Goal: Task Accomplishment & Management: Complete application form

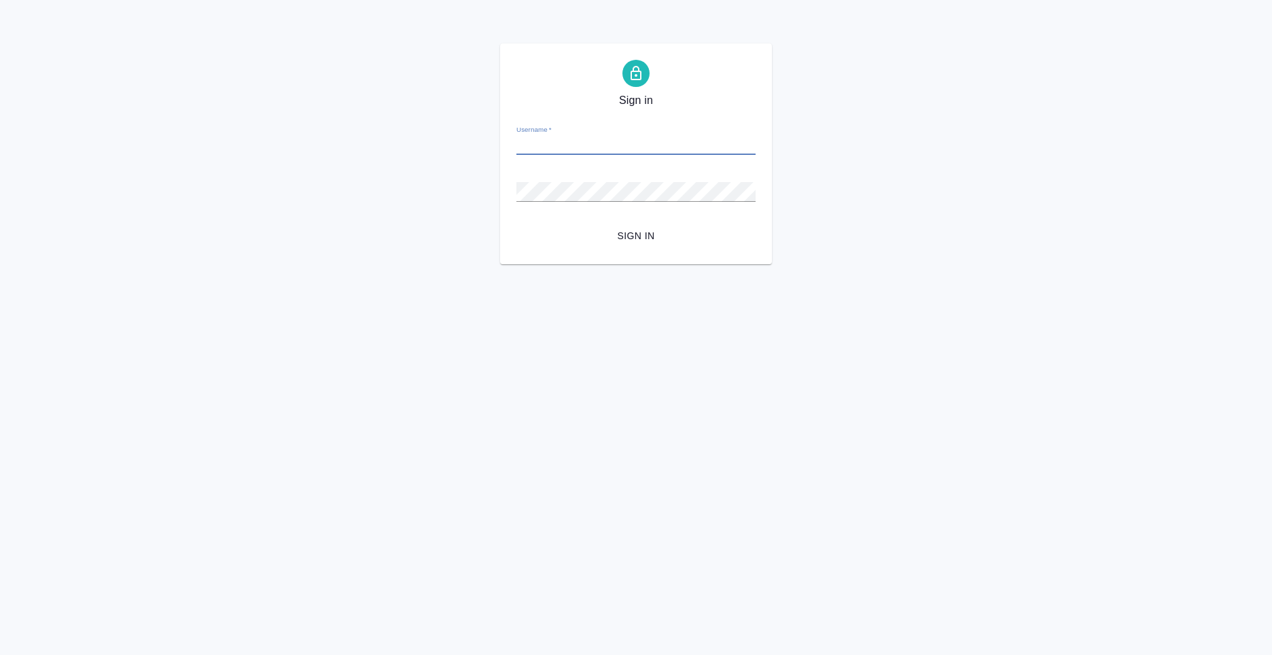
drag, startPoint x: 579, startPoint y: 154, endPoint x: 580, endPoint y: 147, distance: 7.5
click at [579, 154] on input "Username   *" at bounding box center [635, 145] width 239 height 19
click at [580, 141] on input "Username   *" at bounding box center [635, 145] width 239 height 19
type input "[PERSON_NAME][EMAIL_ADDRESS][PERSON_NAME][DOMAIN_NAME]"
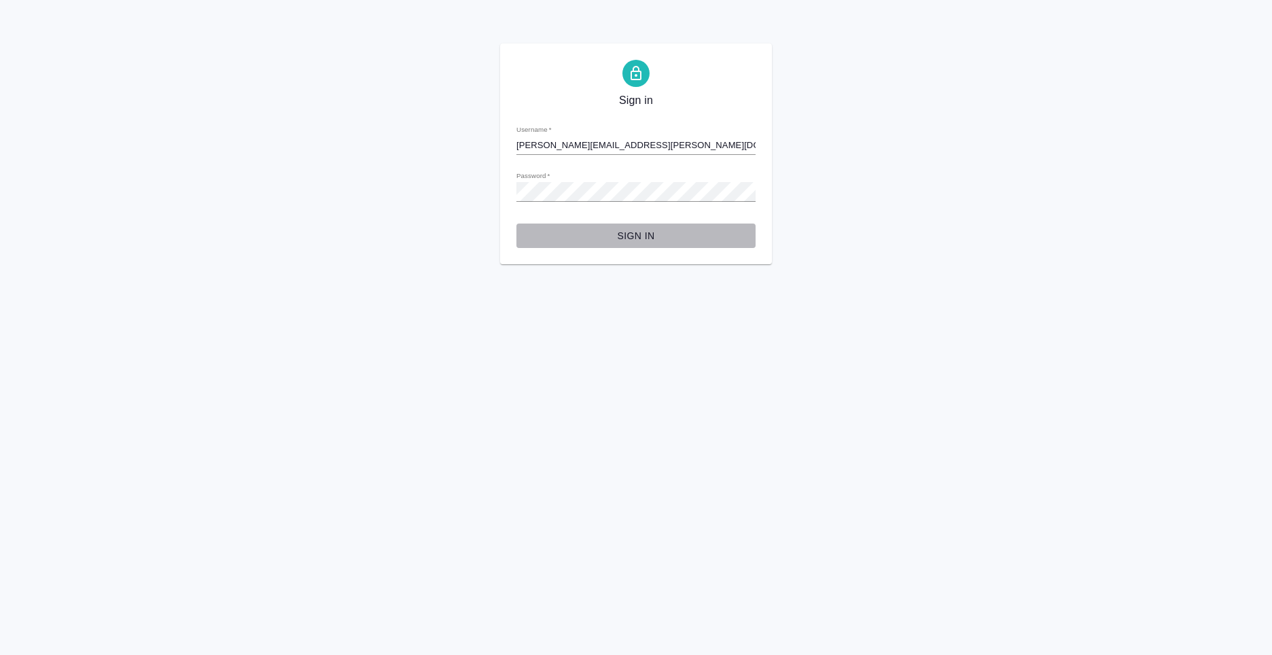
click at [640, 232] on span "Sign in" at bounding box center [635, 236] width 217 height 17
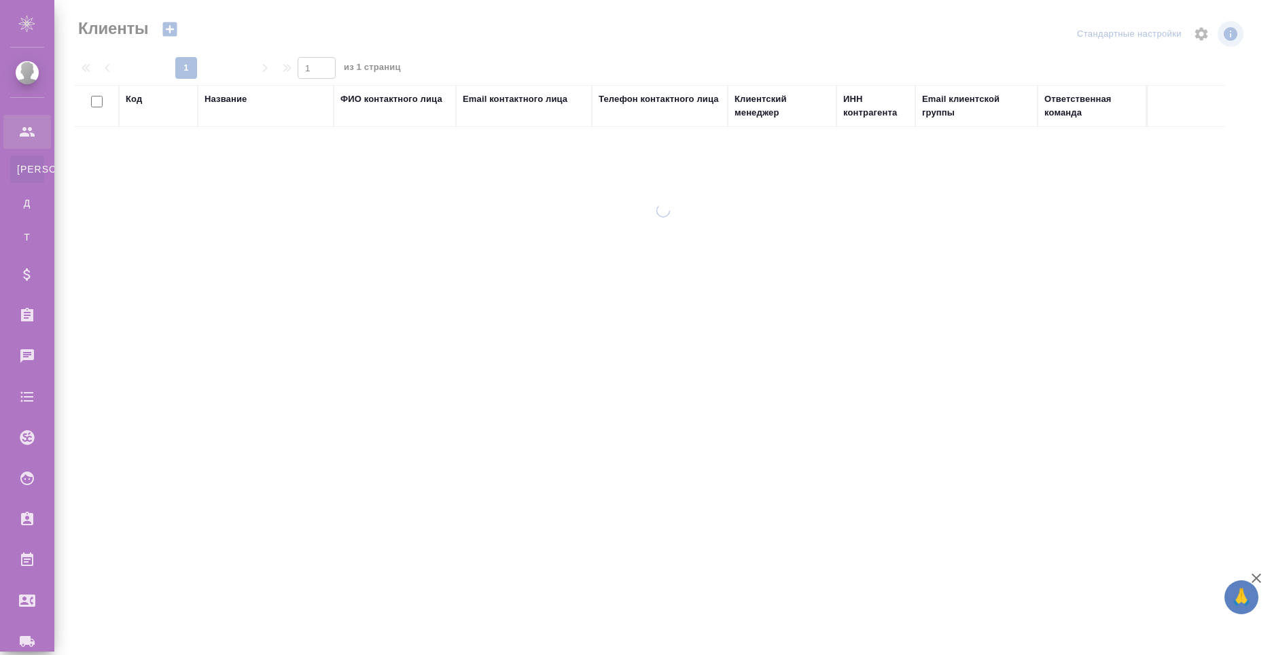
select select "RU"
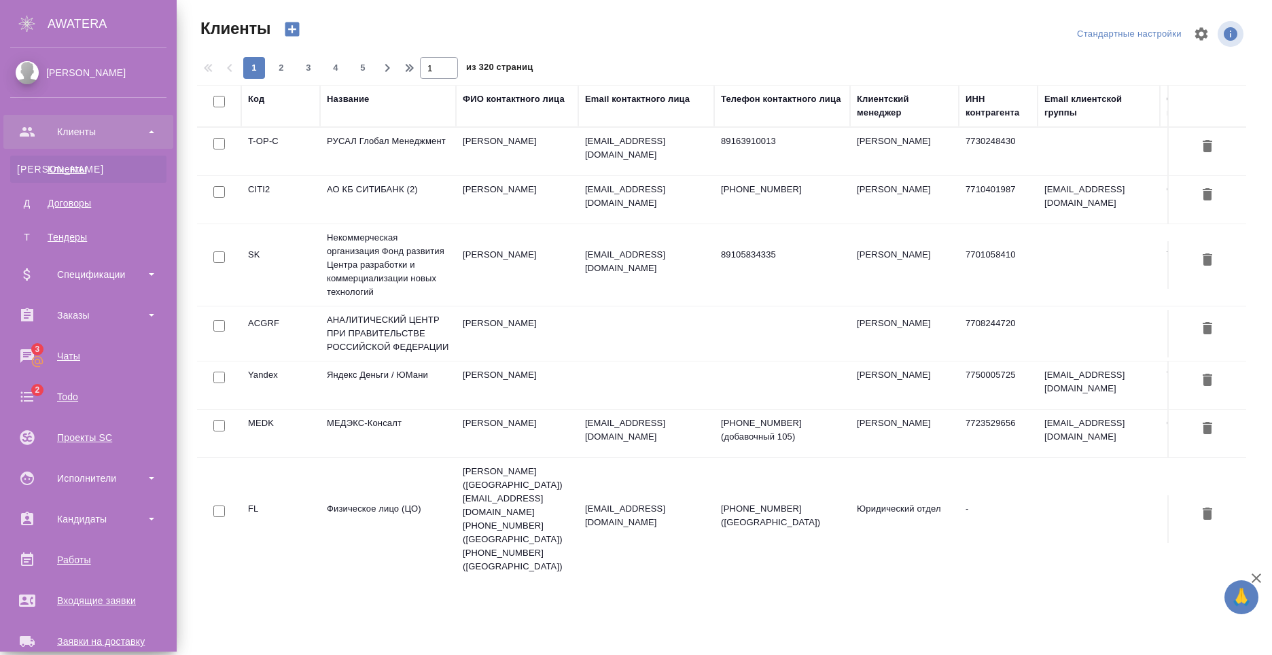
scroll to position [231, 0]
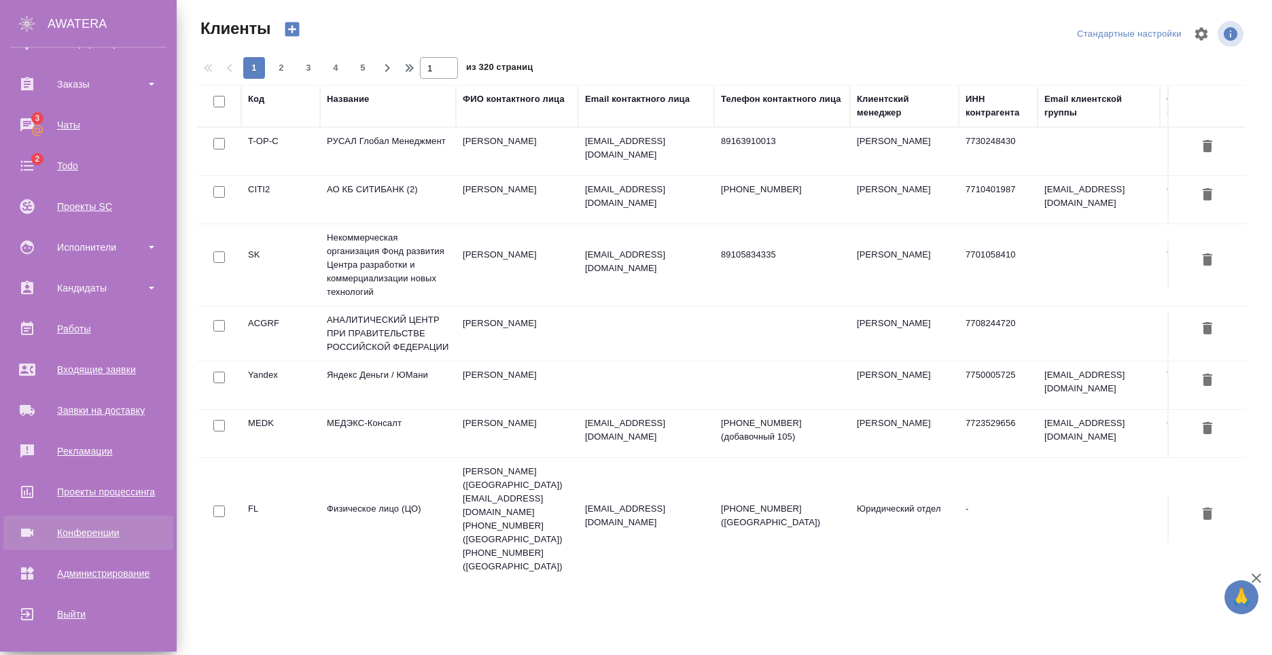
click at [111, 540] on div "Конференции" at bounding box center [88, 533] width 156 height 20
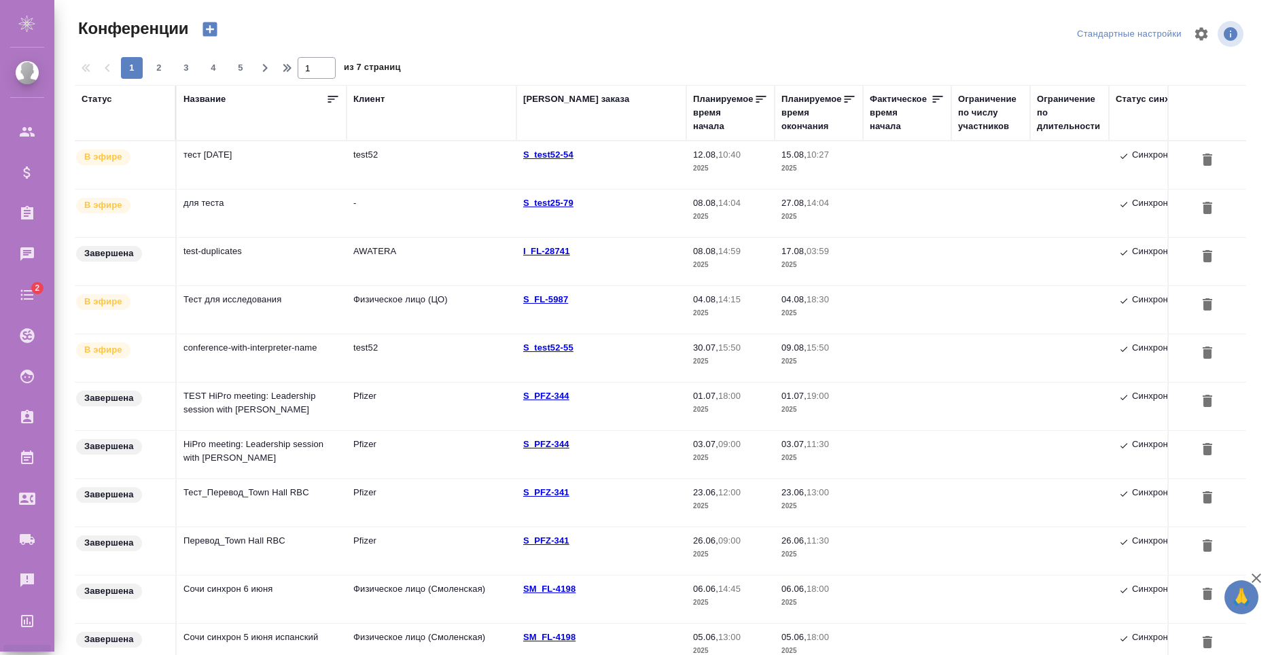
type input "[PERSON_NAME]"
click at [214, 179] on td "тест 12-08-25" at bounding box center [262, 165] width 170 height 48
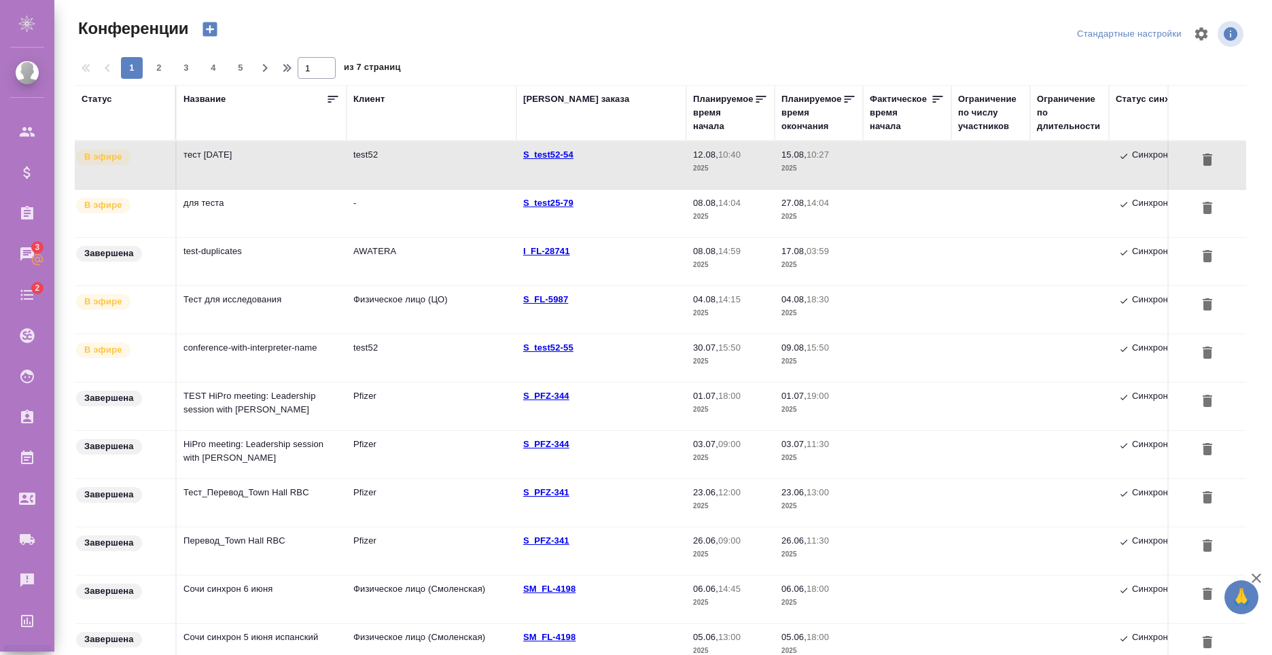
click at [264, 169] on td "тест 12-08-25" at bounding box center [262, 165] width 170 height 48
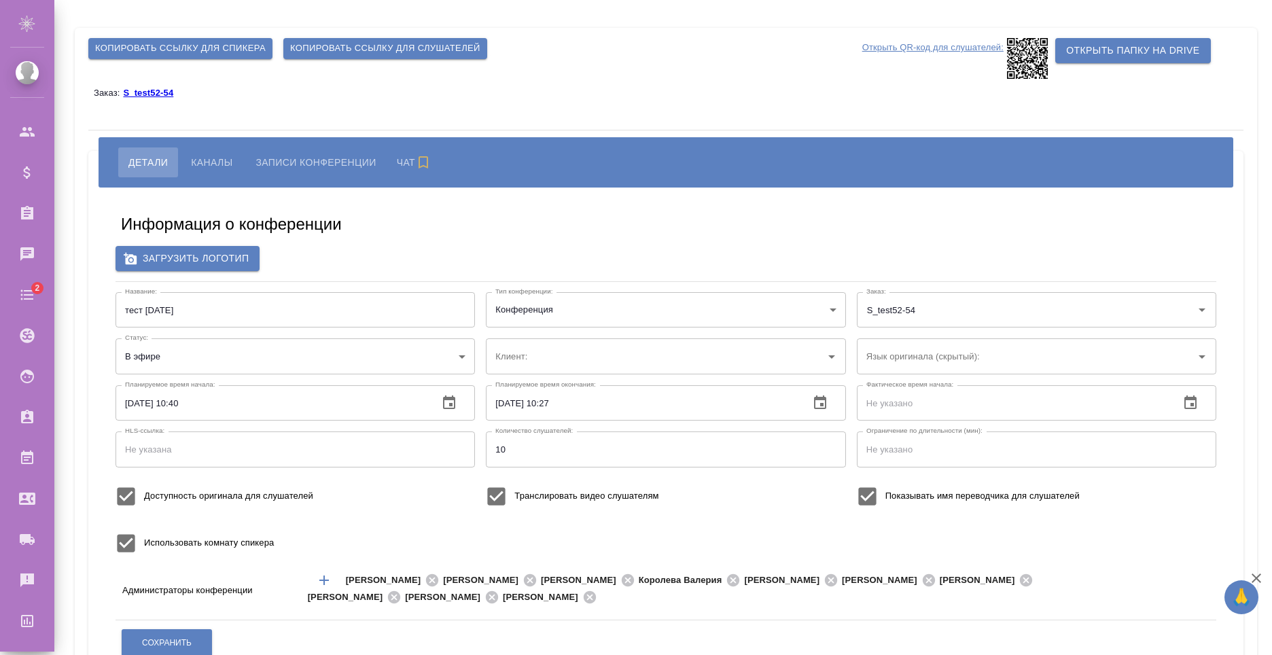
type input "test52"
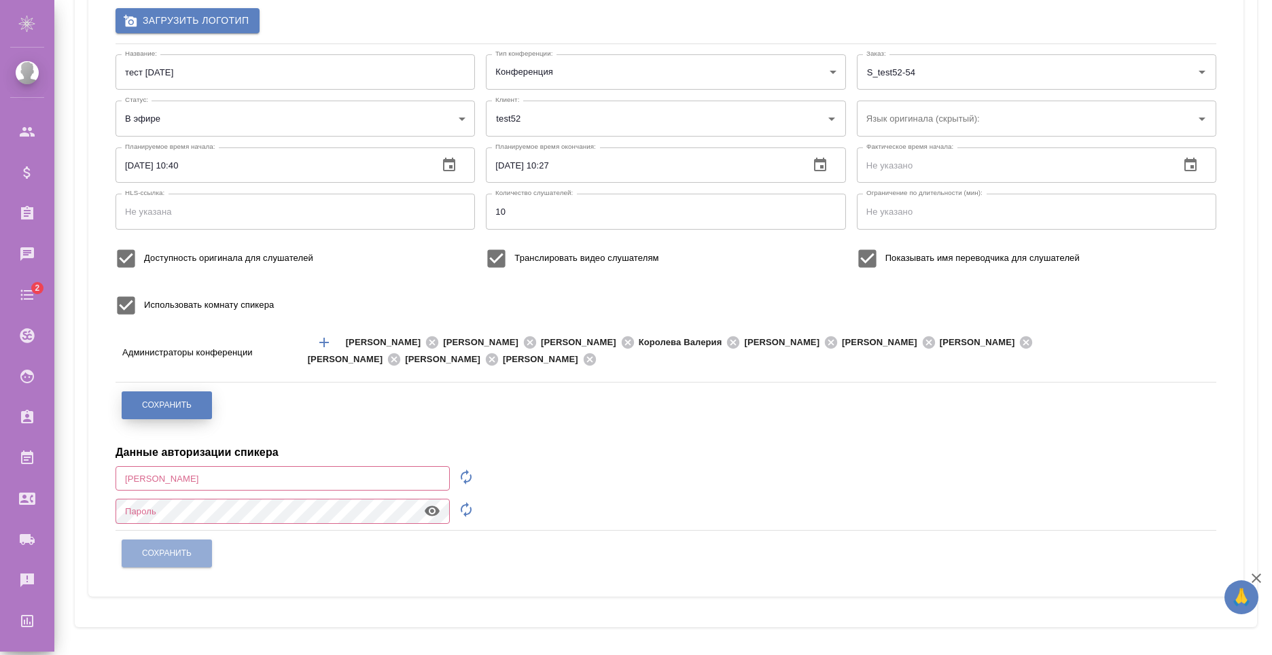
click at [195, 413] on button "Сохранить" at bounding box center [167, 405] width 90 height 28
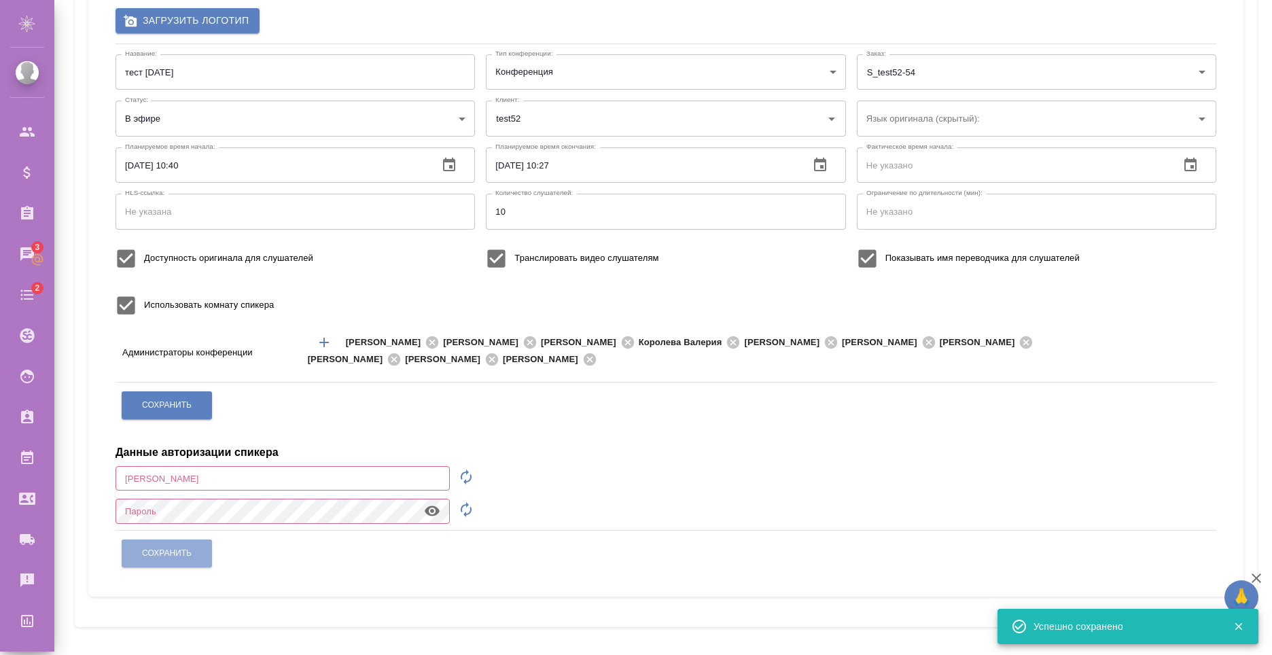
scroll to position [0, 0]
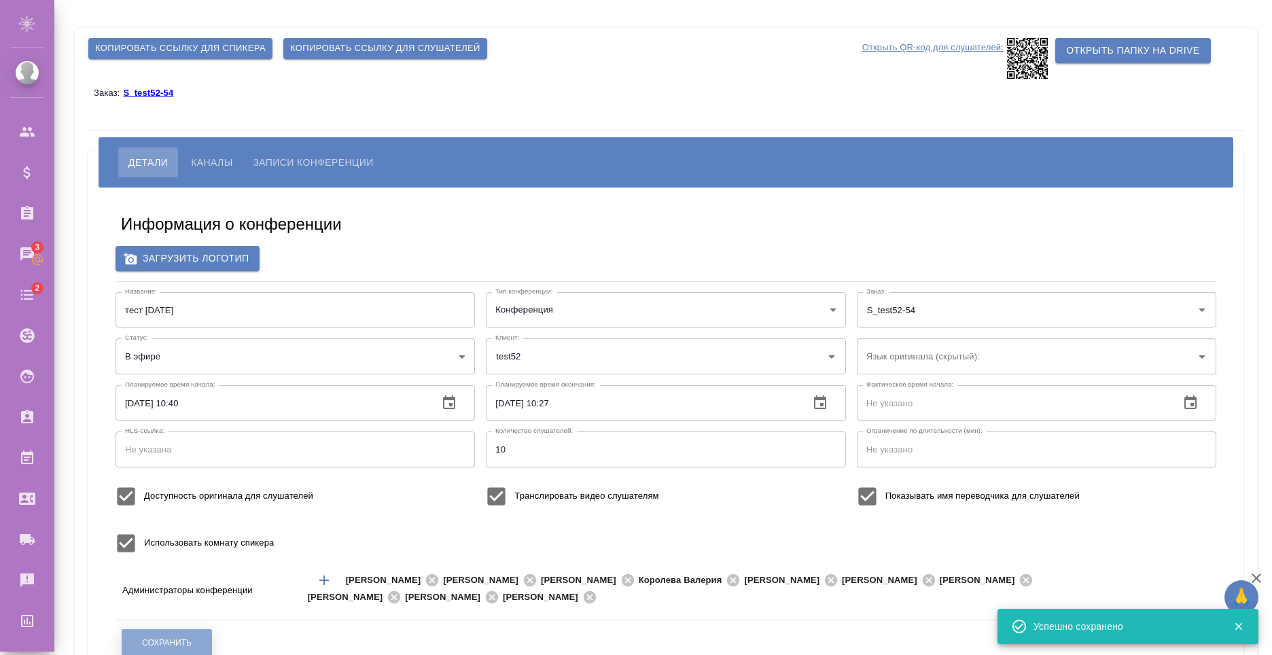
click at [190, 637] on span "Сохранить" at bounding box center [167, 643] width 50 height 12
click at [238, 313] on input "тест 12-08-25" at bounding box center [295, 309] width 359 height 35
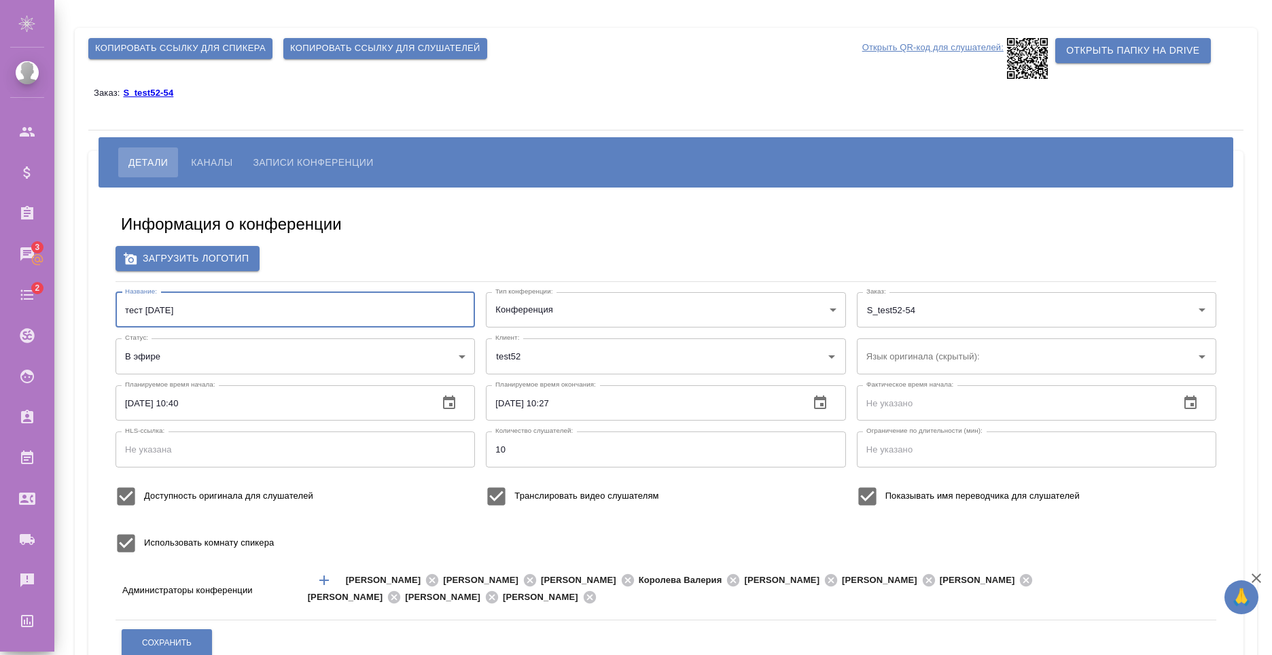
scroll to position [204, 0]
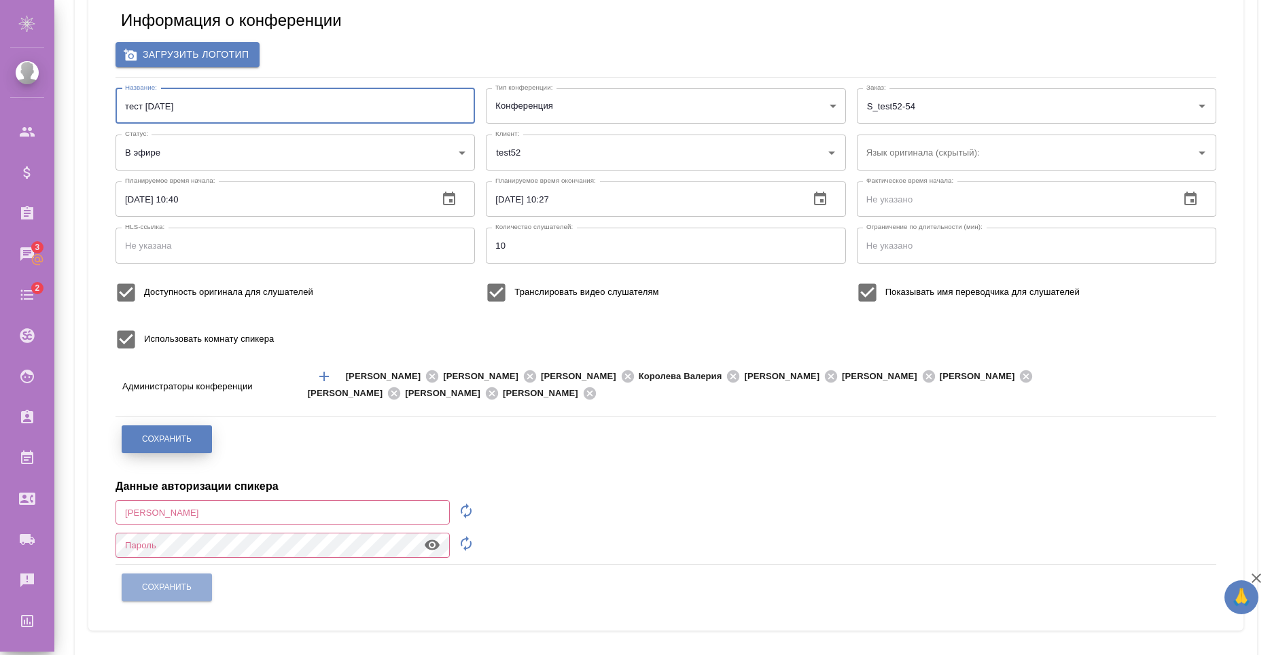
type input "тест 13-08-25"
click at [190, 432] on button "Сохранить" at bounding box center [167, 439] width 90 height 28
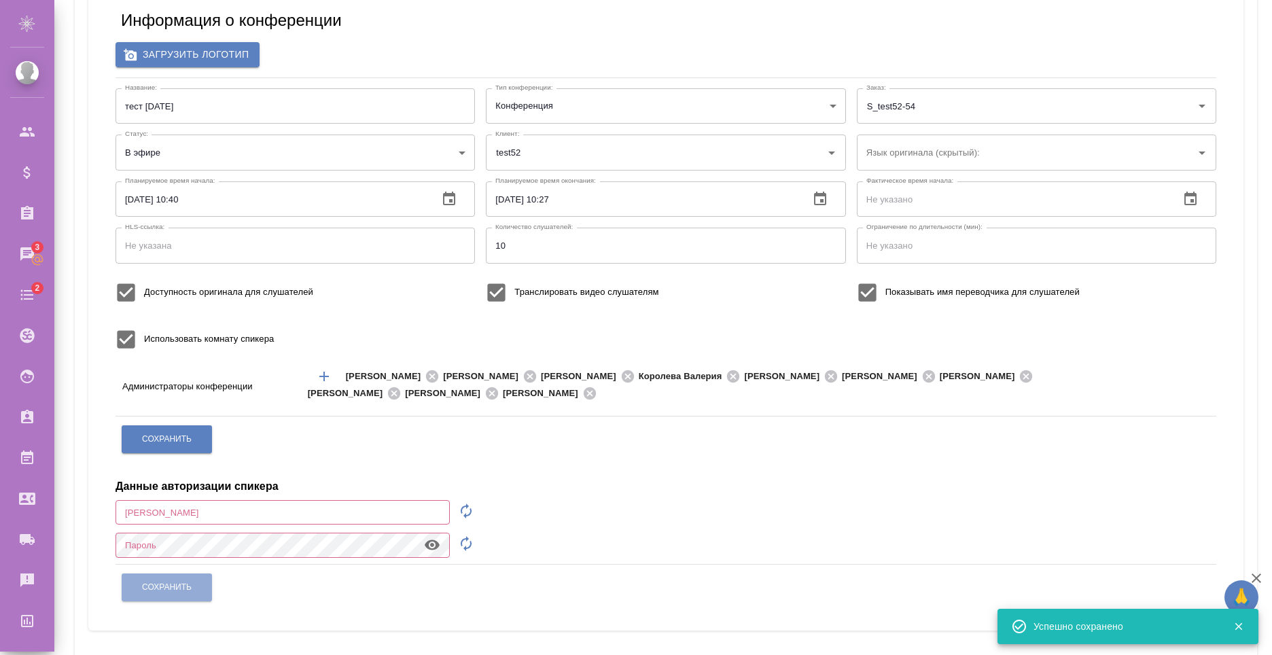
scroll to position [0, 0]
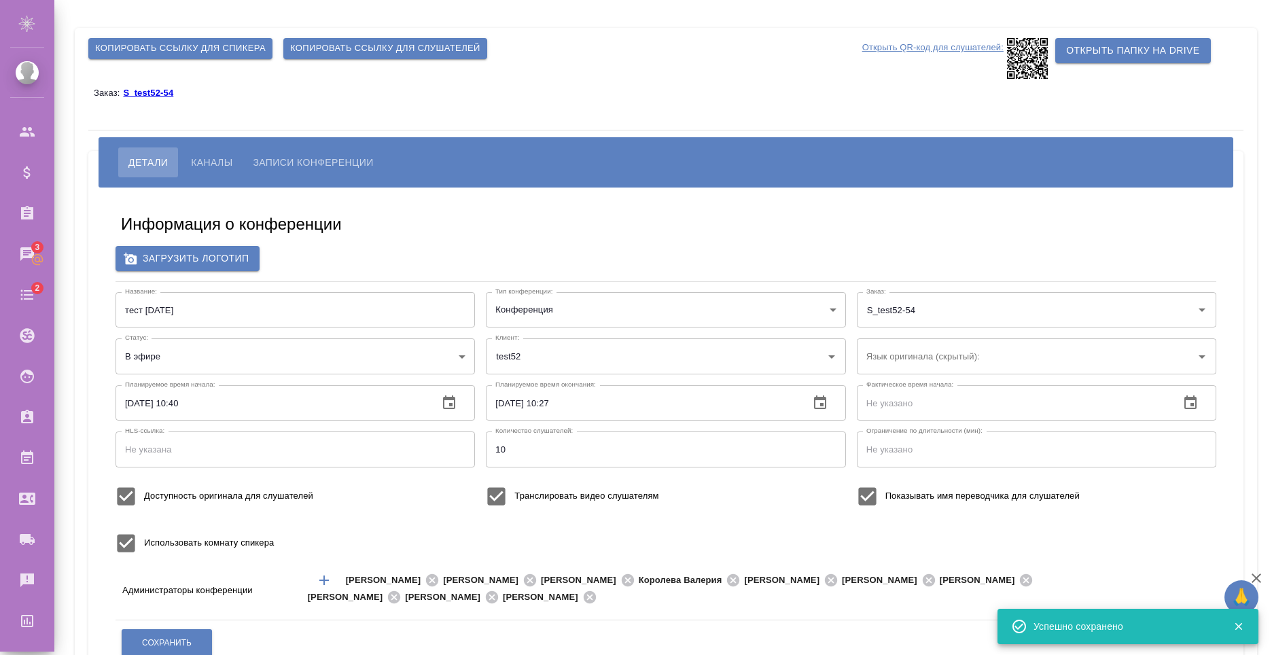
click at [405, 103] on div "Заказ: S_test52-54" at bounding box center [665, 92] width 1155 height 27
click at [196, 158] on span "Каналы" at bounding box center [211, 162] width 41 height 16
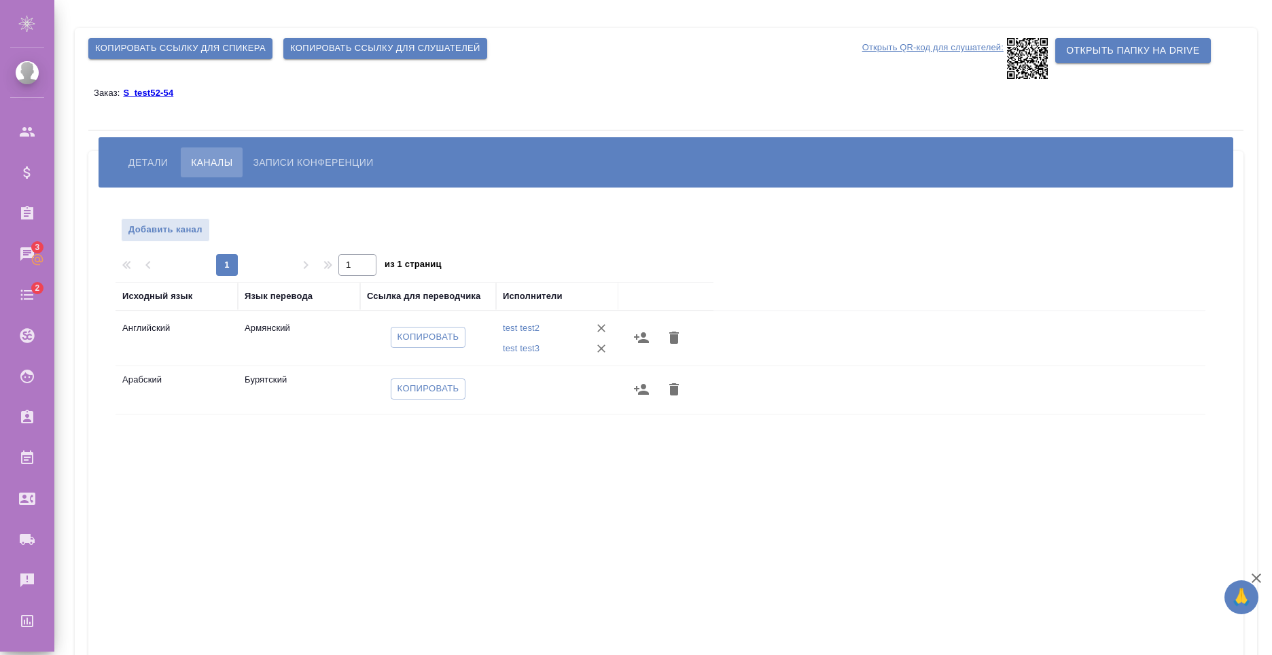
click at [650, 338] on button "button" at bounding box center [641, 337] width 33 height 33
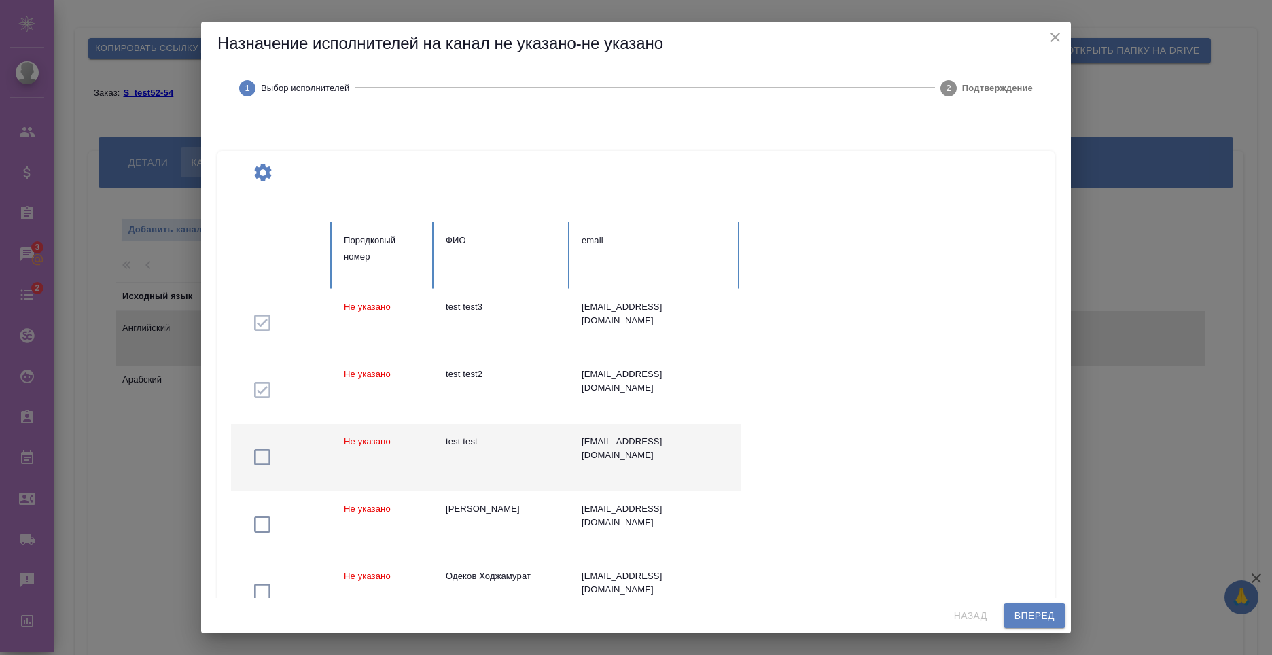
click at [262, 461] on icon "button" at bounding box center [262, 457] width 22 height 22
click at [1032, 610] on span "Вперед" at bounding box center [1035, 616] width 40 height 17
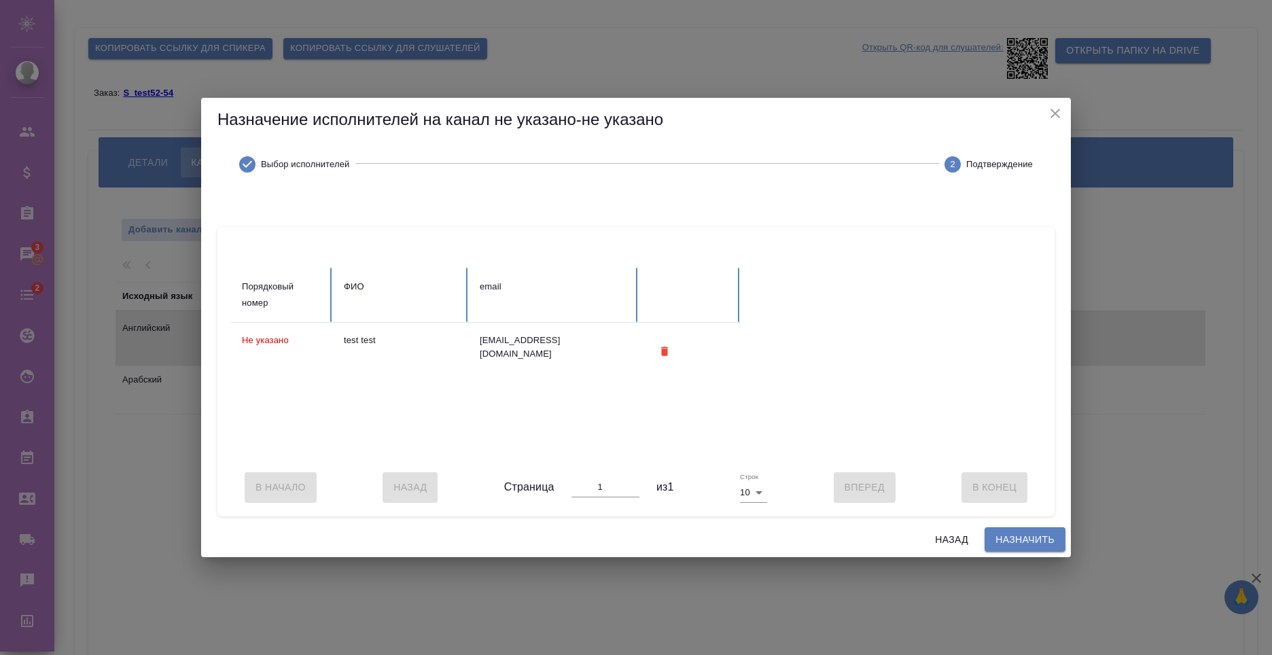
click at [1034, 548] on span "Назначить" at bounding box center [1025, 539] width 59 height 17
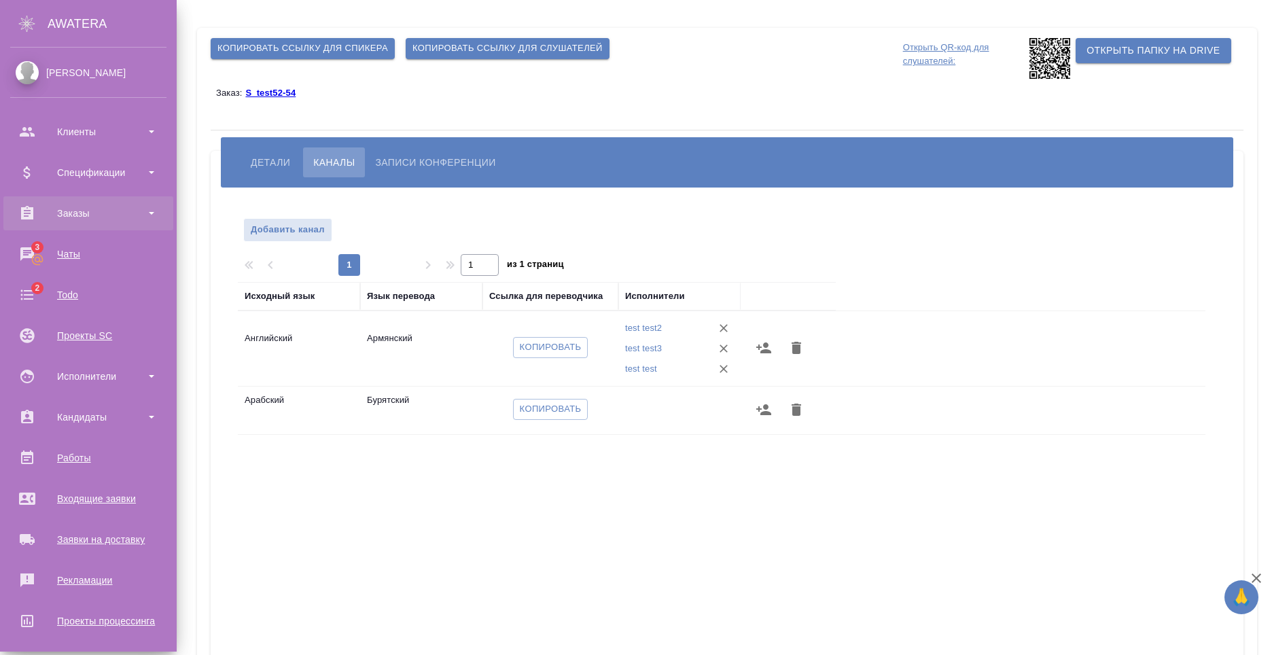
click at [141, 218] on div "Заказы" at bounding box center [88, 213] width 156 height 20
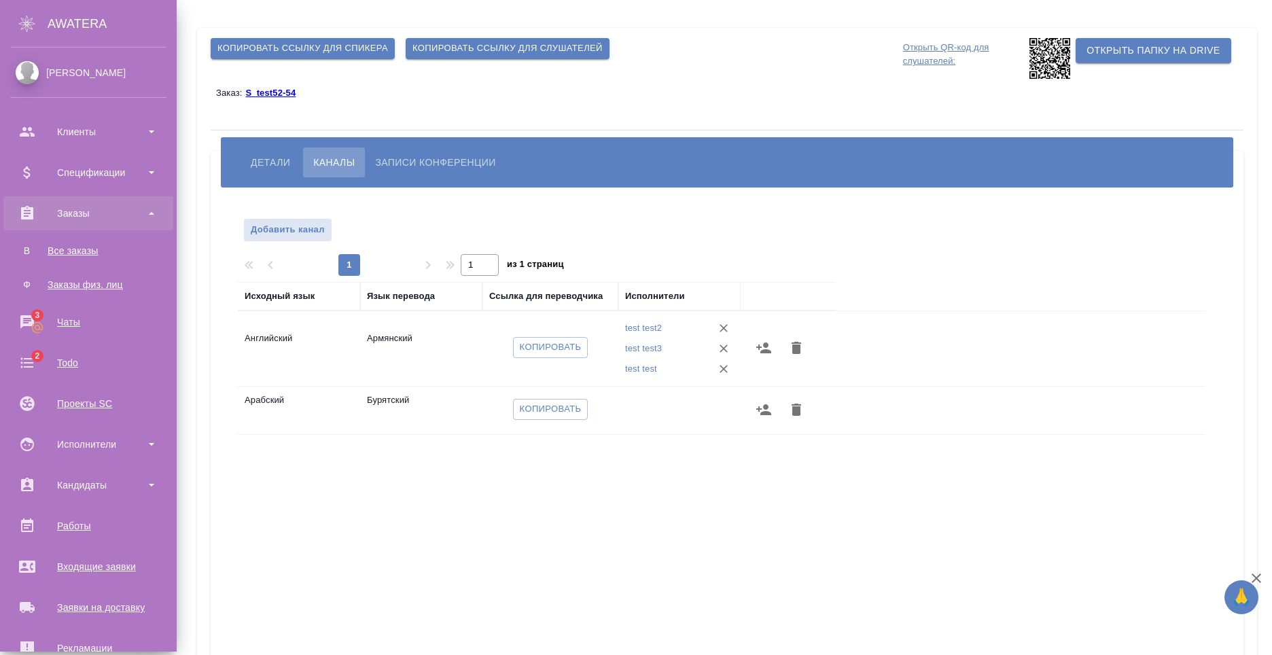
click at [141, 218] on div "Заказы" at bounding box center [88, 213] width 156 height 20
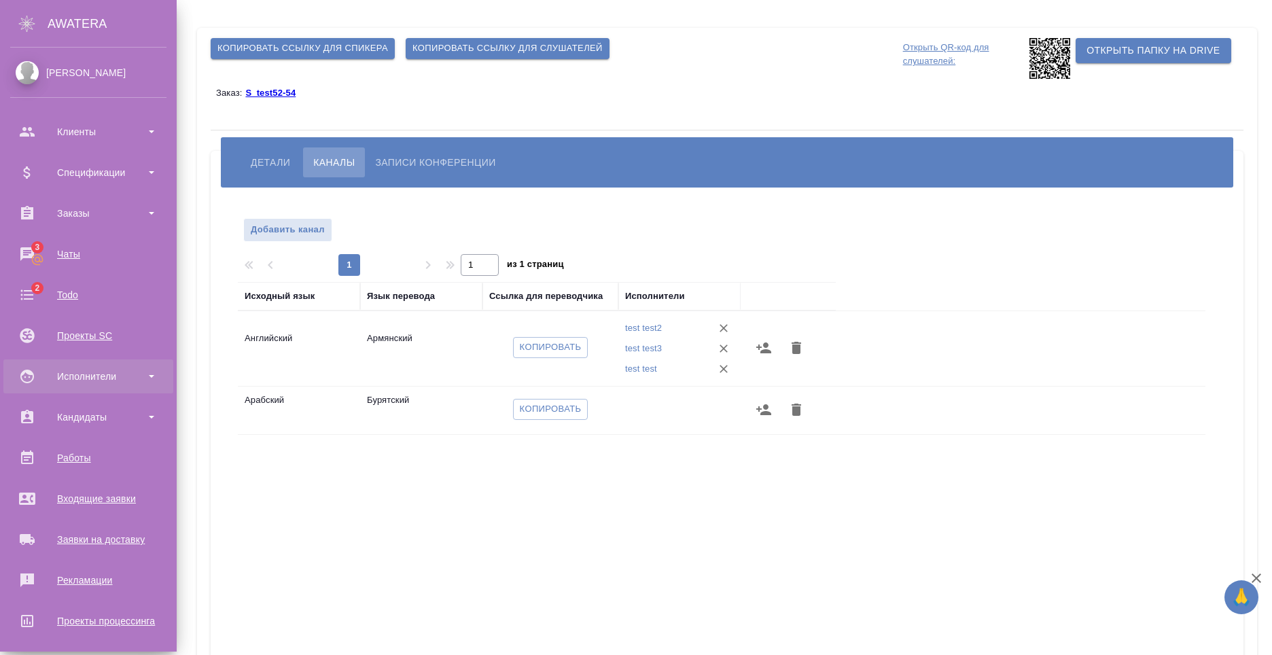
click at [131, 375] on div "Исполнители" at bounding box center [88, 376] width 156 height 20
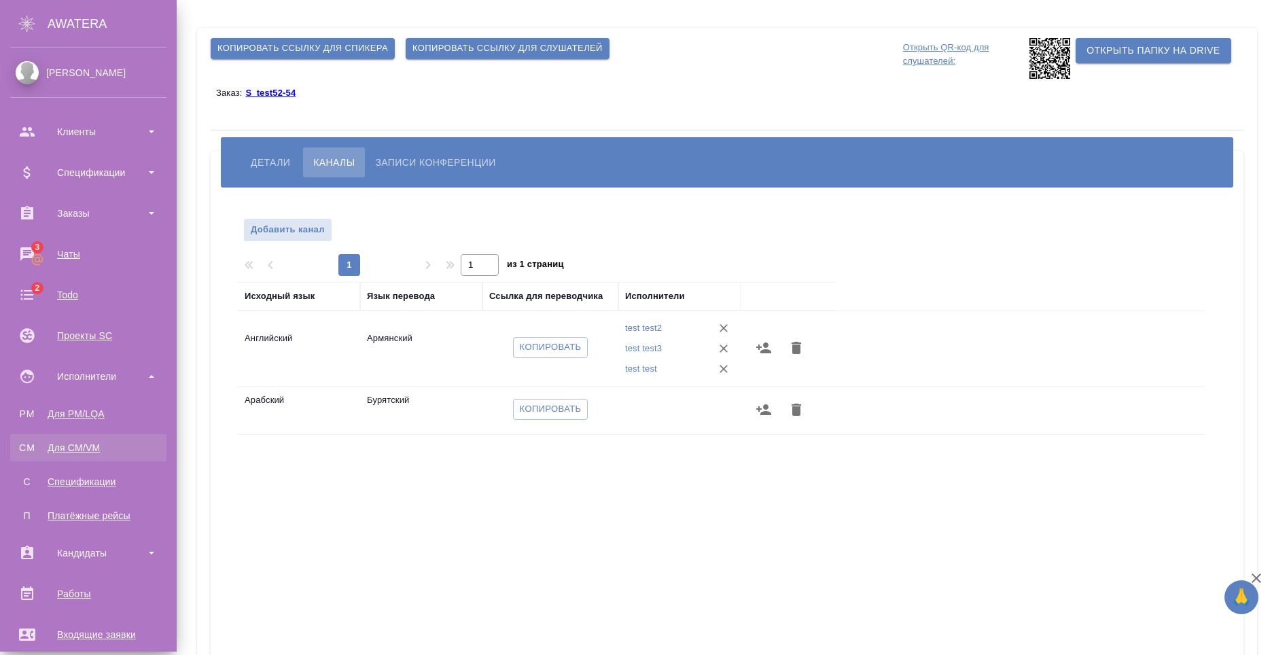
click at [111, 447] on div "Для CM/VM" at bounding box center [88, 448] width 143 height 14
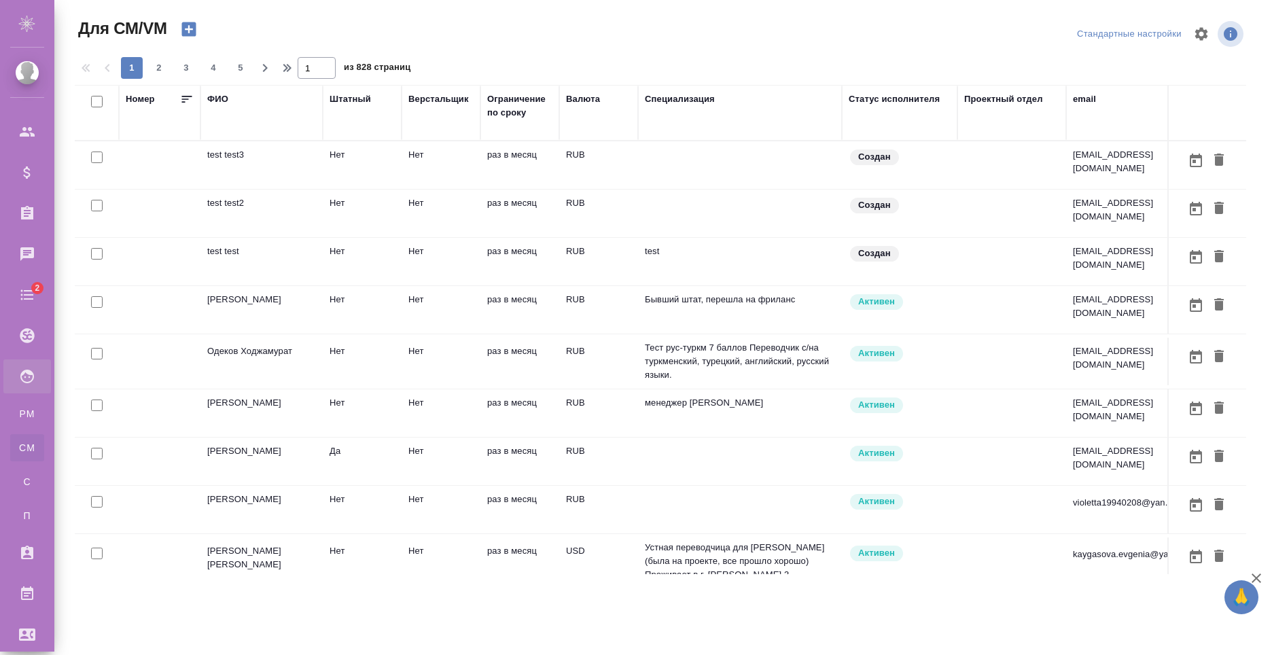
click at [315, 169] on td "test test3" at bounding box center [261, 165] width 122 height 48
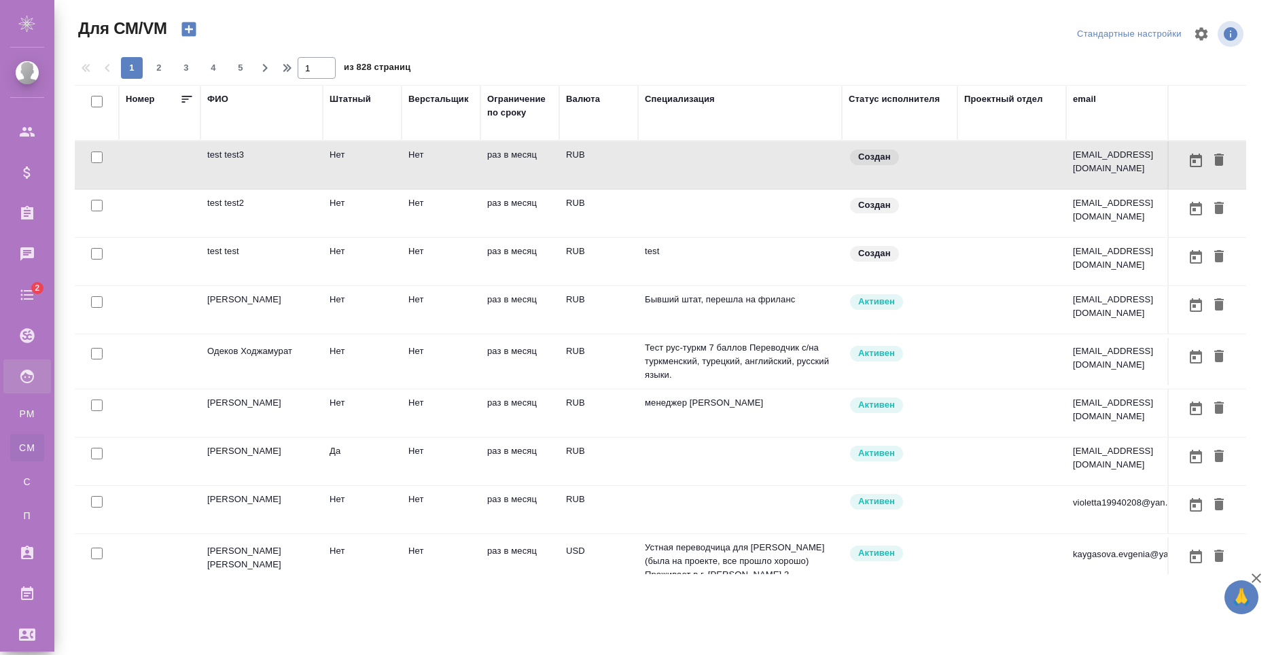
click at [384, 167] on td "Нет" at bounding box center [362, 165] width 79 height 48
click at [192, 31] on icon "button" at bounding box center [188, 29] width 14 height 14
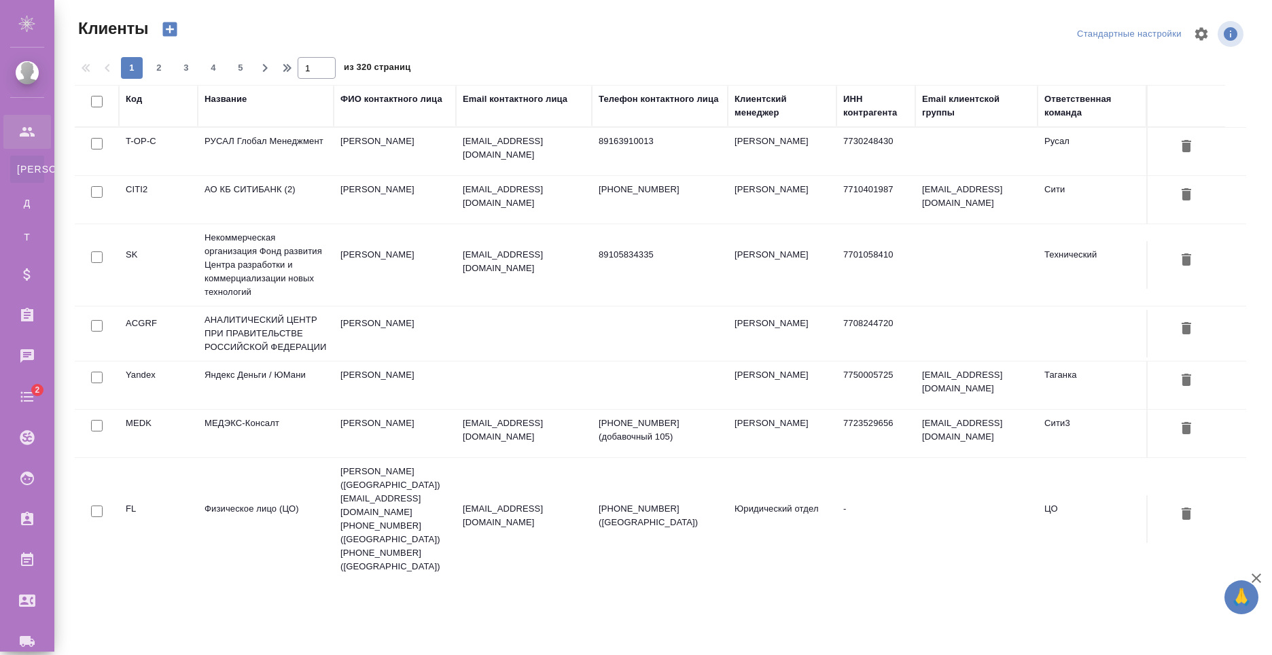
select select "RU"
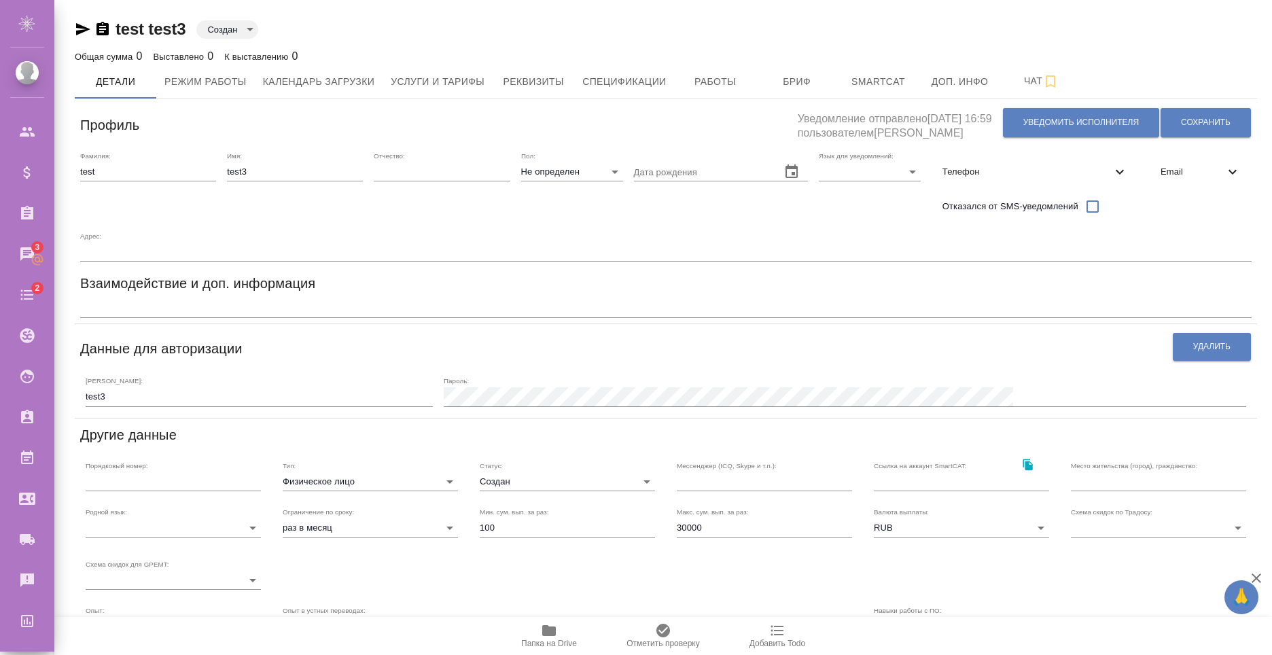
scroll to position [209, 0]
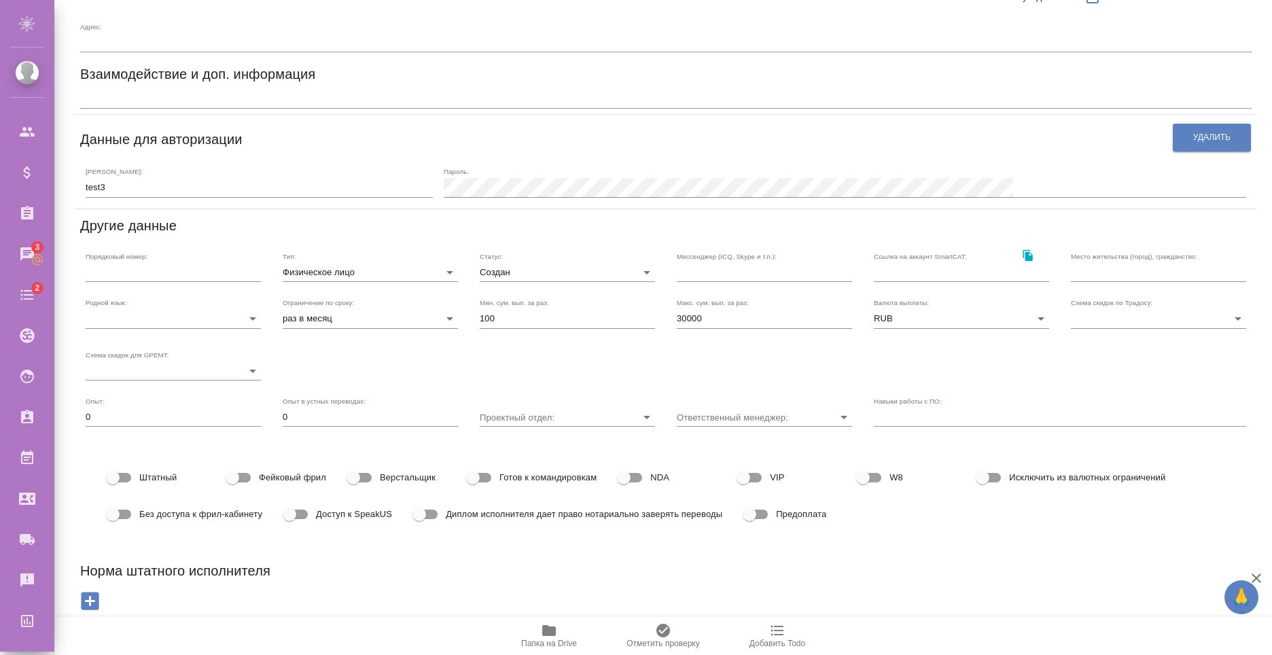
click at [294, 516] on input "Доступ к SpeakUS" at bounding box center [289, 515] width 77 height 26
checkbox input "true"
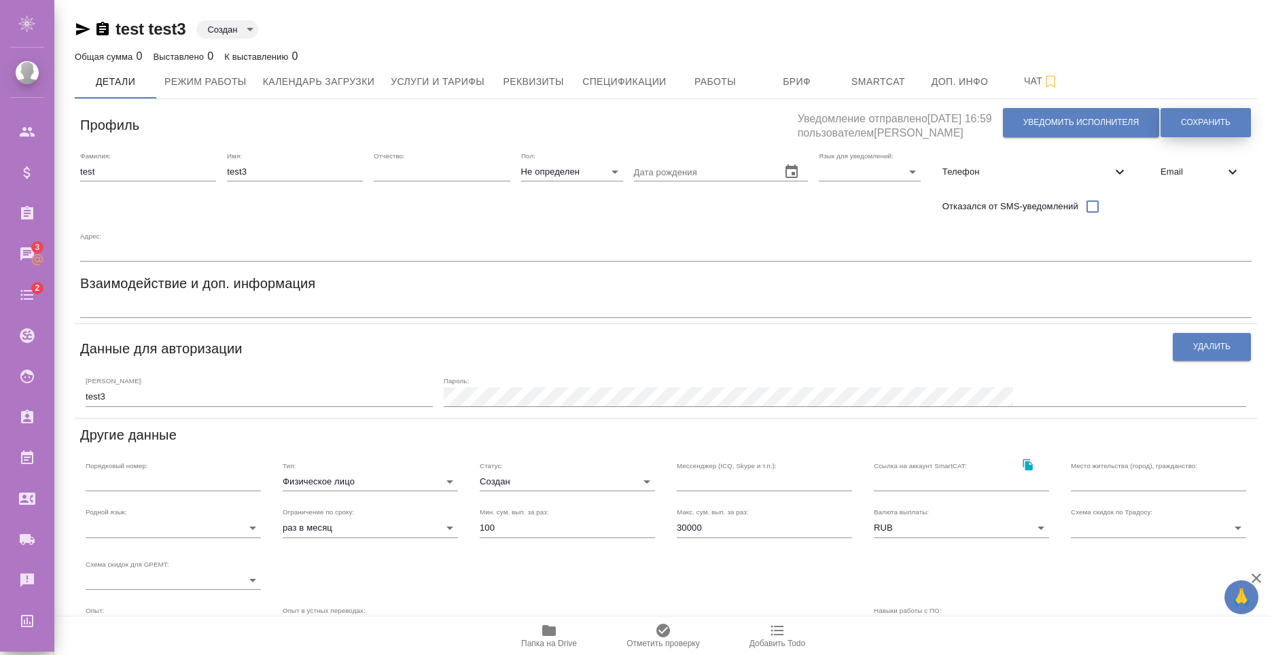
click at [1191, 122] on span "Сохранить" at bounding box center [1206, 123] width 50 height 12
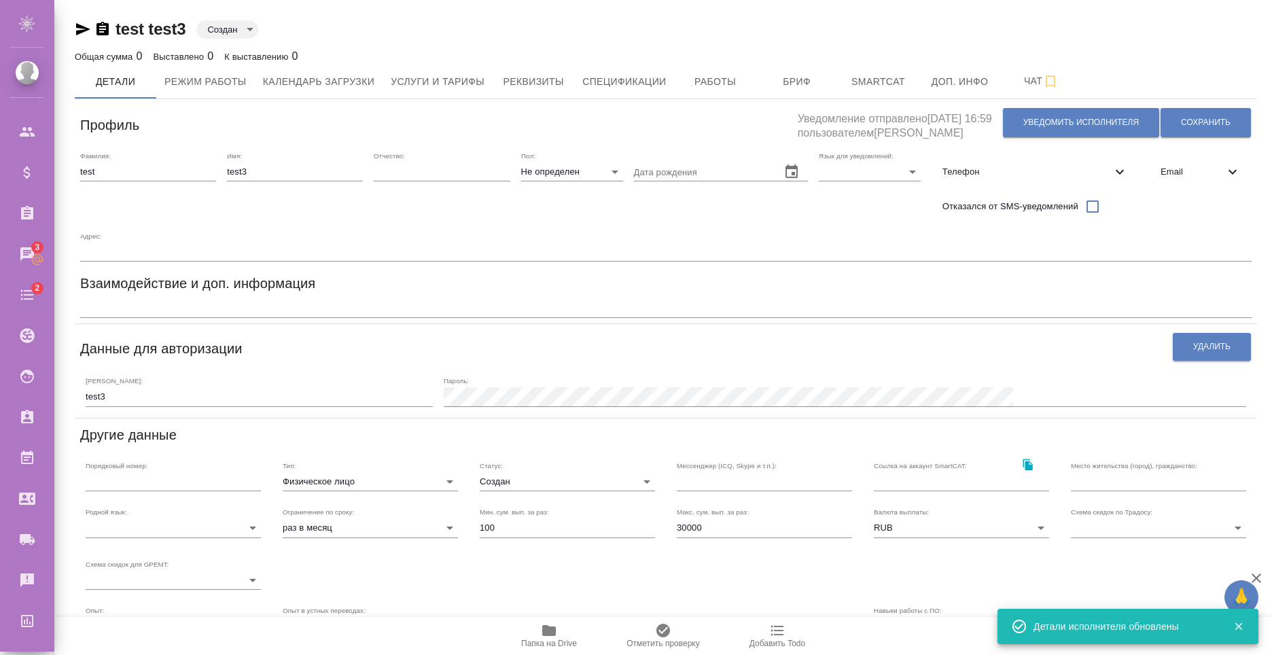
scroll to position [209, 0]
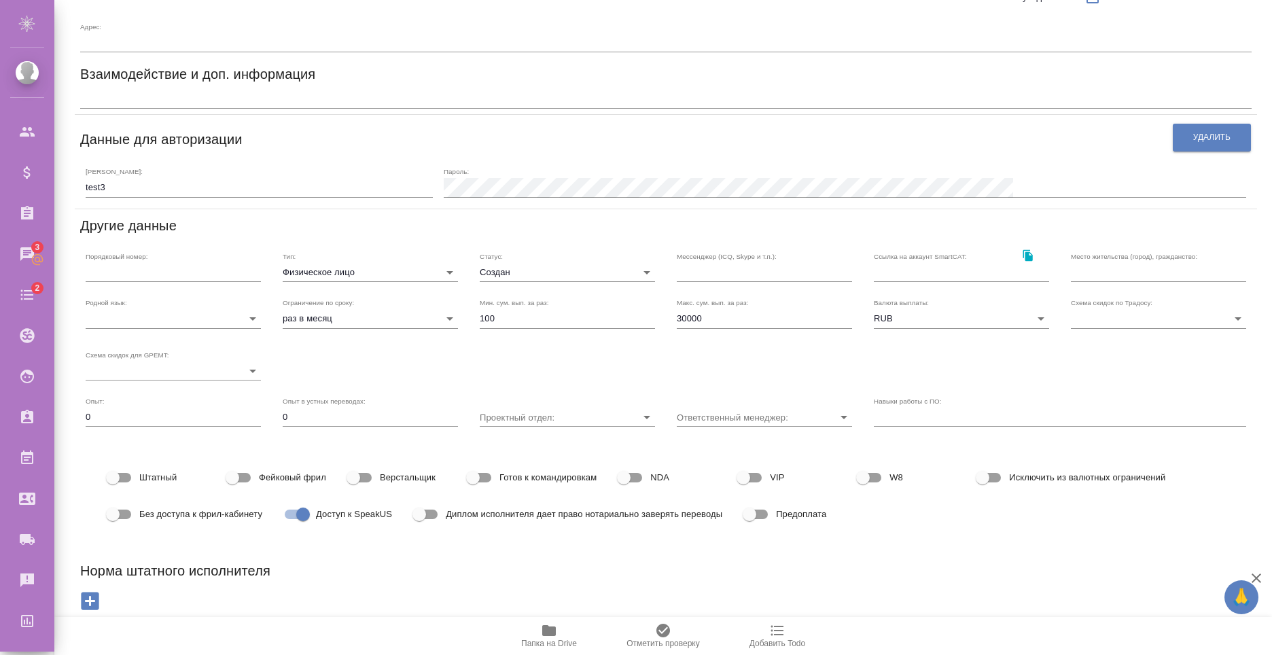
click at [950, 542] on div "Профиль Уведомление отправлено 22.08.2025, 16:59 пользователем Чехалкова Анаста…" at bounding box center [666, 257] width 1182 height 725
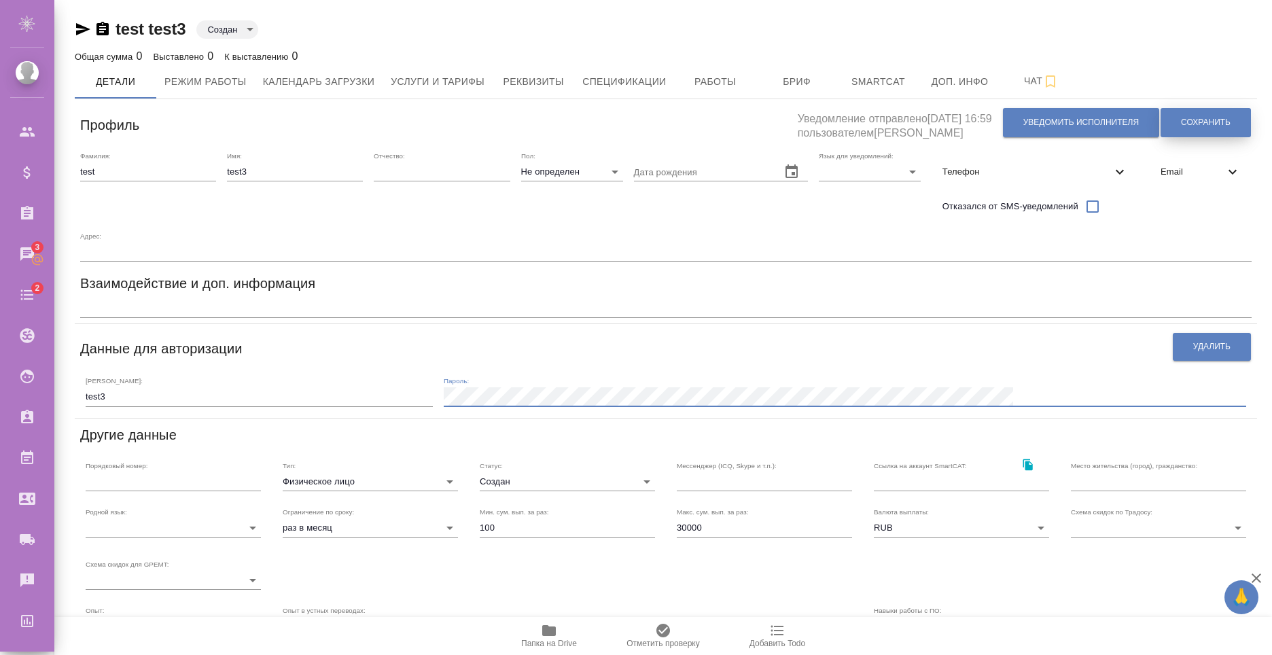
click at [1197, 120] on span "Сохранить" at bounding box center [1206, 123] width 50 height 12
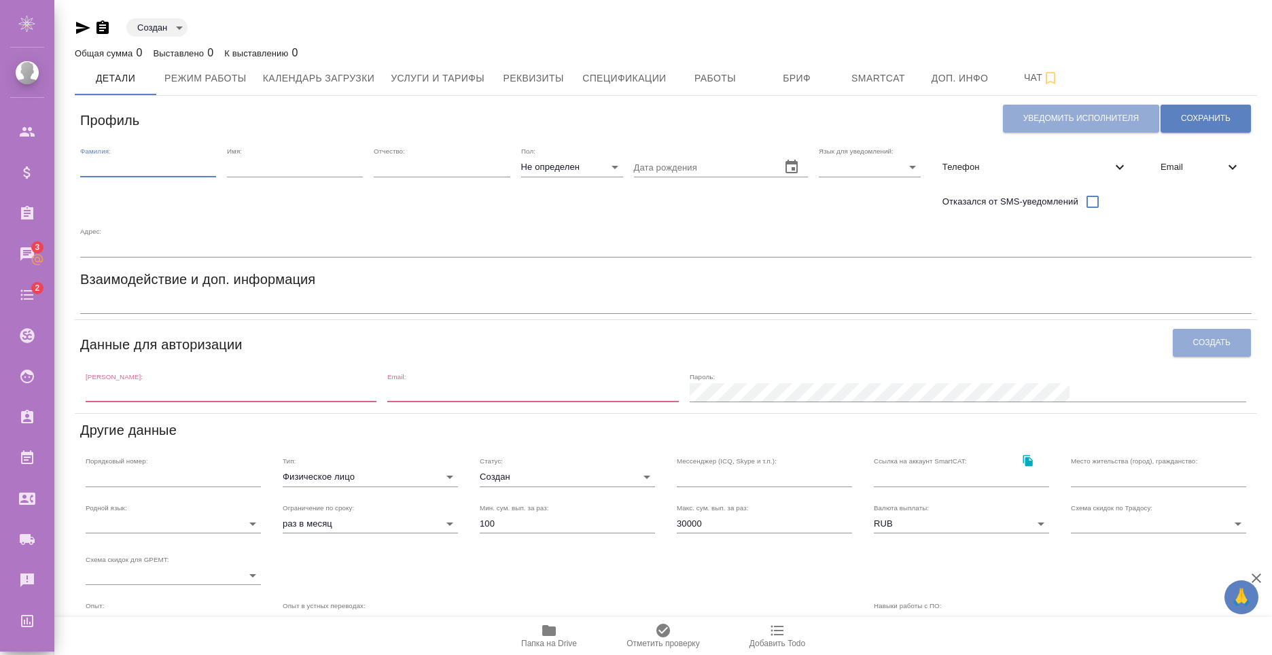
click at [105, 166] on input "text" at bounding box center [148, 167] width 136 height 19
type input "speakus"
type input "r"
type input "test"
click at [412, 175] on input "text" at bounding box center [442, 167] width 136 height 19
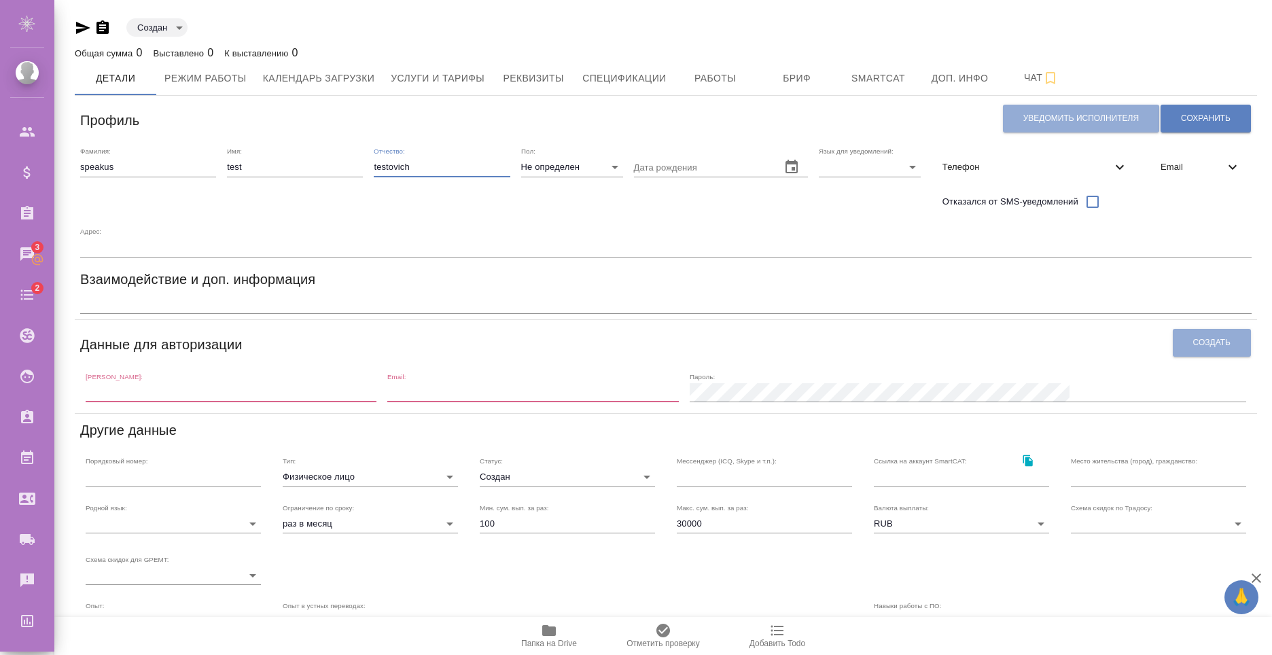
type input "testovich"
click at [559, 164] on body "🙏 .cls-1 fill:#fff; AWATERA [PERSON_NAME] Спецификации Заказы 3 Чаты 2 Todo Про…" at bounding box center [636, 327] width 1272 height 655
click at [733, 229] on div at bounding box center [636, 327] width 1272 height 655
click at [261, 387] on input "text" at bounding box center [231, 392] width 291 height 19
click at [112, 396] on input "testovich" at bounding box center [231, 392] width 291 height 19
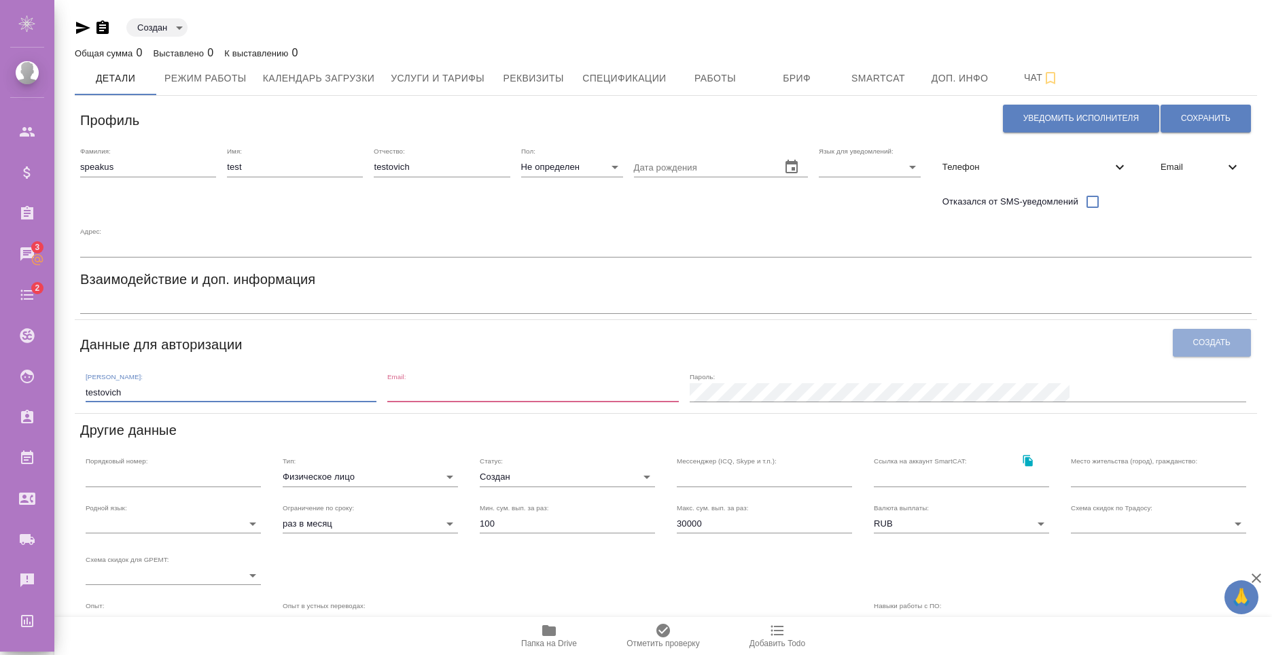
click at [112, 396] on input "testovich" at bounding box center [231, 392] width 291 height 19
type input "testovich"
drag, startPoint x: 513, startPoint y: 379, endPoint x: 519, endPoint y: 383, distance: 7.4
click at [515, 379] on div "Email:" at bounding box center [532, 387] width 291 height 30
click at [519, 387] on input "email" at bounding box center [532, 392] width 291 height 19
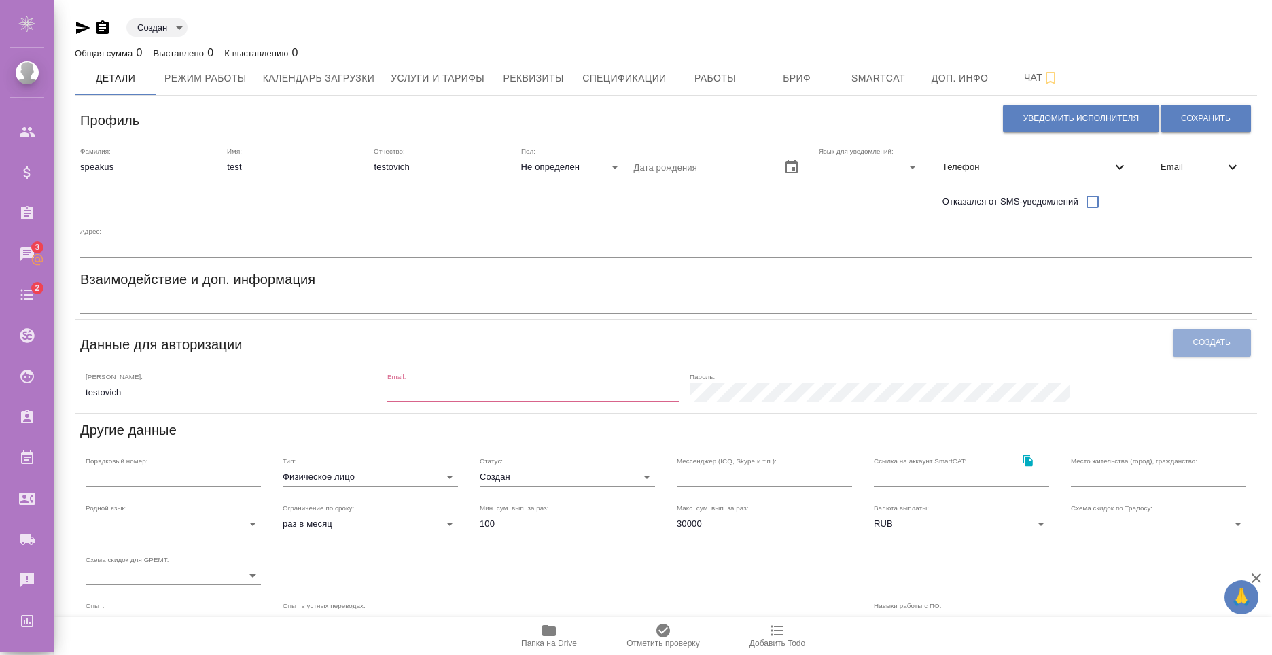
paste input "testovich"
type input "testovich@mail.ru"
click at [1202, 347] on span "Создать" at bounding box center [1211, 343] width 37 height 12
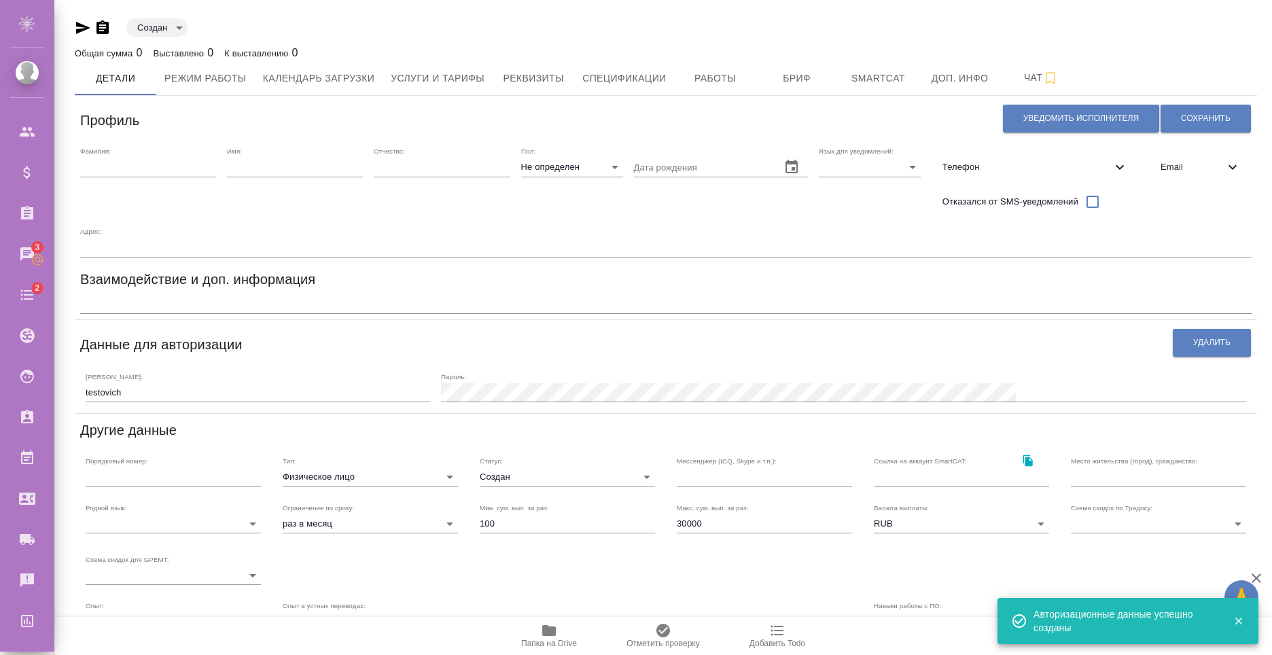
click at [1135, 25] on div "Создан created" at bounding box center [666, 27] width 1182 height 18
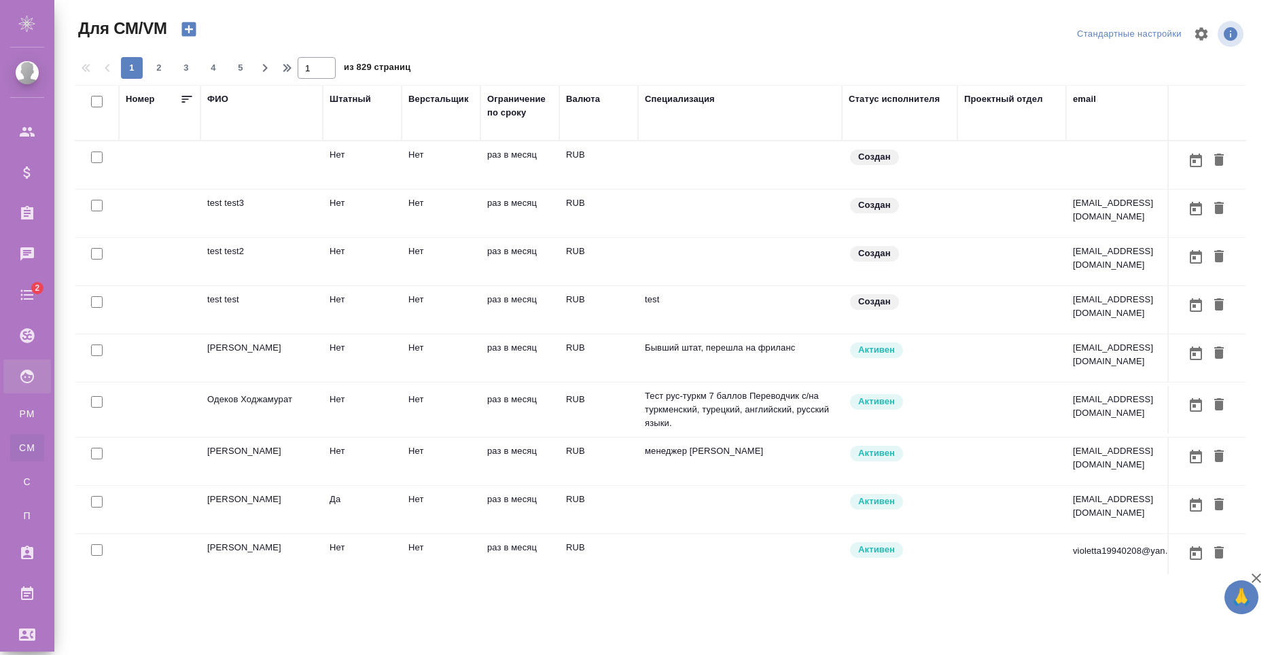
click at [495, 164] on td "раз в месяц" at bounding box center [519, 165] width 79 height 48
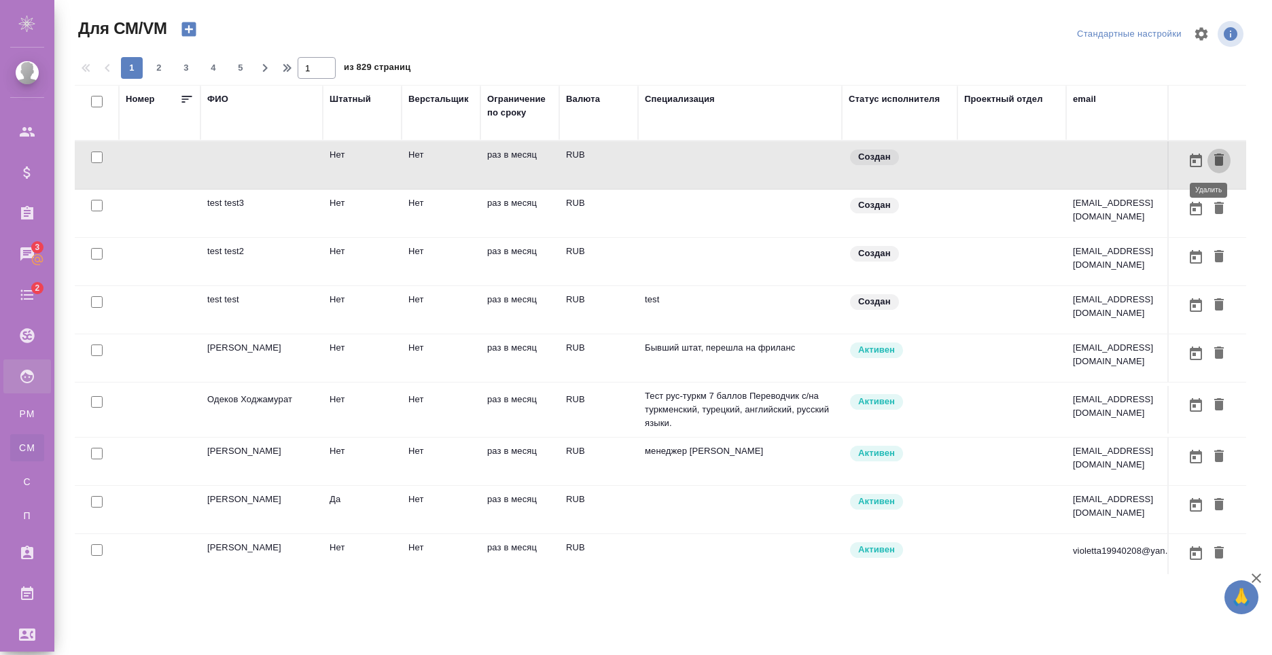
click at [1214, 162] on icon "button" at bounding box center [1219, 160] width 10 height 12
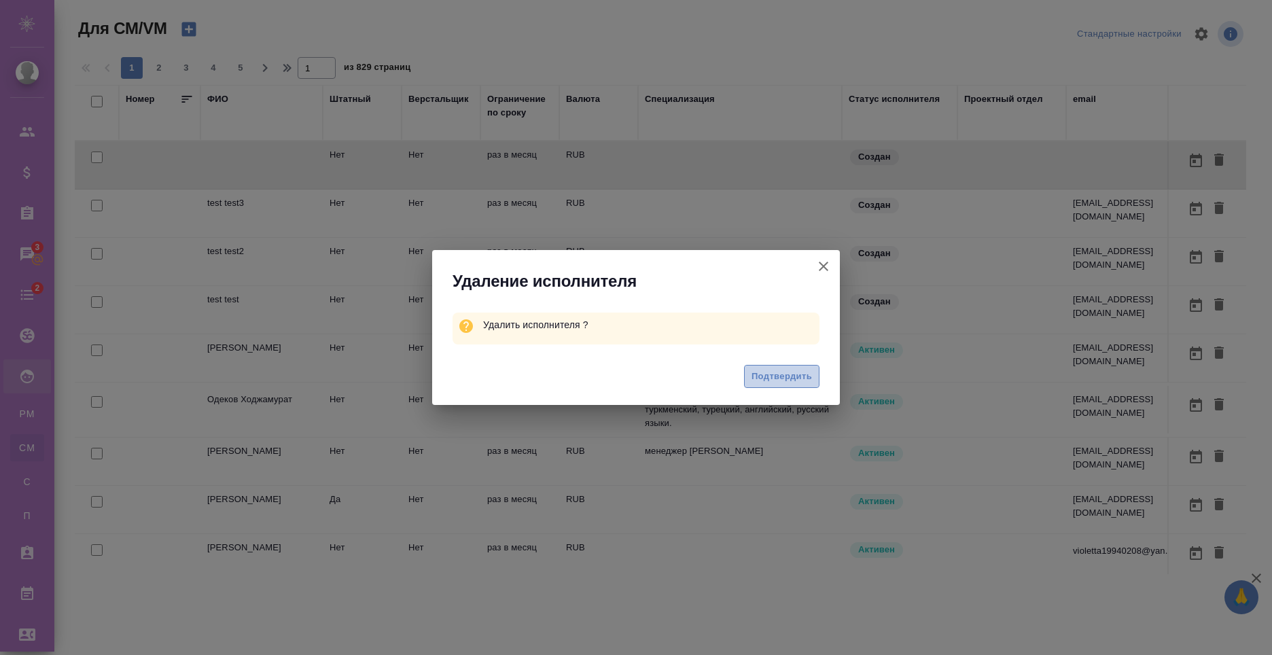
click at [801, 376] on span "Подтвердить" at bounding box center [782, 377] width 60 height 16
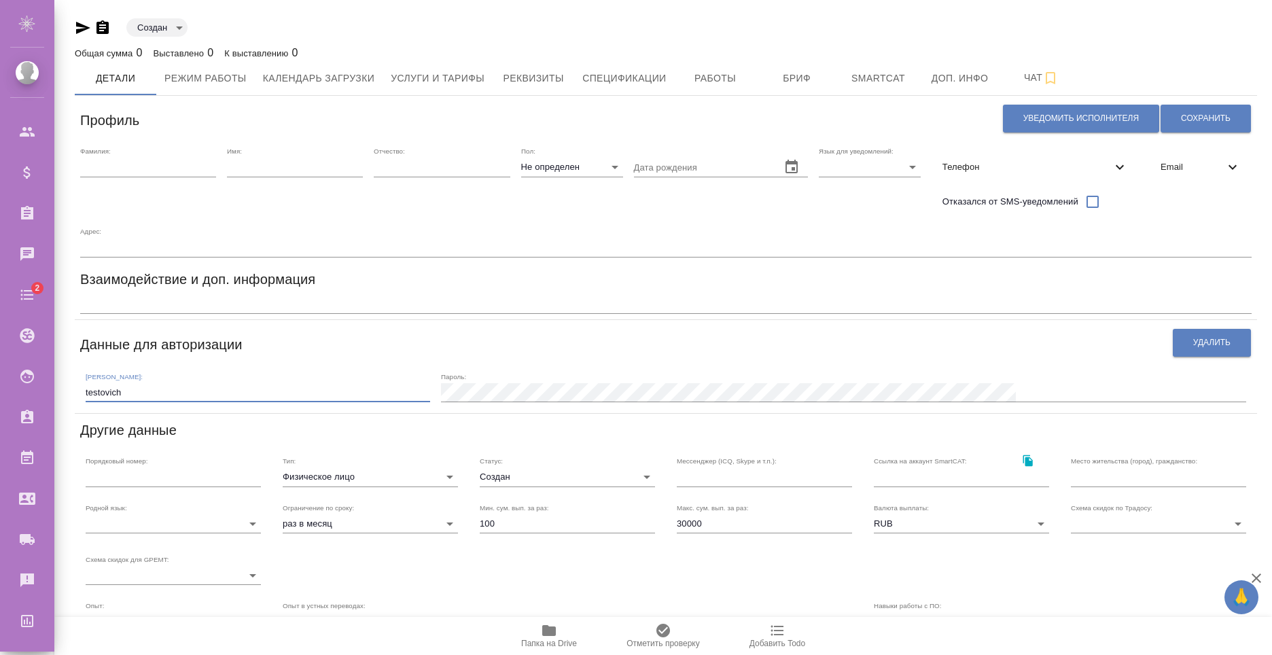
click at [239, 391] on input "testovich" at bounding box center [258, 392] width 345 height 19
click at [809, 376] on div "Пароль:" at bounding box center [843, 387] width 805 height 30
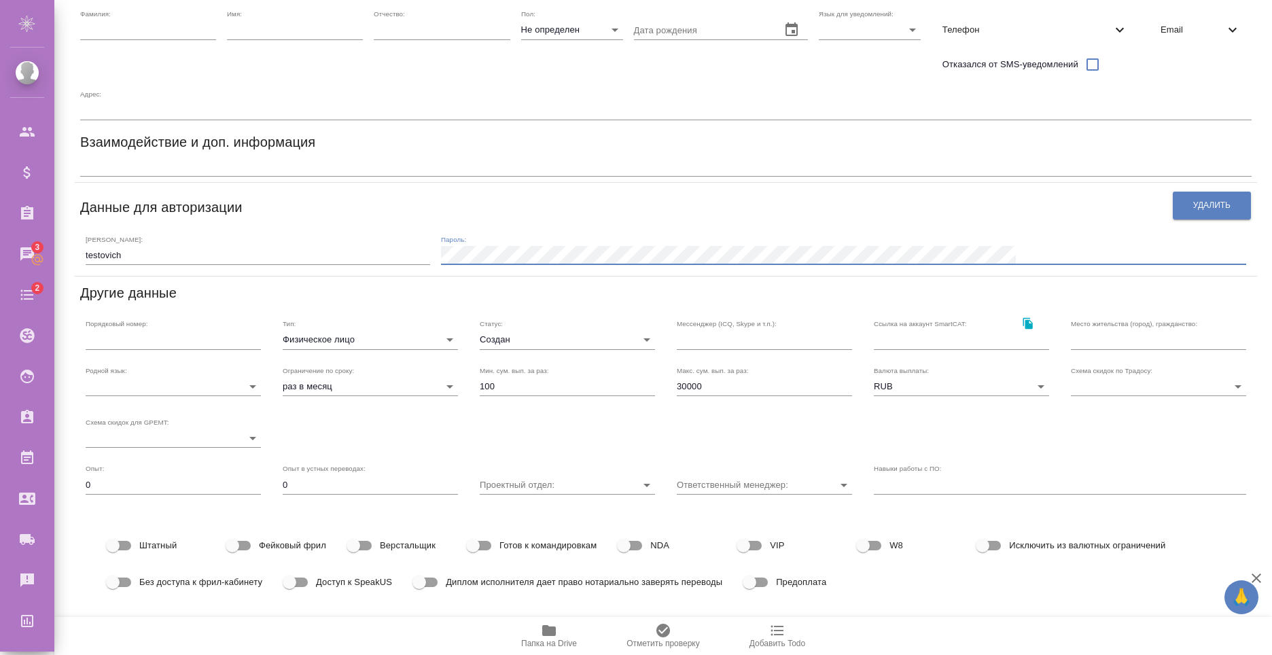
scroll to position [205, 0]
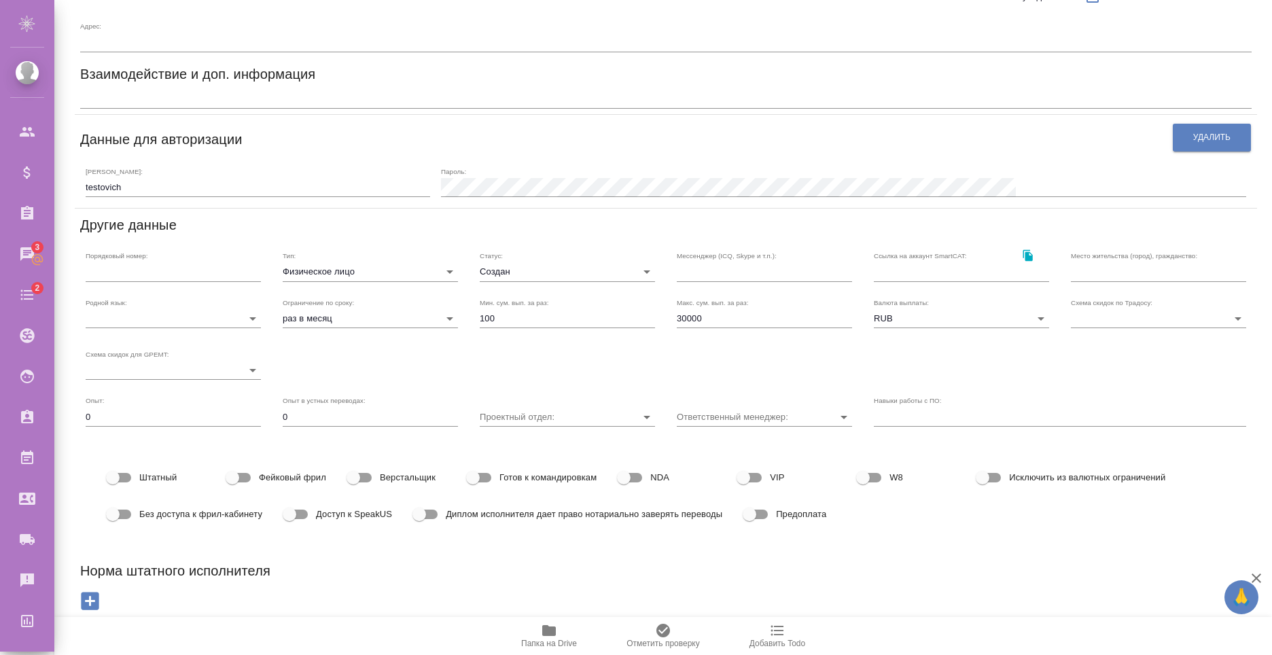
click at [350, 518] on span "Доступ к SpeakUS" at bounding box center [354, 515] width 76 height 14
click at [328, 518] on input "Доступ к SpeakUS" at bounding box center [289, 515] width 77 height 26
checkbox input "true"
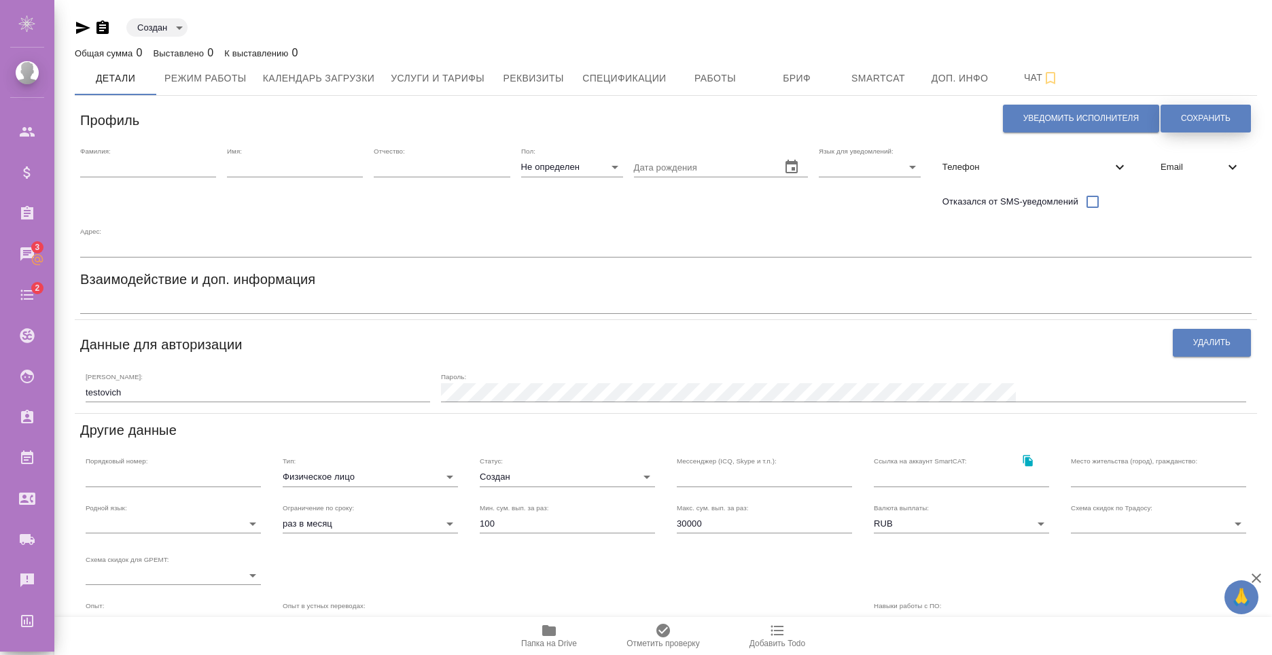
click at [1208, 105] on button "Сохранить" at bounding box center [1206, 119] width 90 height 28
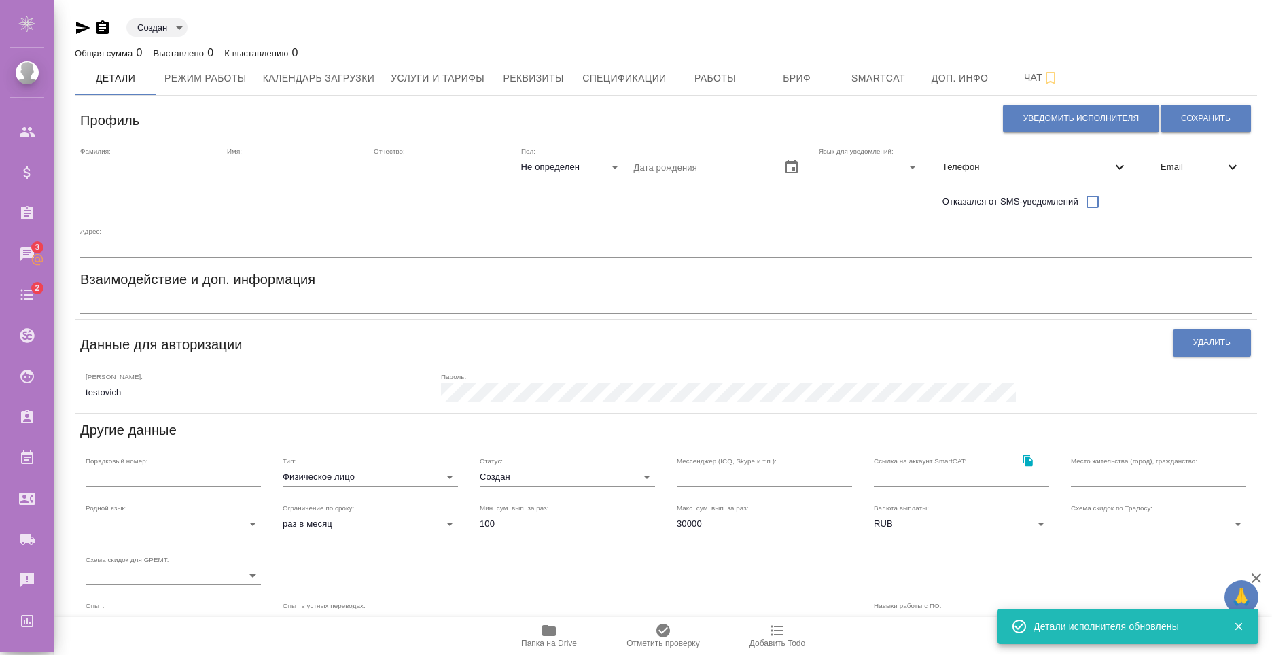
click at [193, 171] on input "text" at bounding box center [148, 167] width 136 height 19
click at [178, 166] on input "text" at bounding box center [148, 167] width 136 height 19
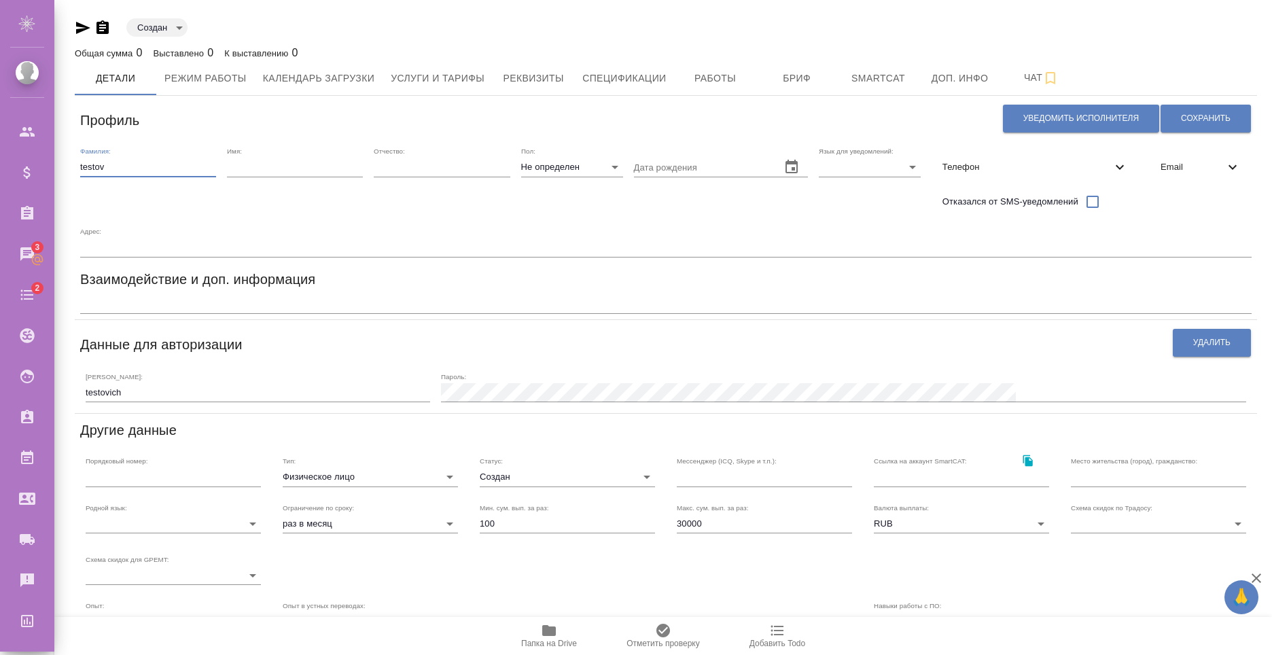
type input "testov"
click at [257, 164] on input "text" at bounding box center [295, 167] width 136 height 19
type input "test"
click at [434, 170] on input "text" at bounding box center [442, 167] width 136 height 19
type input "testovich"
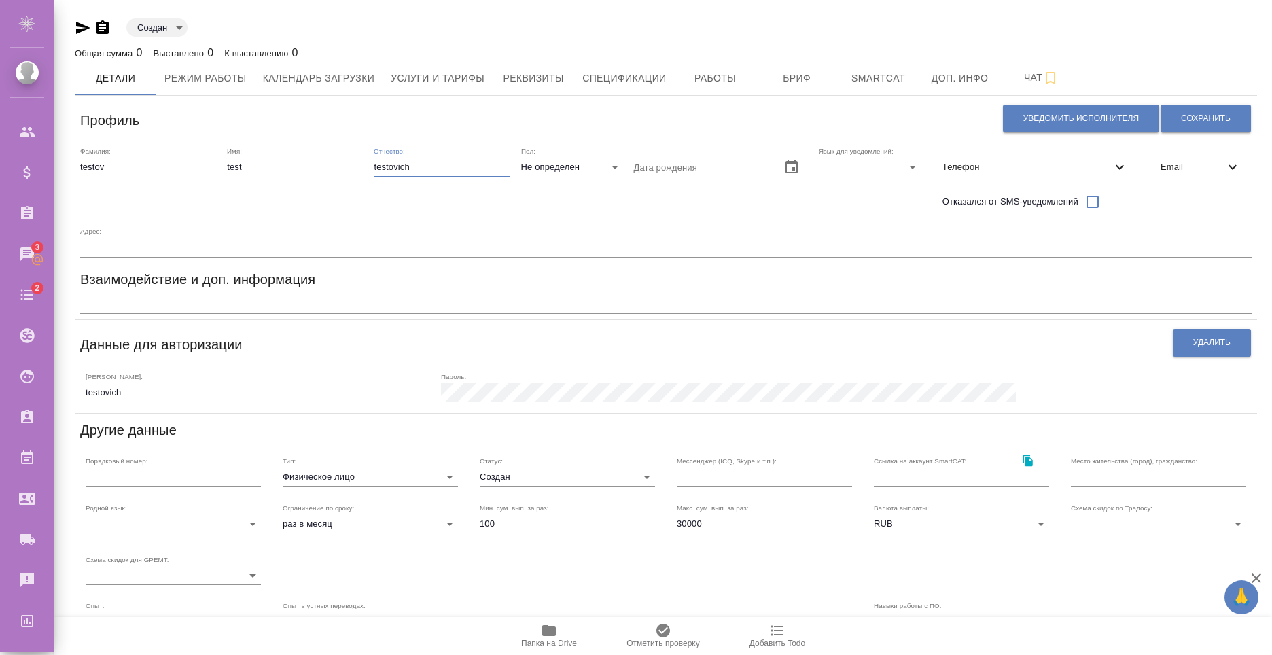
click at [743, 231] on div "Адрес:" at bounding box center [666, 242] width 1172 height 30
click at [1208, 115] on span "Сохранить" at bounding box center [1206, 119] width 50 height 12
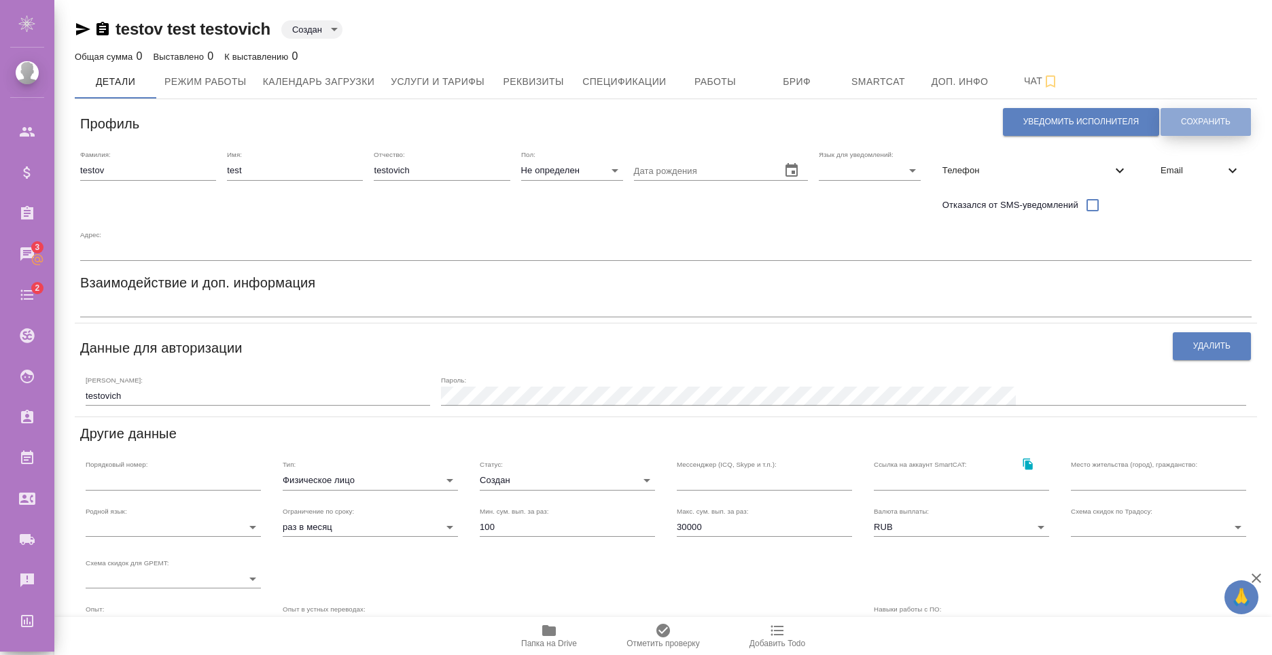
click at [1222, 123] on span "Сохранить" at bounding box center [1206, 122] width 50 height 12
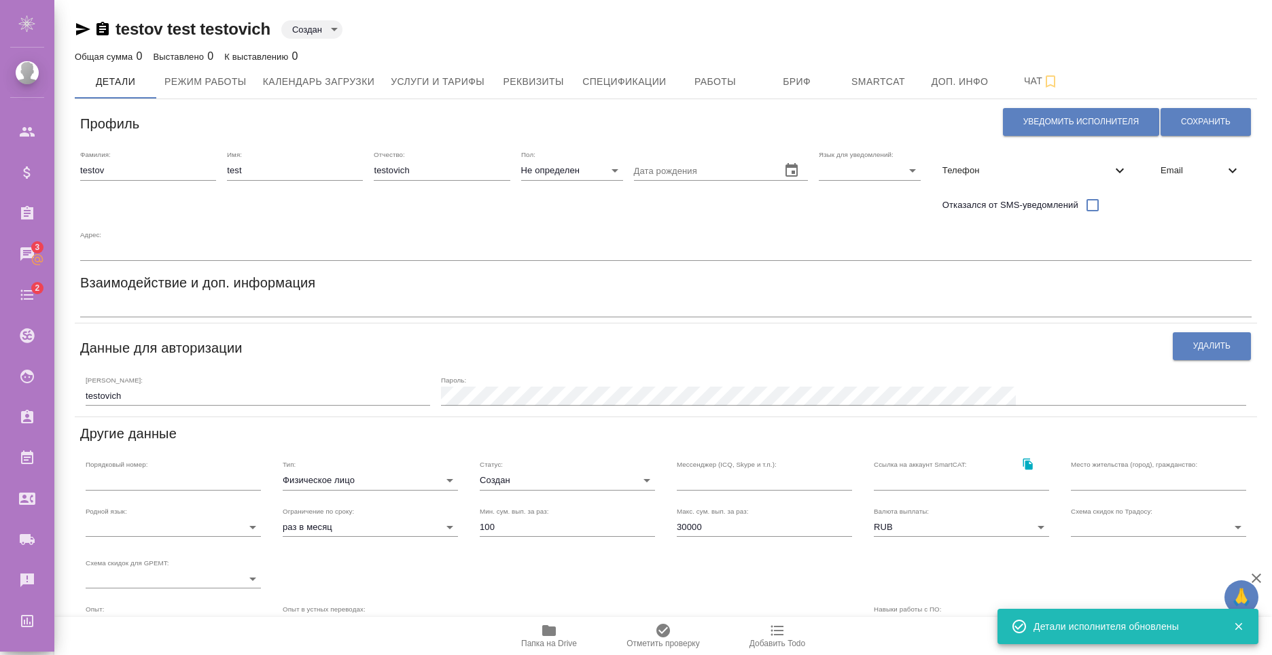
click at [1161, 45] on div "testov test testovich Создан created Общая сумма 0 Выставлено 0 К выставлению 0" at bounding box center [666, 41] width 1182 height 46
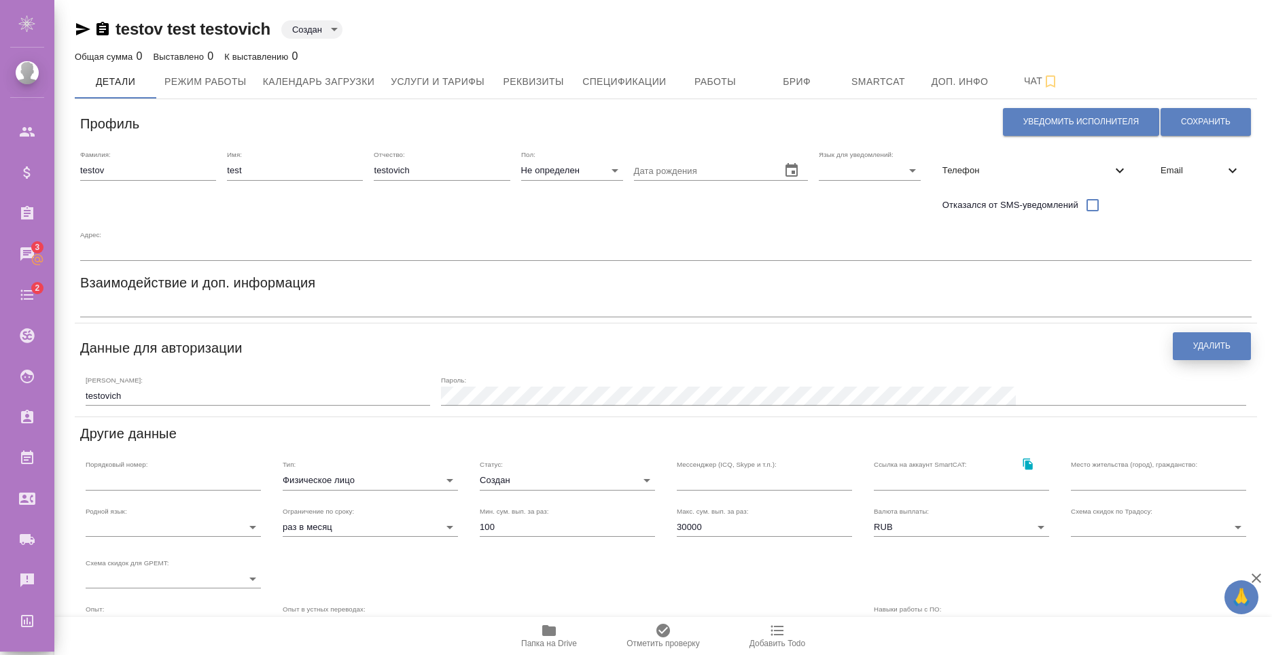
click at [1191, 345] on button "Удалить" at bounding box center [1212, 346] width 78 height 28
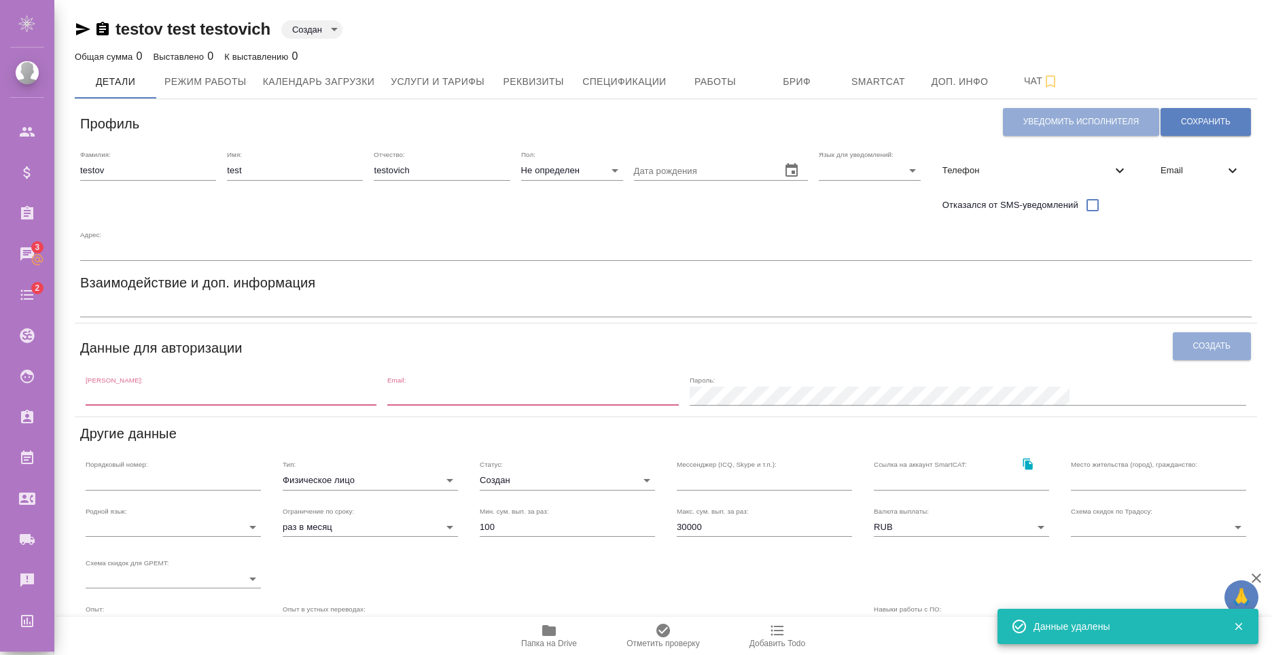
scroll to position [209, 0]
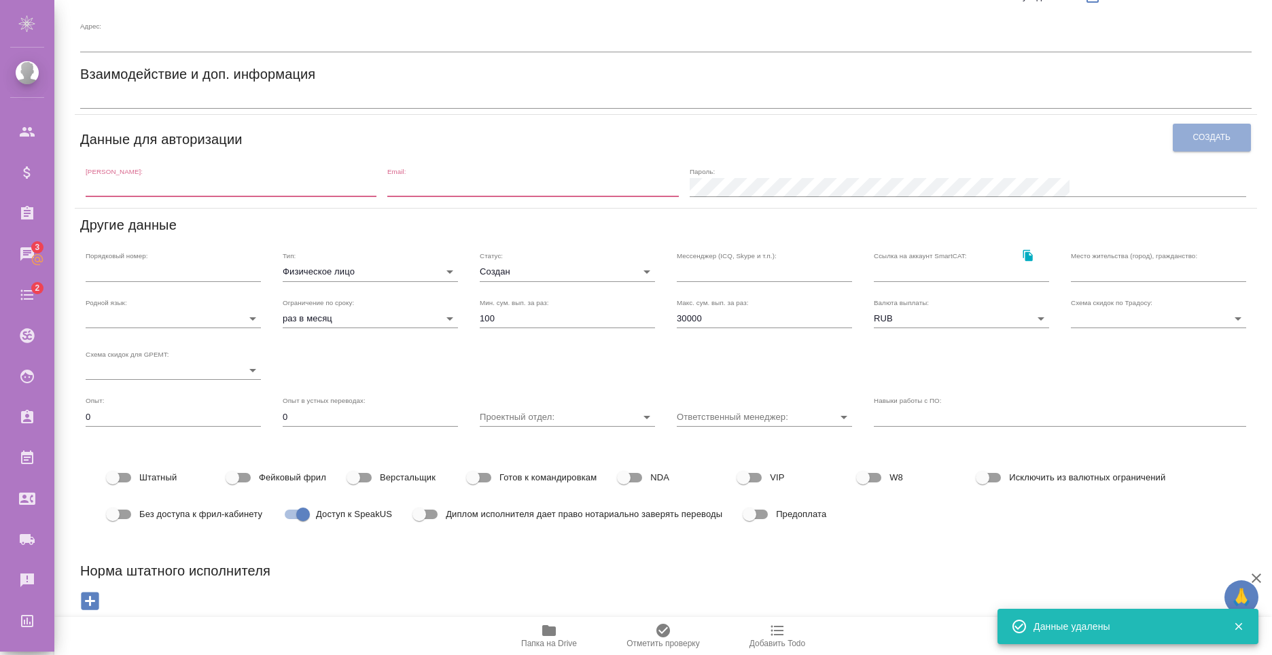
click at [339, 514] on span "Доступ к SpeakUS" at bounding box center [354, 515] width 76 height 14
click at [339, 514] on input "Доступ к SpeakUS" at bounding box center [302, 515] width 77 height 26
checkbox input "false"
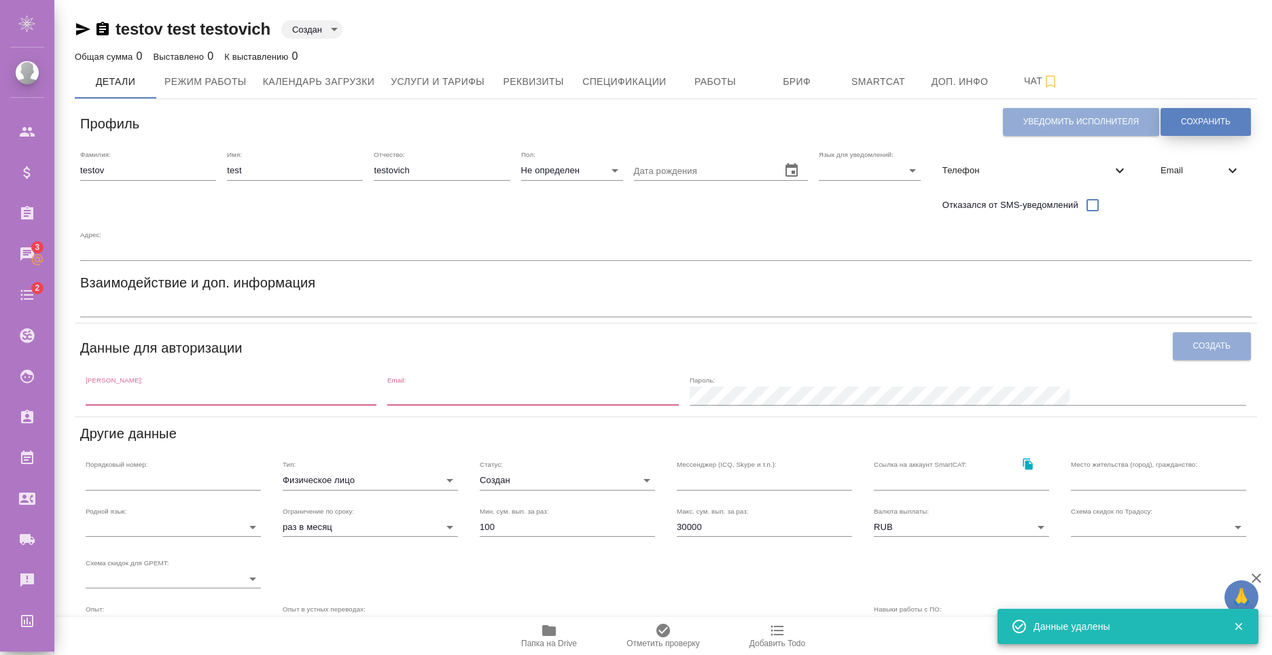
click at [1210, 118] on span "Сохранить" at bounding box center [1206, 122] width 50 height 12
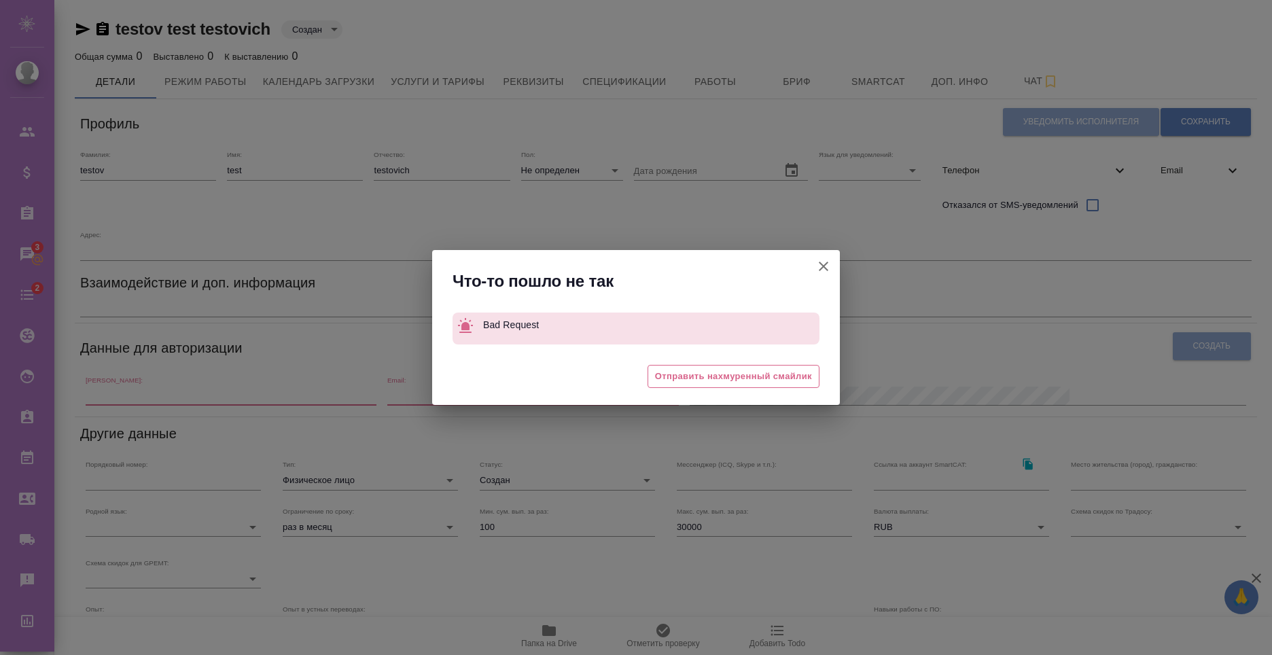
click at [826, 267] on icon "button" at bounding box center [823, 266] width 16 height 16
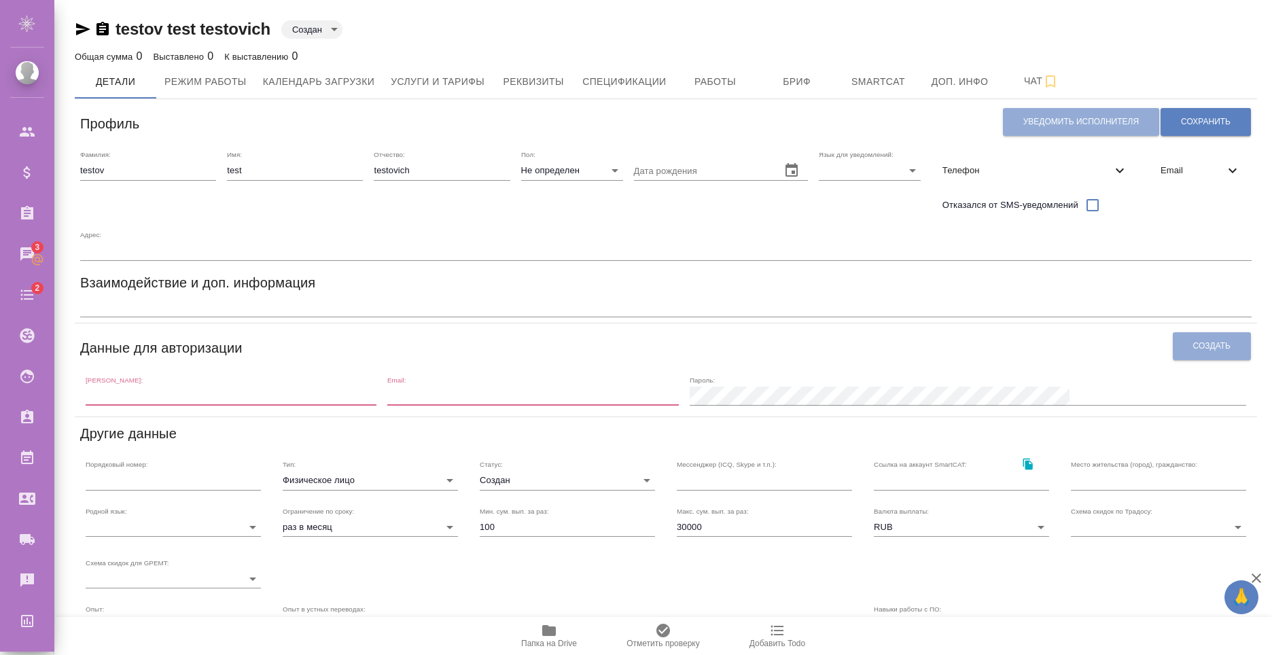
scroll to position [209, 0]
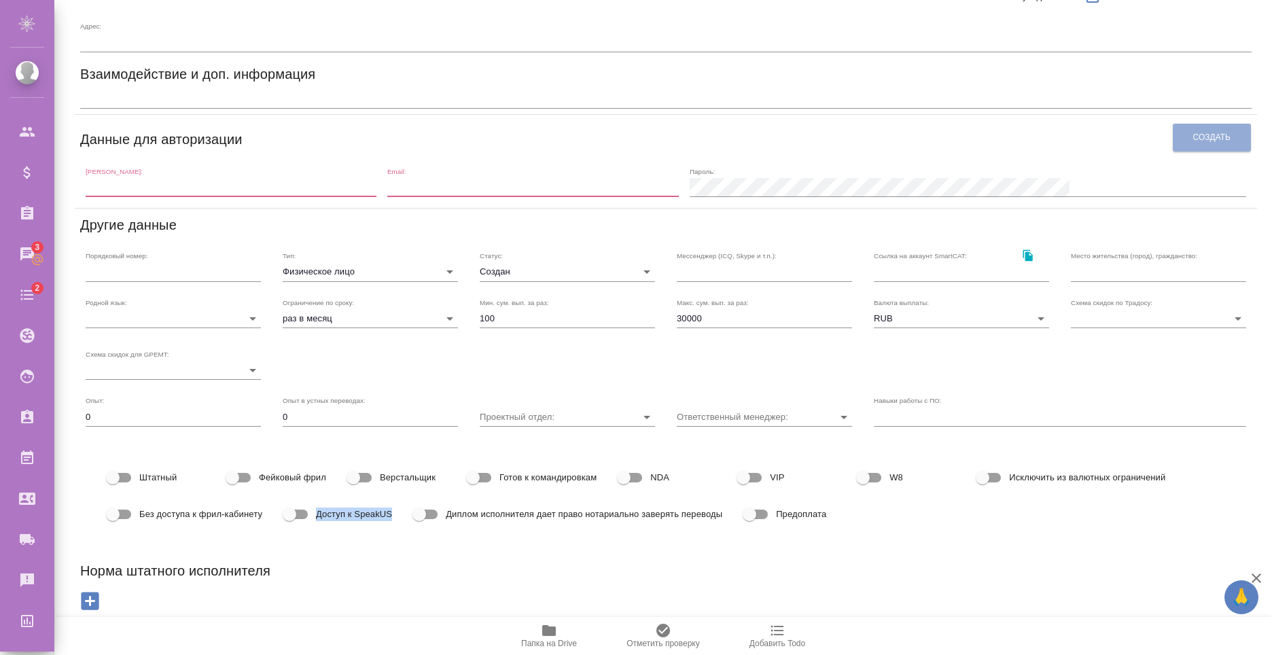
drag, startPoint x: 398, startPoint y: 515, endPoint x: 316, endPoint y: 517, distance: 82.2
click at [316, 517] on div "Доступ к SpeakUS" at bounding box center [343, 515] width 119 height 26
copy label "Доступ к SpeakUS"
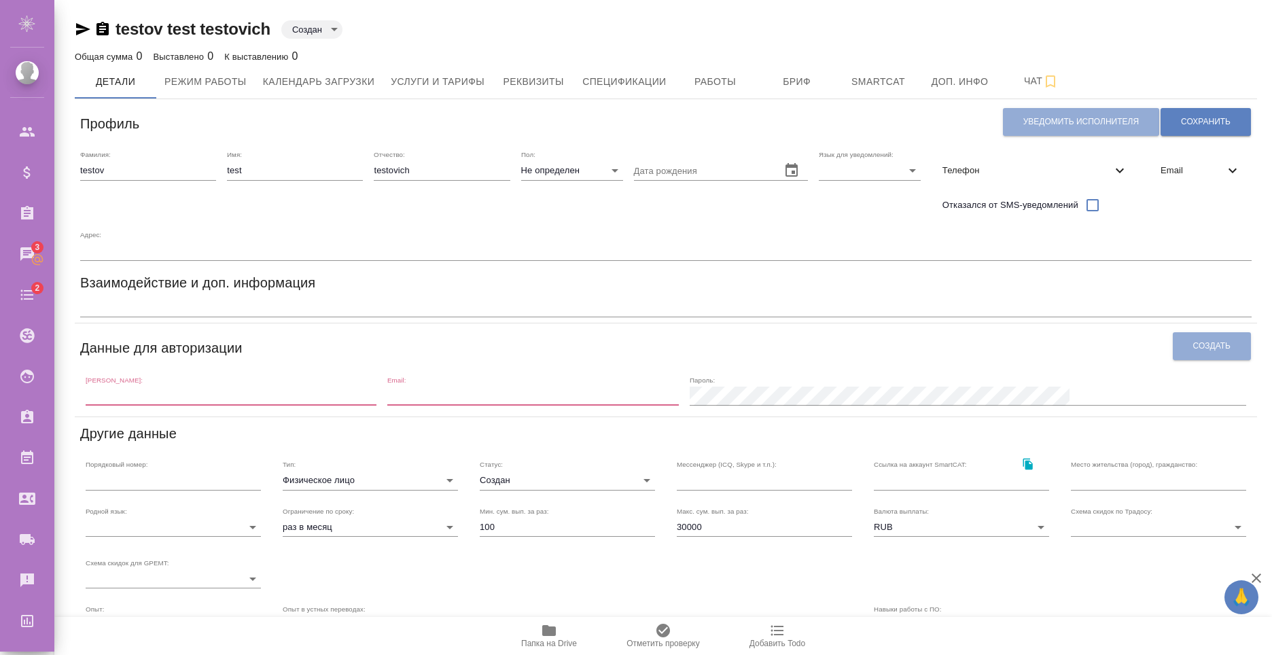
click at [344, 390] on input "text" at bounding box center [231, 396] width 291 height 19
type input "еуыещмшср"
click at [113, 396] on input "testovich" at bounding box center [231, 396] width 291 height 19
type input "testovich"
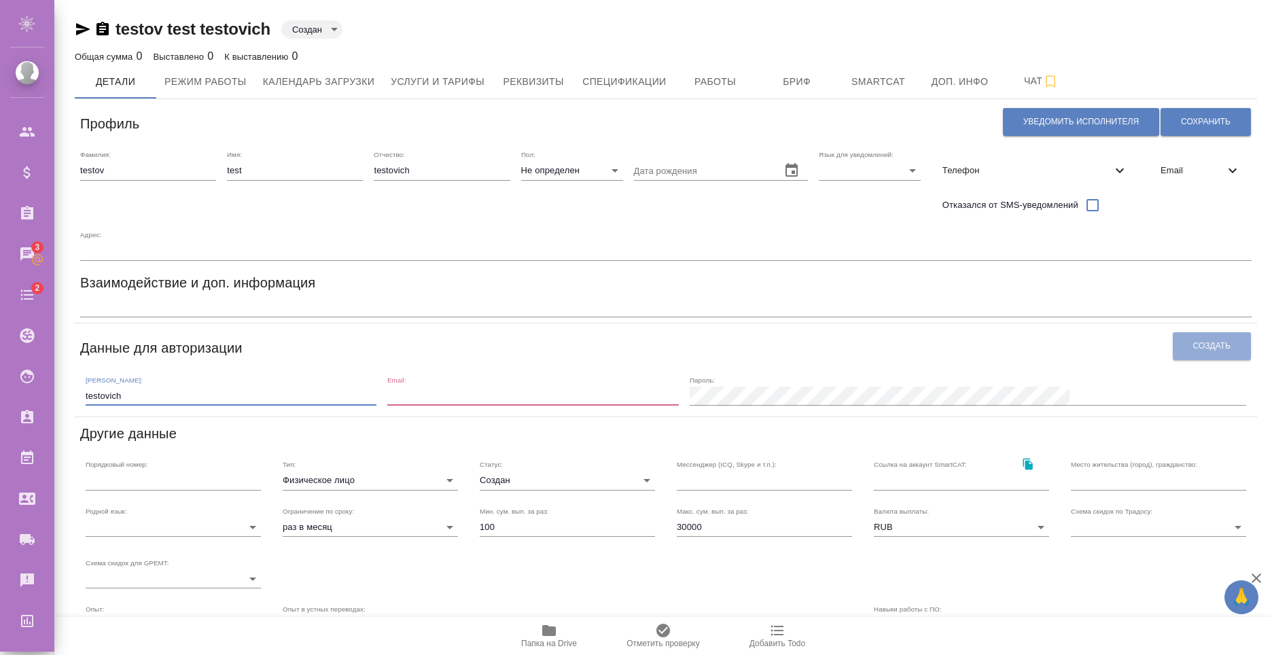
click at [521, 387] on input "email" at bounding box center [532, 396] width 291 height 19
paste input "testovich"
drag, startPoint x: 558, startPoint y: 394, endPoint x: 722, endPoint y: 400, distance: 164.5
click at [457, 390] on div "Логин: testovich Email: testovich@mail.ru Пароль:" at bounding box center [666, 390] width 1172 height 42
type input "testovich@mail.ru"
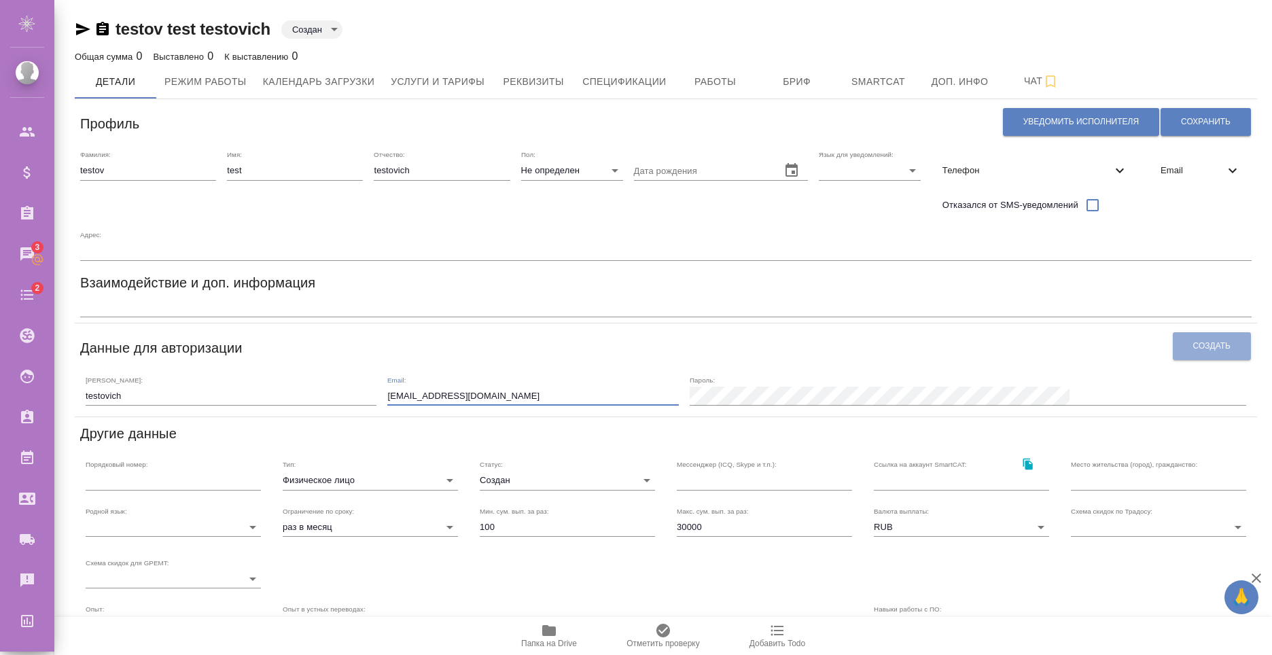
click at [987, 378] on div "Пароль:" at bounding box center [968, 391] width 557 height 30
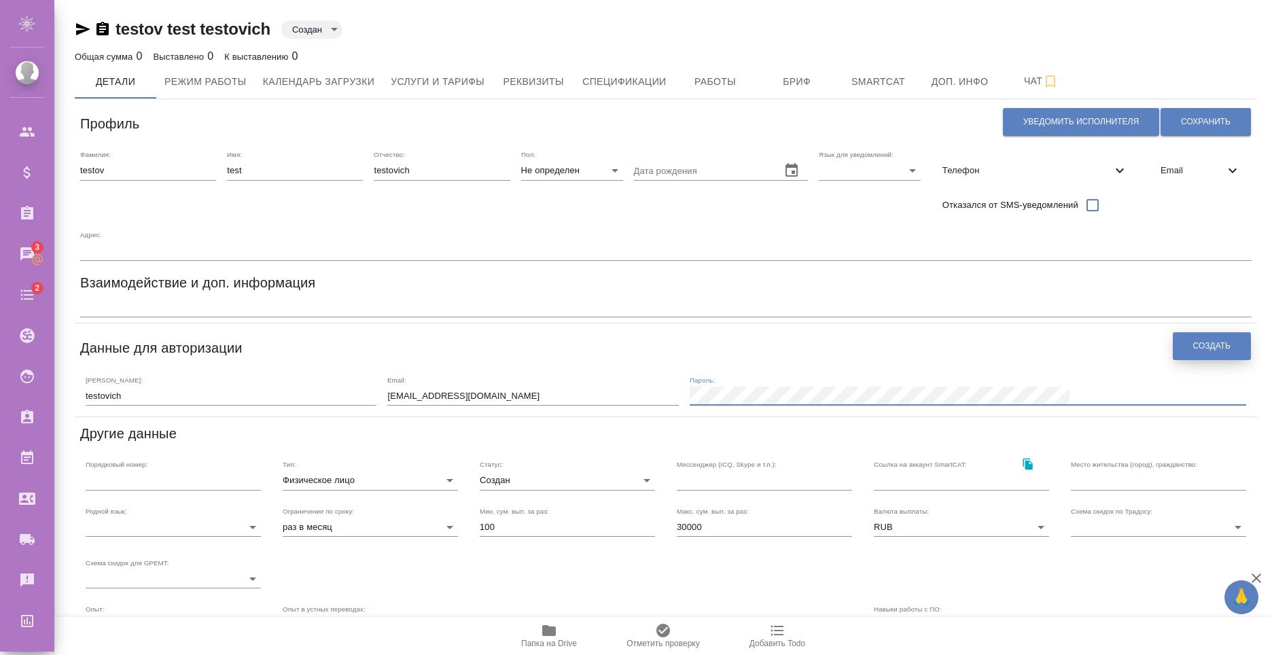
click at [1220, 340] on span "Создать" at bounding box center [1211, 346] width 37 height 12
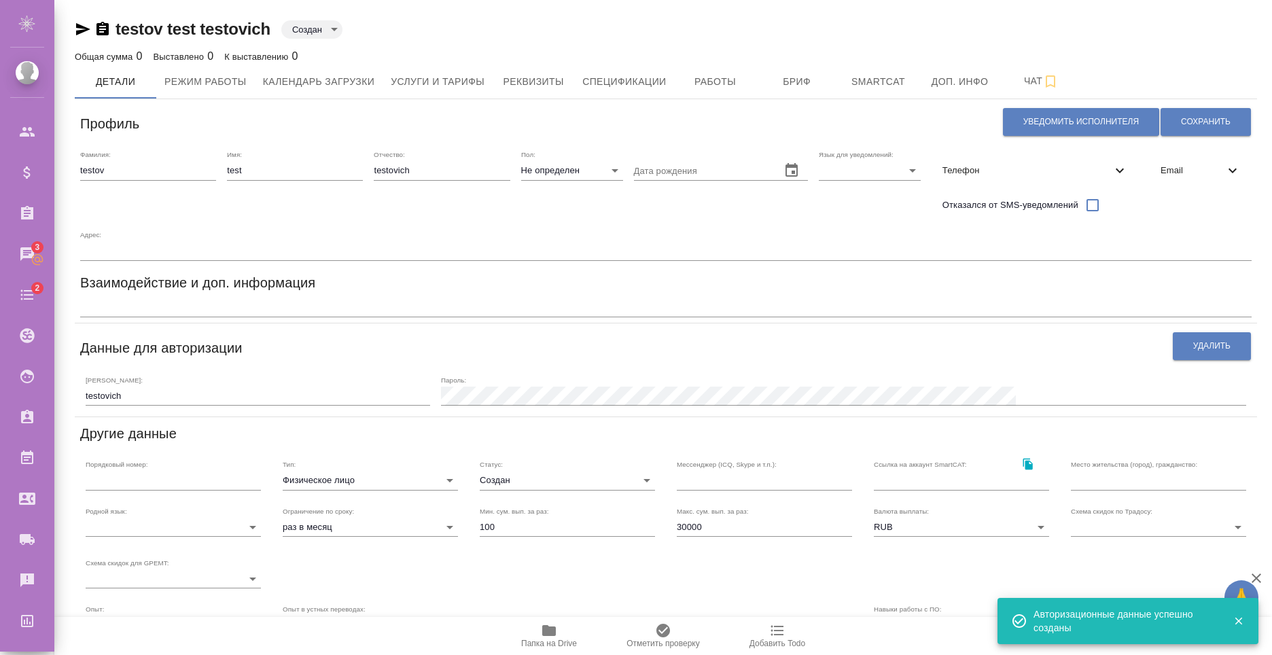
scroll to position [209, 0]
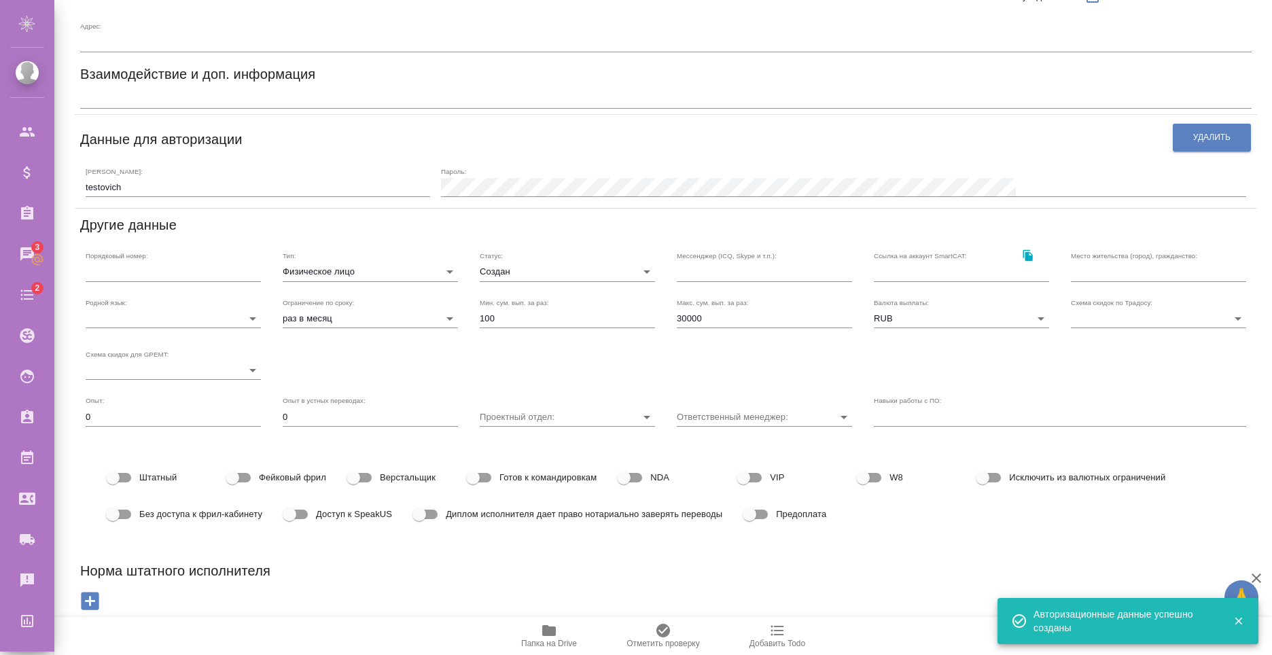
click at [338, 521] on label "Доступ к SpeakUS" at bounding box center [335, 515] width 116 height 26
click at [328, 521] on input "Доступ к SpeakUS" at bounding box center [289, 515] width 77 height 26
checkbox input "true"
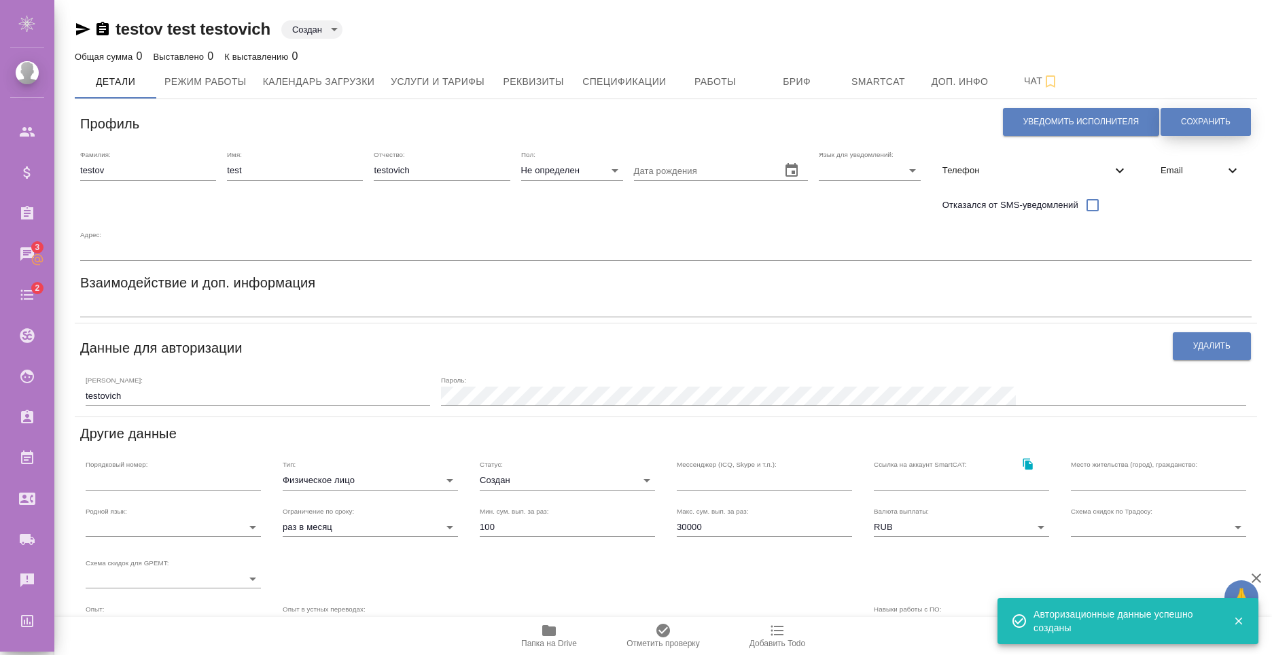
click at [1212, 124] on span "Сохранить" at bounding box center [1206, 122] width 50 height 12
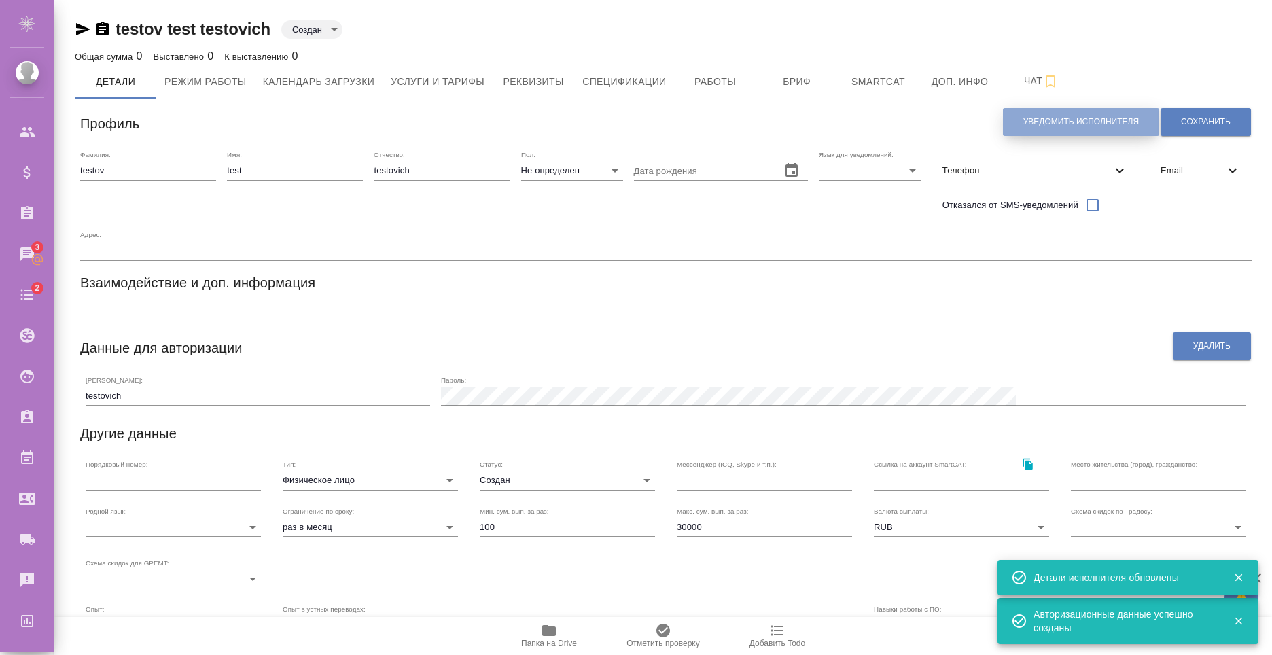
click at [1130, 124] on span "Уведомить исполнителя" at bounding box center [1081, 122] width 116 height 12
type textarea "Добрый день, test! Ознакомиться с подробной информацией по выполненным работам …"
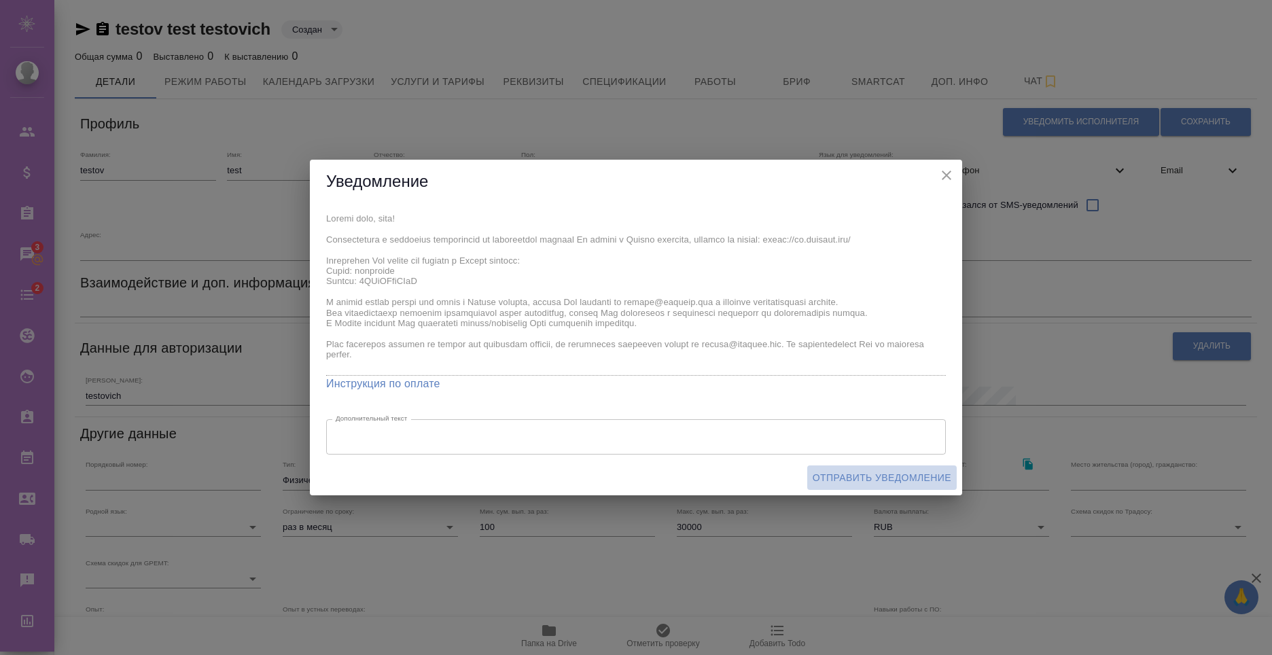
click at [913, 478] on span "Отправить уведомление" at bounding box center [882, 478] width 139 height 17
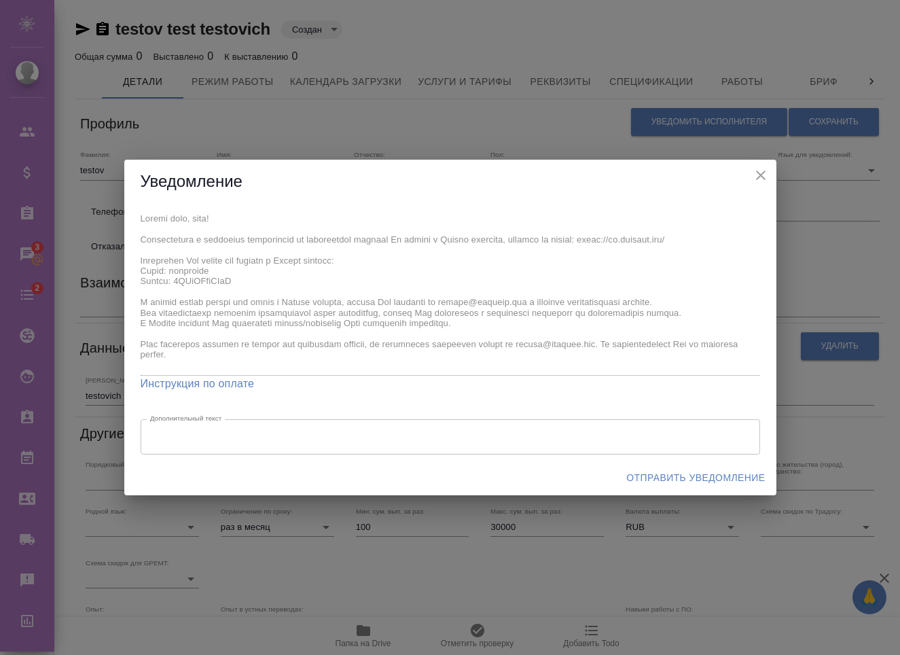
click at [711, 486] on span "Отправить уведомление" at bounding box center [696, 478] width 139 height 17
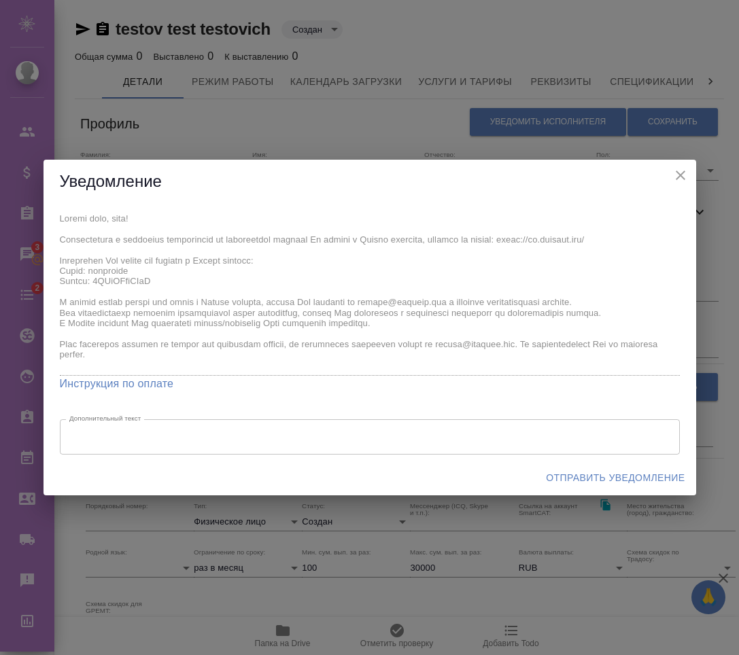
click at [678, 172] on icon "close" at bounding box center [680, 175] width 16 height 16
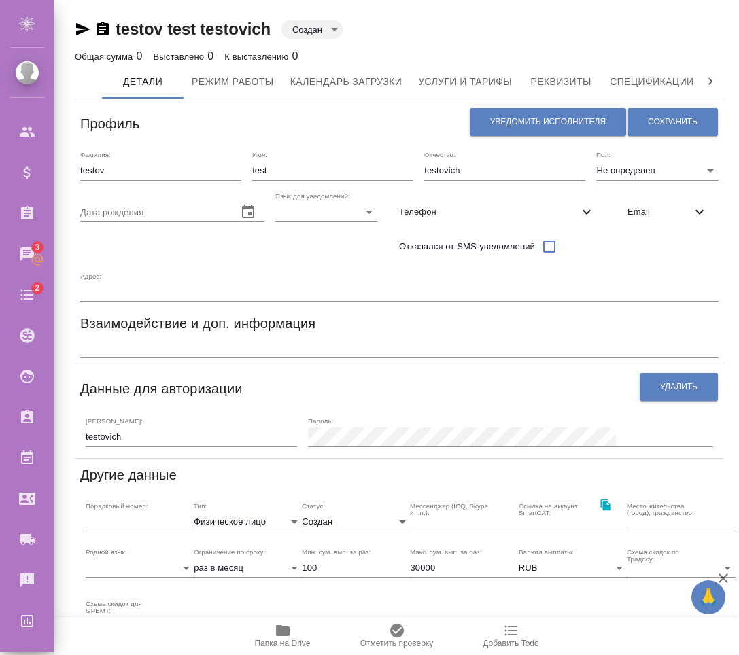
click at [667, 219] on div "Email" at bounding box center [667, 212] width 102 height 30
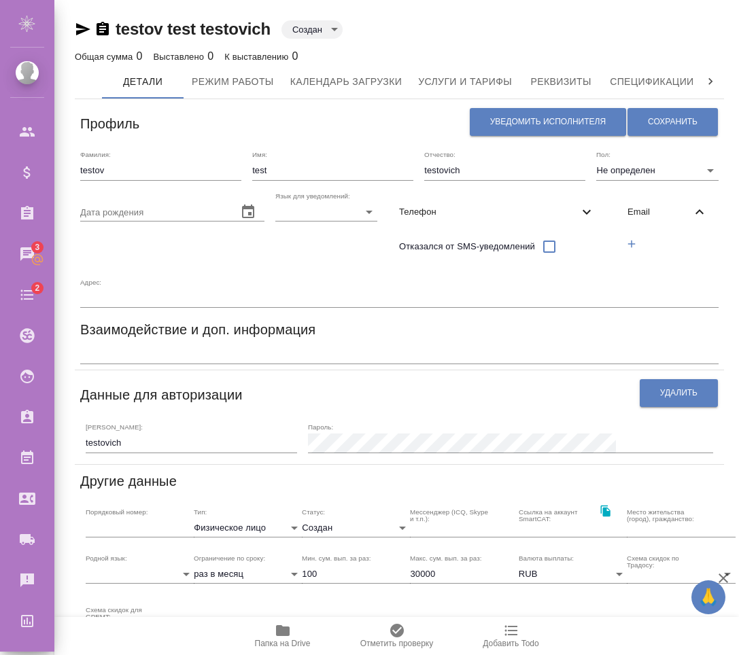
click at [628, 244] on icon "button" at bounding box center [630, 244] width 7 height 7
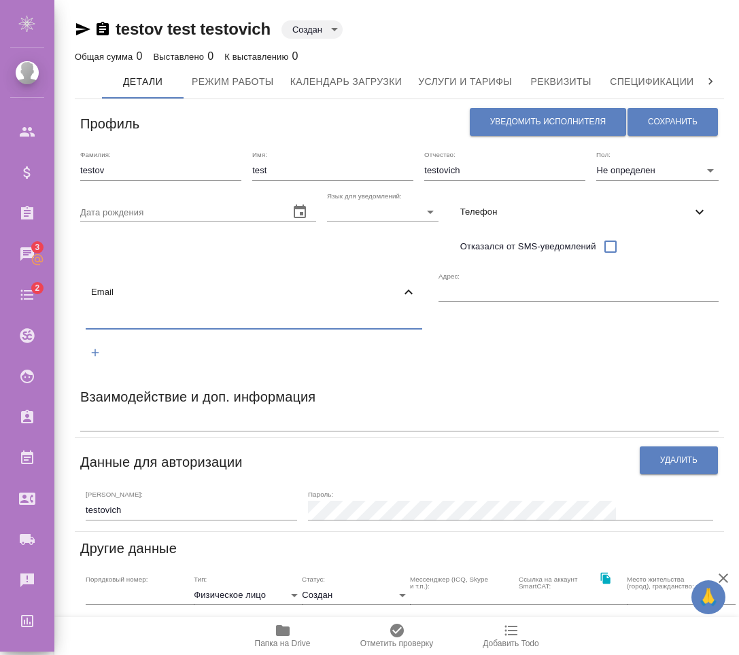
click at [236, 320] on input "text" at bounding box center [254, 321] width 336 height 17
type input "nikiforovkuvv@mail.ru"
click at [463, 351] on div "Адрес:" at bounding box center [578, 323] width 281 height 103
click at [690, 131] on button "Сохранить" at bounding box center [672, 122] width 90 height 28
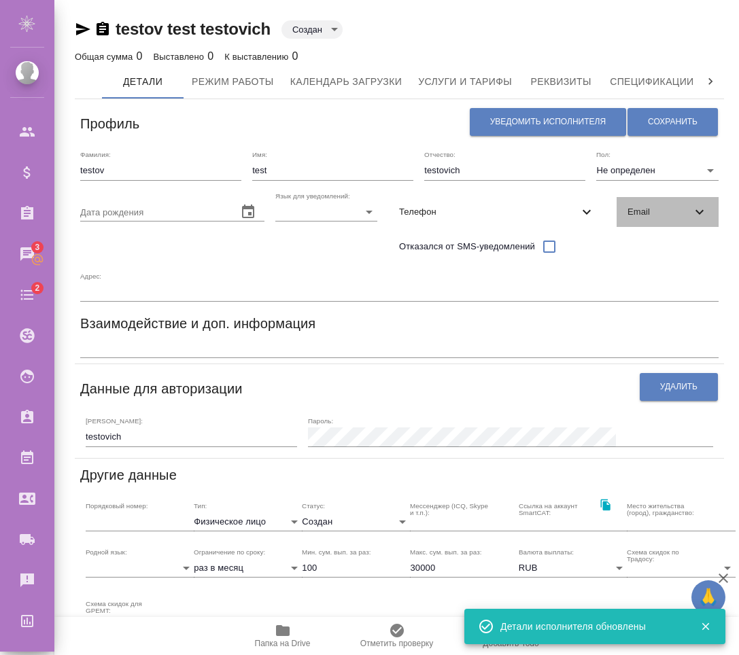
click at [682, 214] on span "Email" at bounding box center [659, 212] width 64 height 14
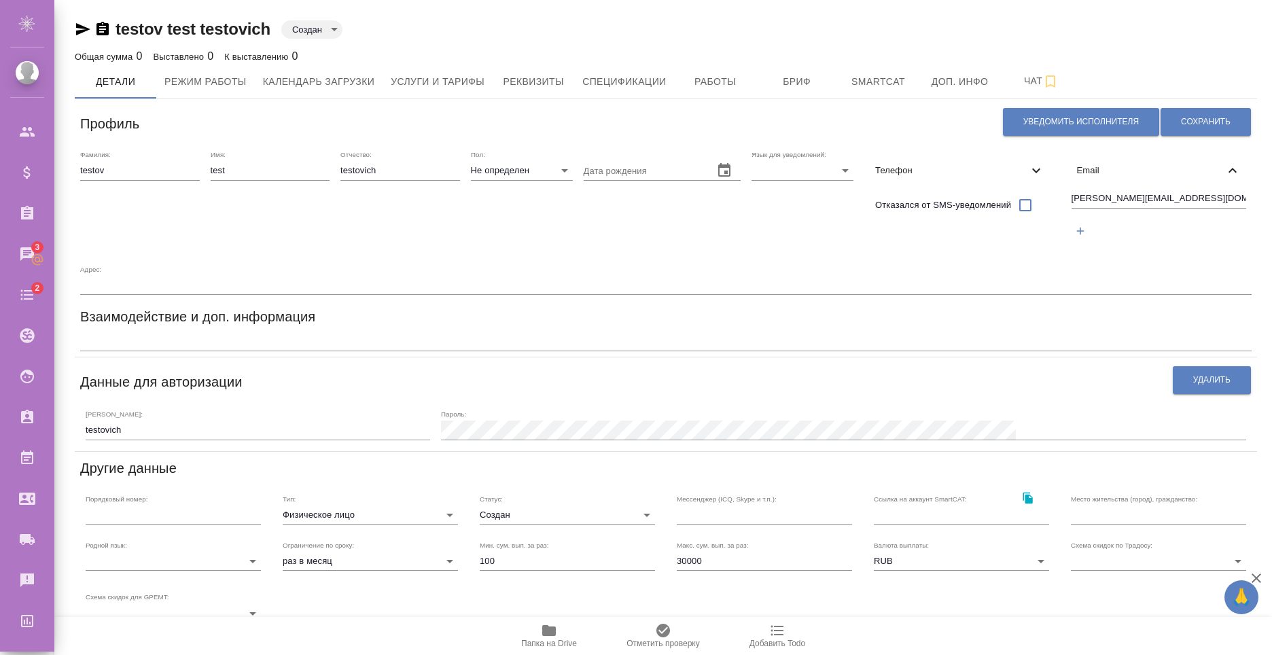
click at [679, 226] on div "Дата рождения" at bounding box center [663, 201] width 158 height 103
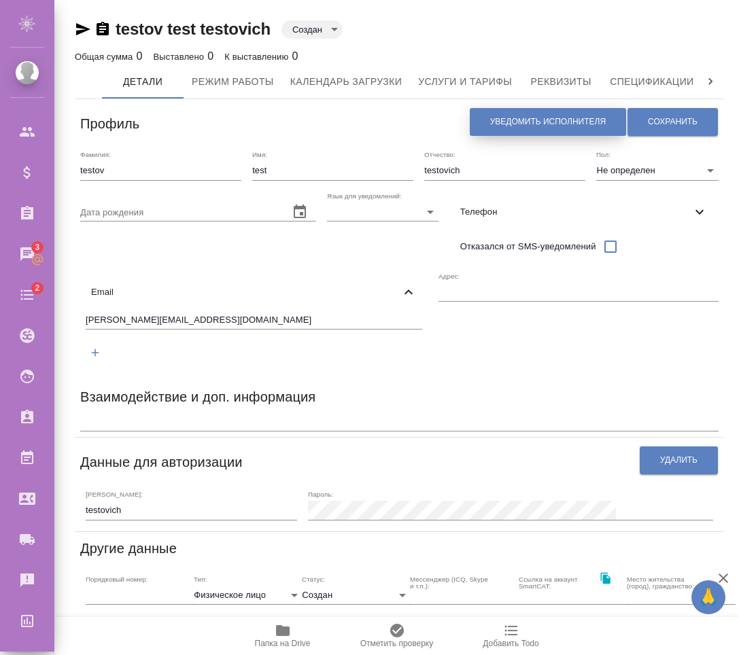
click at [578, 123] on span "Уведомить исполнителя" at bounding box center [548, 122] width 116 height 12
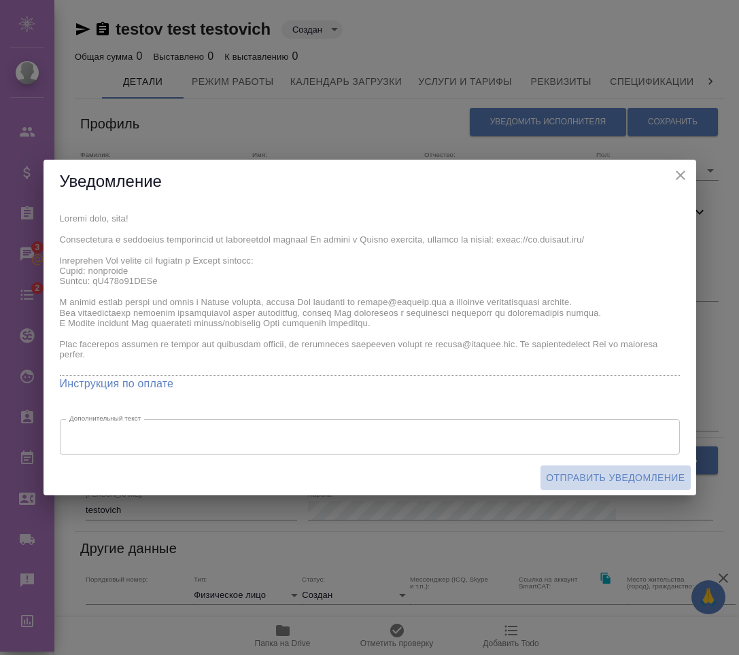
click at [647, 480] on span "Отправить уведомление" at bounding box center [615, 478] width 139 height 17
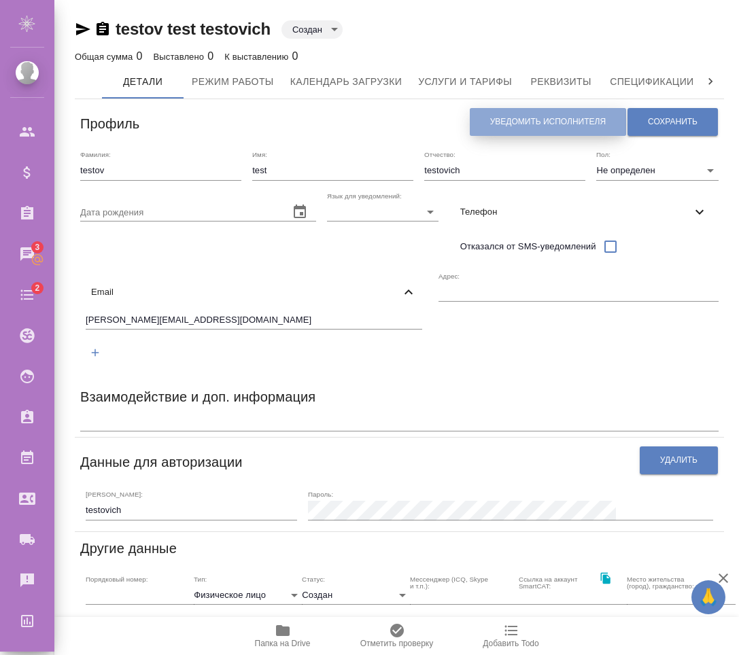
click at [599, 128] on button "Уведомить исполнителя" at bounding box center [548, 122] width 156 height 28
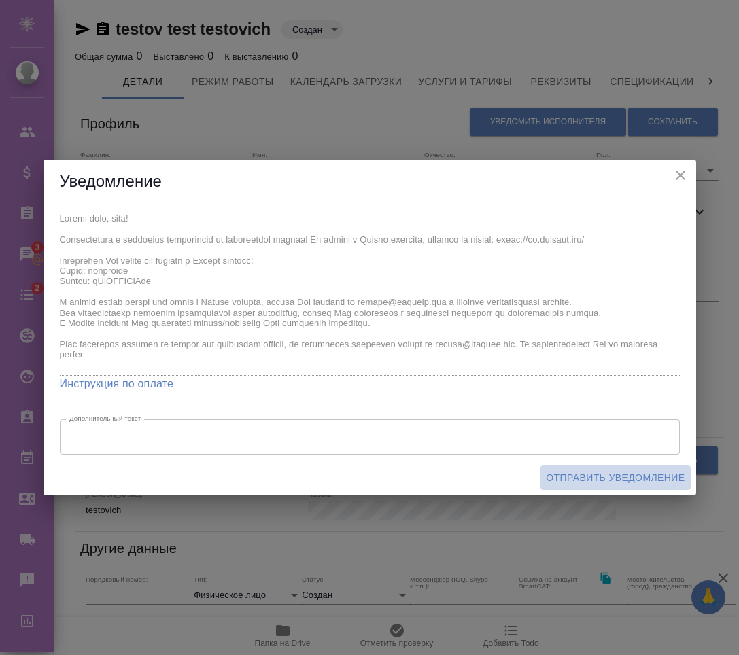
click at [585, 476] on span "Отправить уведомление" at bounding box center [615, 478] width 139 height 17
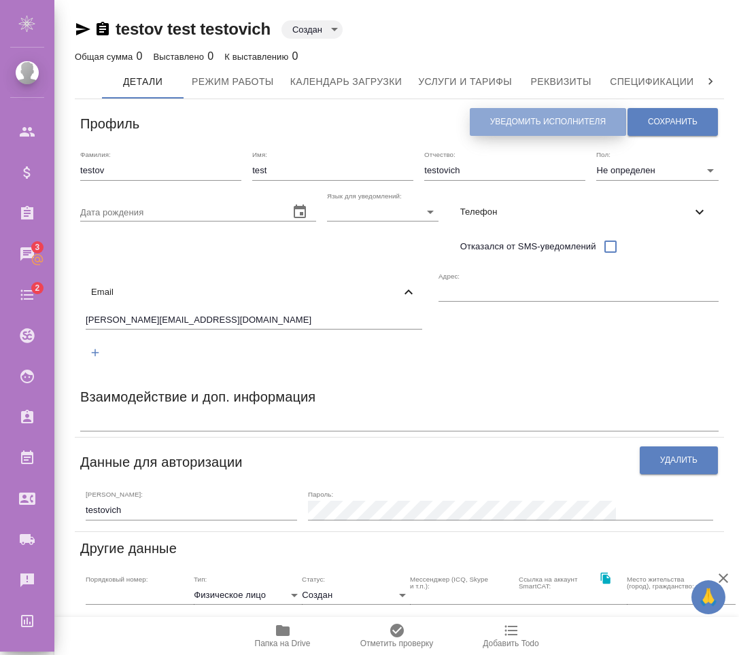
click at [550, 120] on span "Уведомить исполнителя" at bounding box center [548, 122] width 116 height 12
type textarea "Добрый день, test! Ознакомиться с подробной информацией по выполненным работам …"
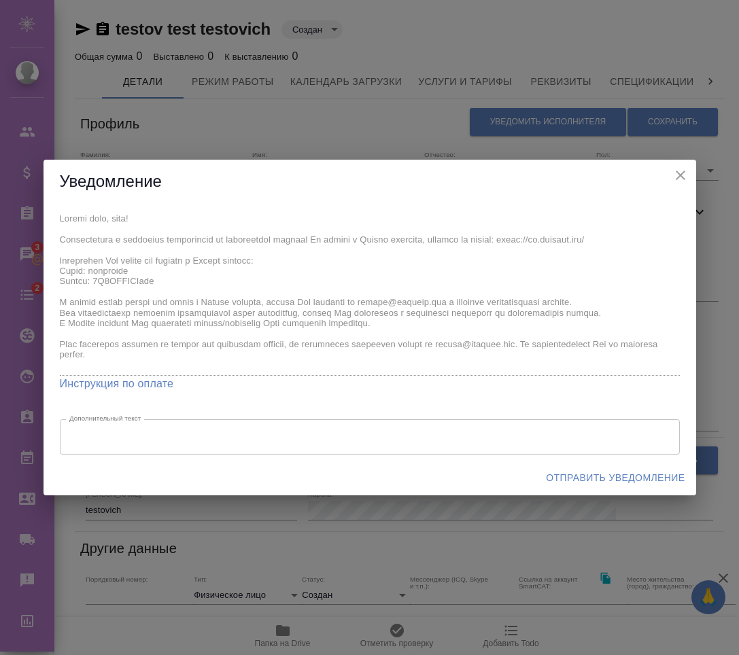
click at [616, 479] on span "Отправить уведомление" at bounding box center [615, 478] width 139 height 17
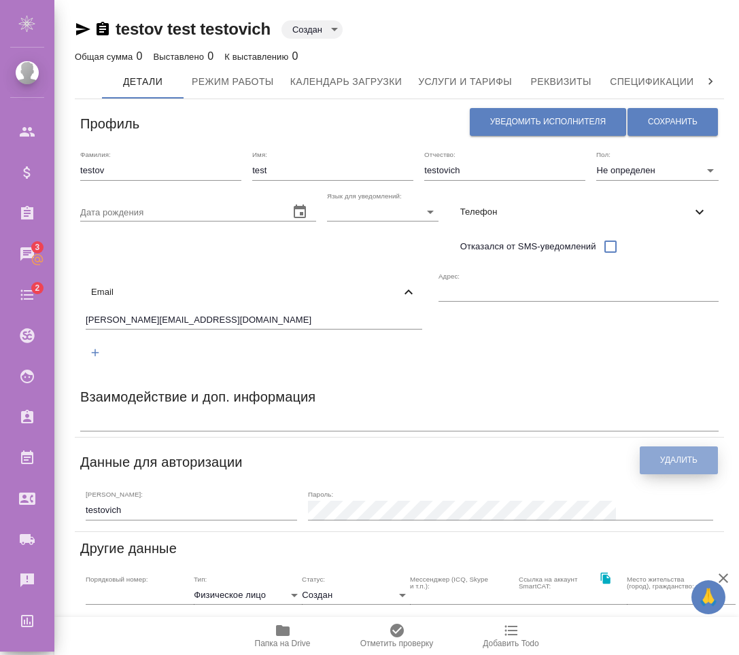
click at [667, 455] on span "Удалить" at bounding box center [678, 461] width 37 height 12
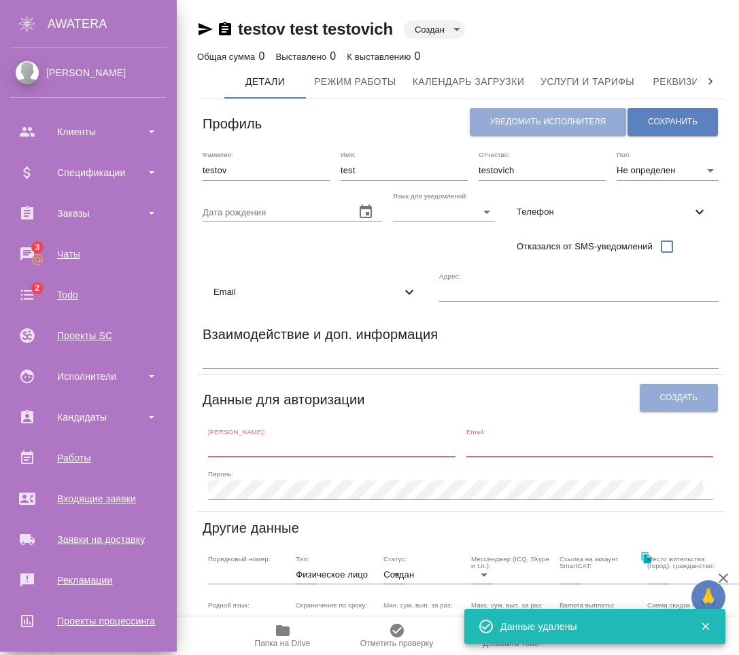
click at [661, 440] on input "email" at bounding box center [589, 447] width 247 height 19
click at [495, 400] on div "Данные для авторизации" at bounding box center [421, 398] width 436 height 35
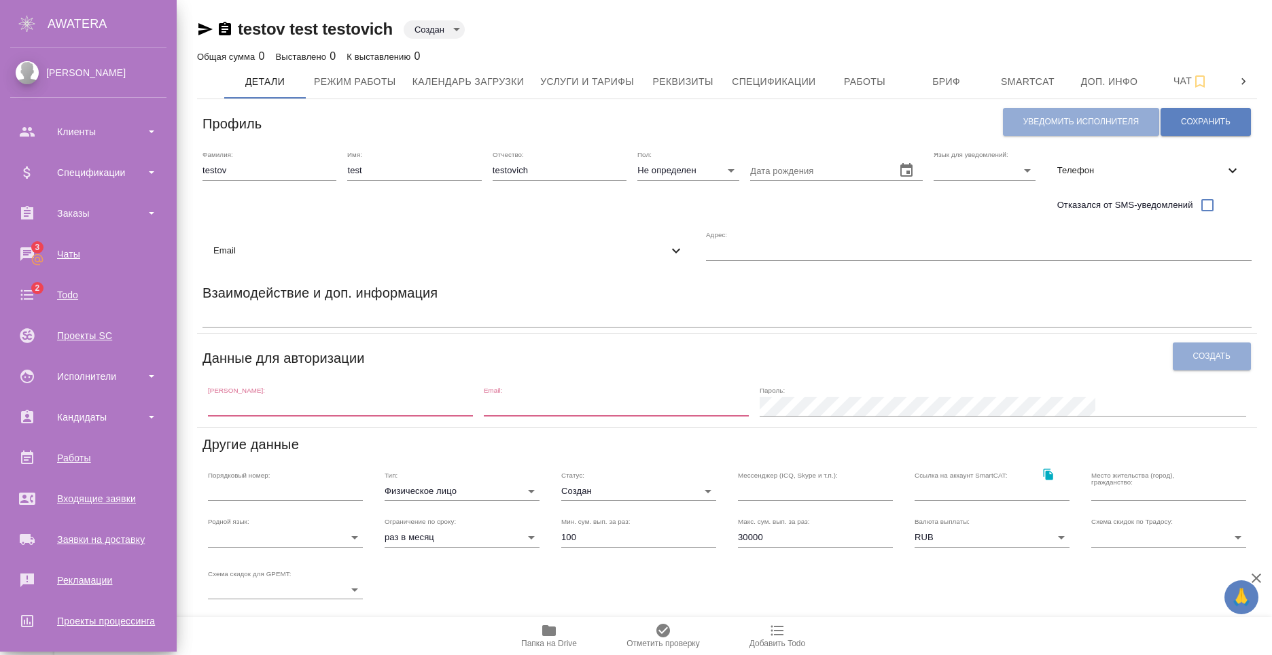
click at [385, 187] on div "Имя: test" at bounding box center [414, 184] width 134 height 69
drag, startPoint x: 92, startPoint y: 381, endPoint x: 287, endPoint y: 442, distance: 204.4
click at [94, 383] on div "Исполнители" at bounding box center [88, 376] width 156 height 20
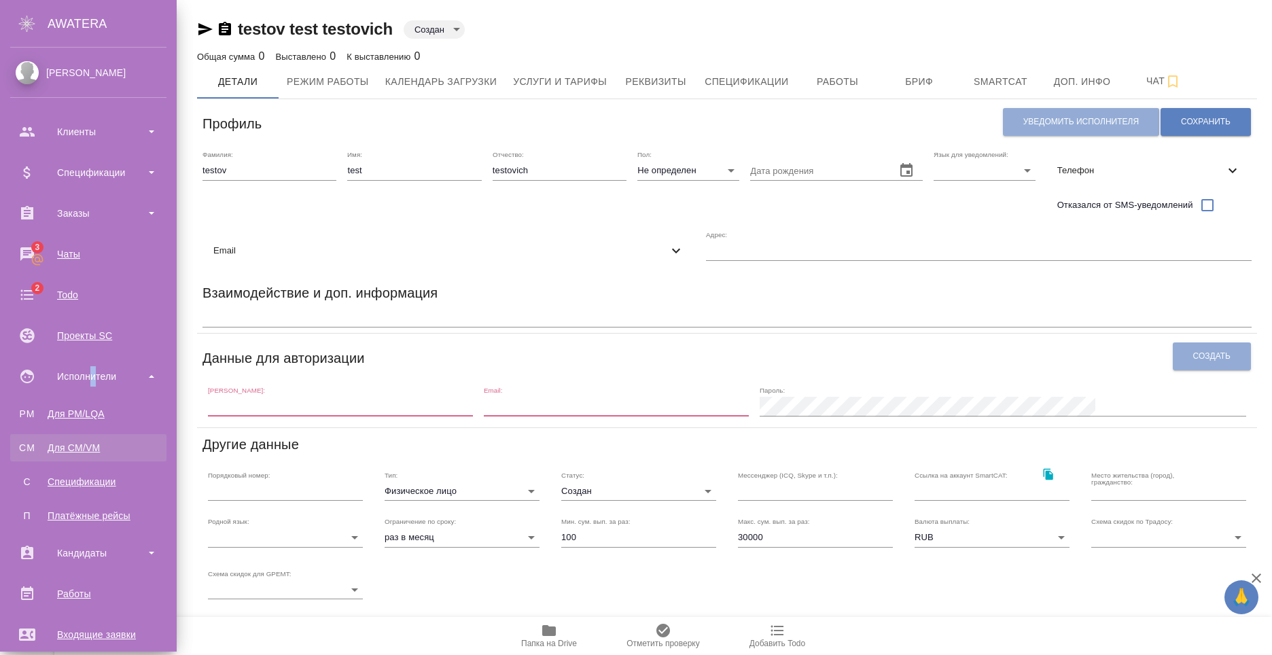
click at [98, 442] on div "Для CM/VM" at bounding box center [88, 448] width 143 height 14
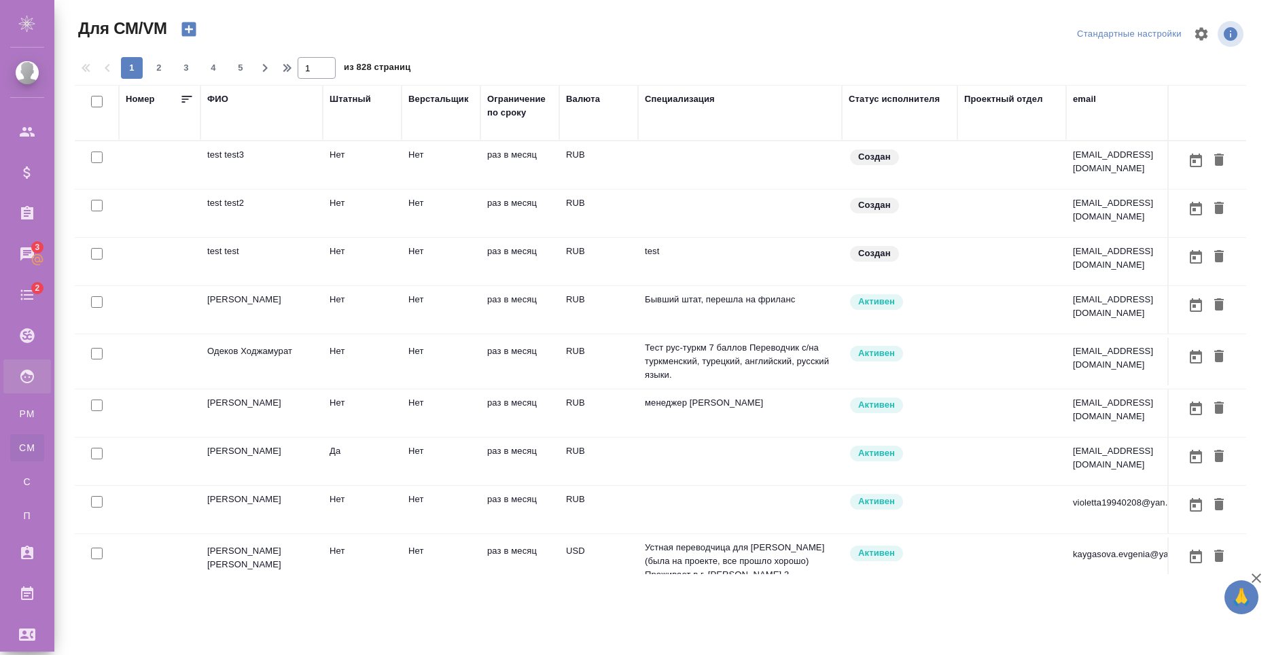
click at [193, 28] on icon "button" at bounding box center [188, 29] width 14 height 14
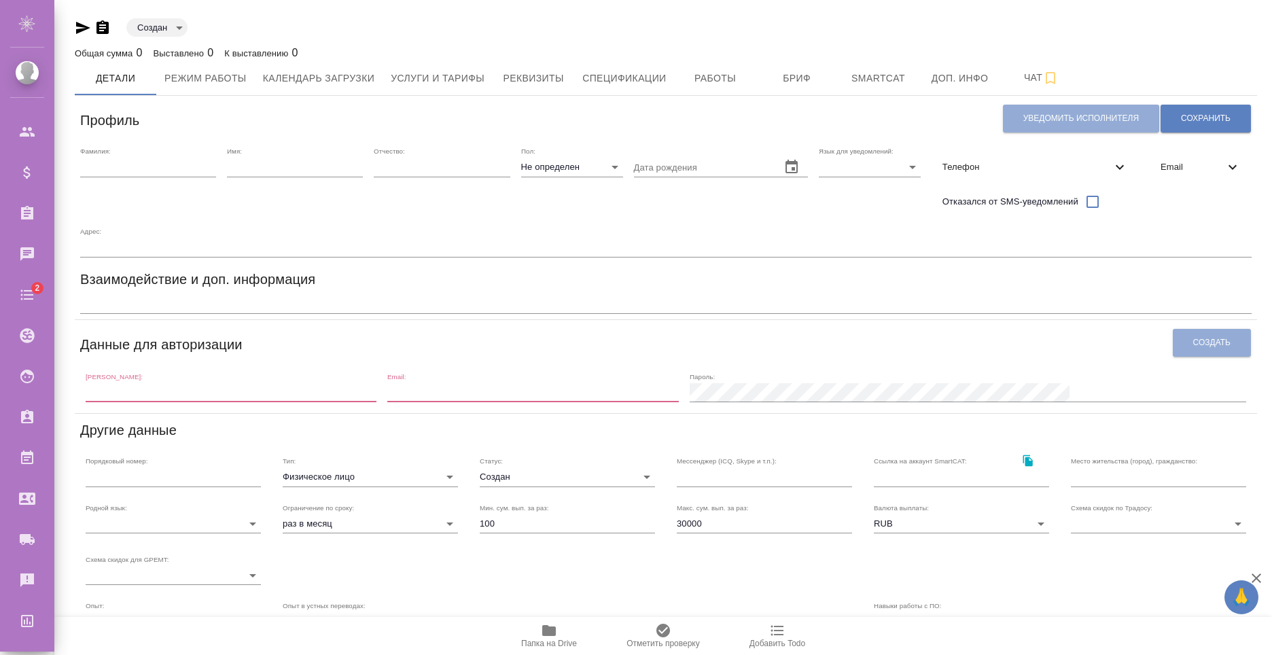
scroll to position [204, 0]
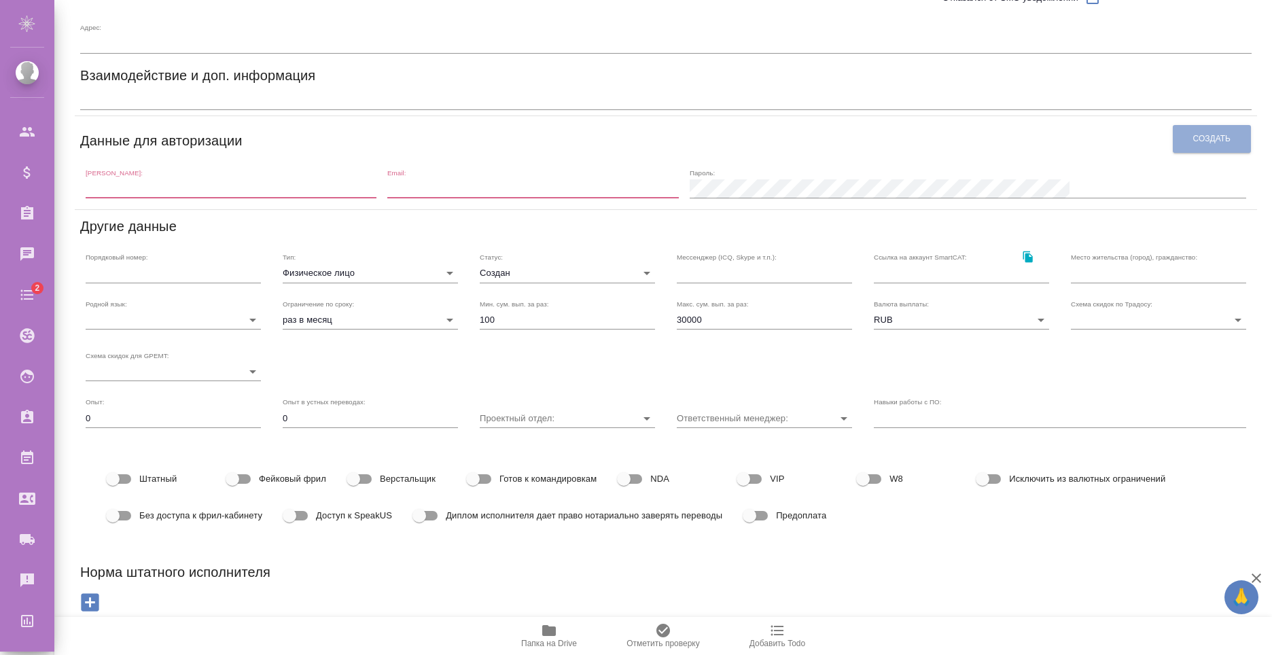
click at [253, 197] on input "text" at bounding box center [231, 188] width 291 height 19
click at [582, 192] on input "email" at bounding box center [532, 188] width 291 height 19
click at [300, 175] on div "[PERSON_NAME]:" at bounding box center [231, 184] width 291 height 30
click at [330, 184] on input "text" at bounding box center [231, 188] width 291 height 19
click at [352, 521] on span "Доступ к SpeakUS" at bounding box center [354, 516] width 76 height 14
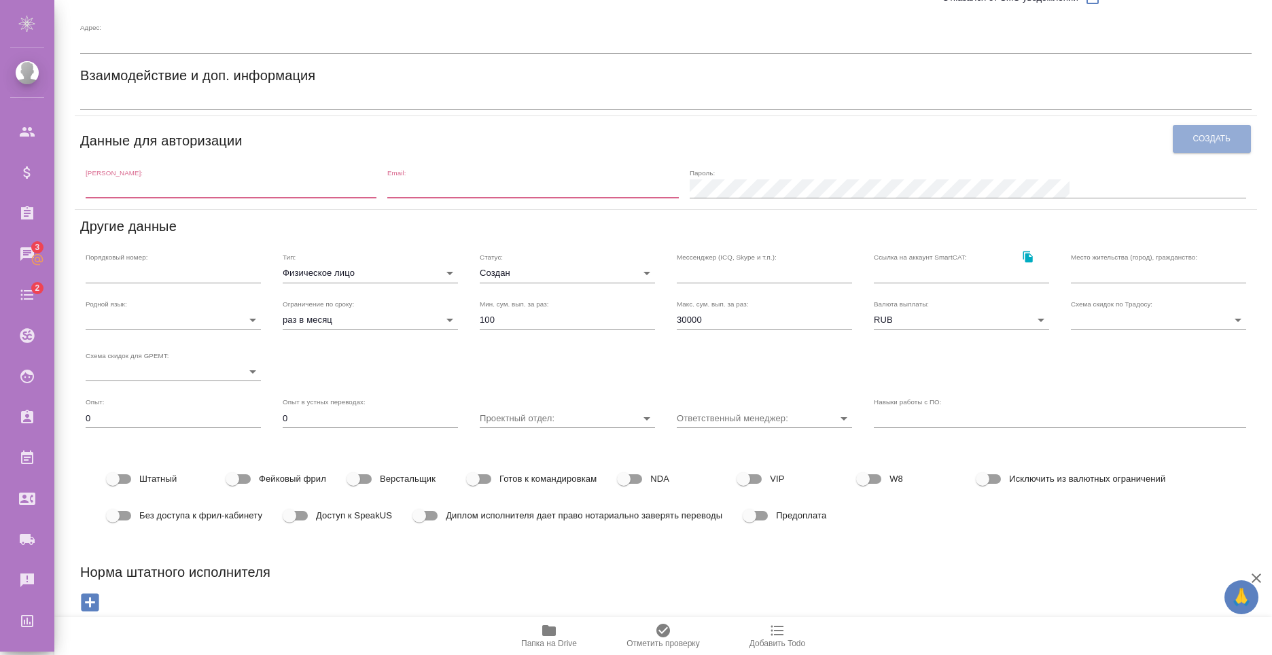
click at [328, 521] on input "Доступ к SpeakUS" at bounding box center [289, 516] width 77 height 26
click at [337, 504] on label "Доступ к SpeakUS" at bounding box center [335, 515] width 116 height 26
click at [337, 504] on input "Доступ к SpeakUS" at bounding box center [302, 515] width 77 height 26
checkbox input "false"
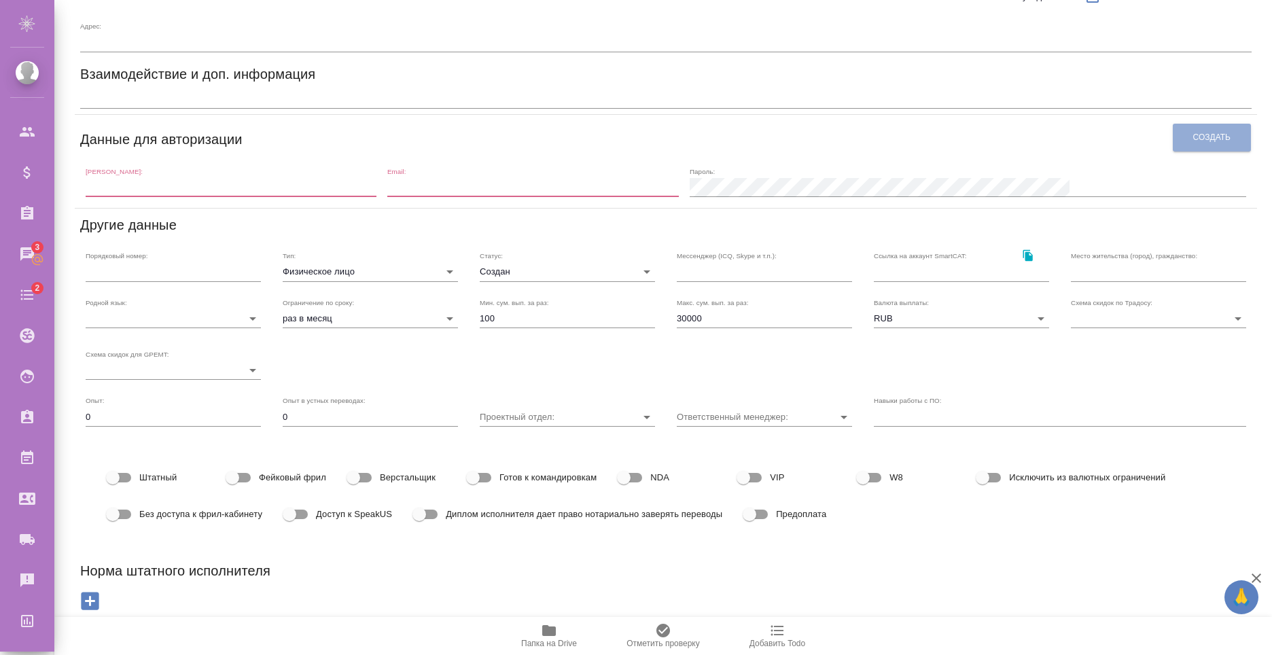
scroll to position [0, 0]
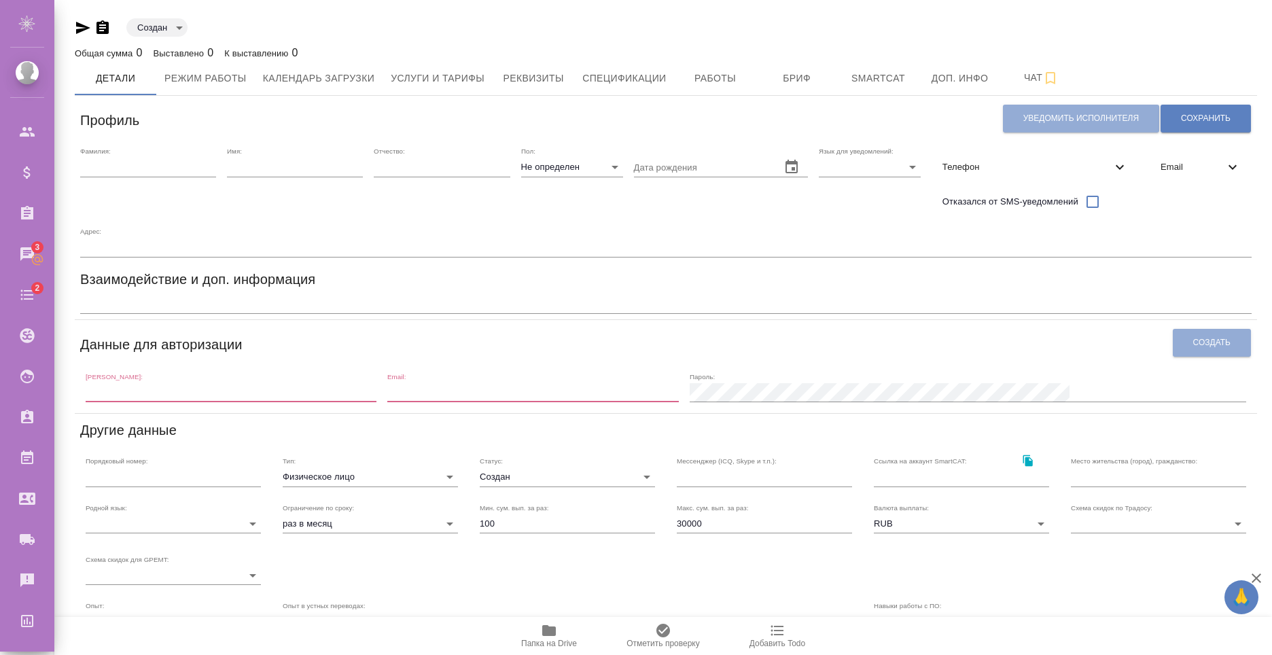
click at [139, 173] on input "text" at bounding box center [148, 167] width 136 height 19
type input "е"
type input "testov"
click at [270, 167] on input "text" at bounding box center [295, 167] width 136 height 19
type input "test"
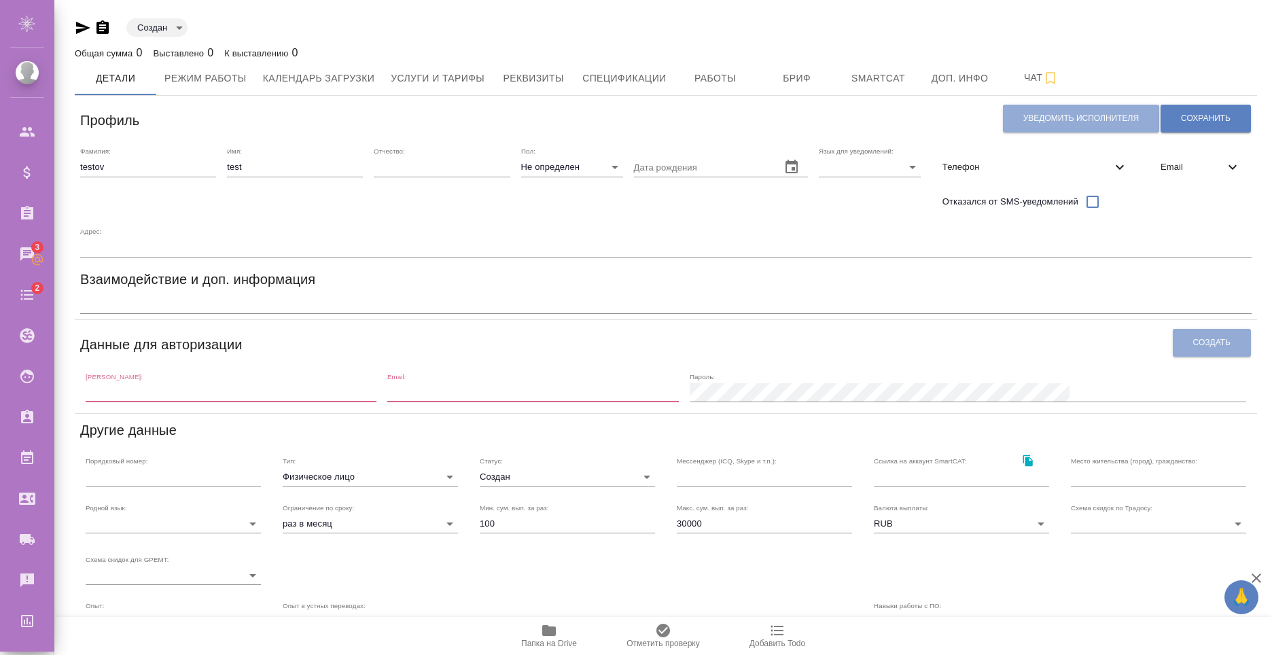
click at [476, 178] on div "Отчество:" at bounding box center [442, 181] width 136 height 69
click at [487, 171] on input "text" at bounding box center [442, 167] width 136 height 19
type input "testovich"
click at [632, 196] on div "Фамилия: testov Имя: test Отчество: testovich [PERSON_NAME]: Не определен none …" at bounding box center [666, 201] width 1182 height 121
click at [343, 406] on div "Логин: Email: Пароль:" at bounding box center [666, 387] width 1172 height 42
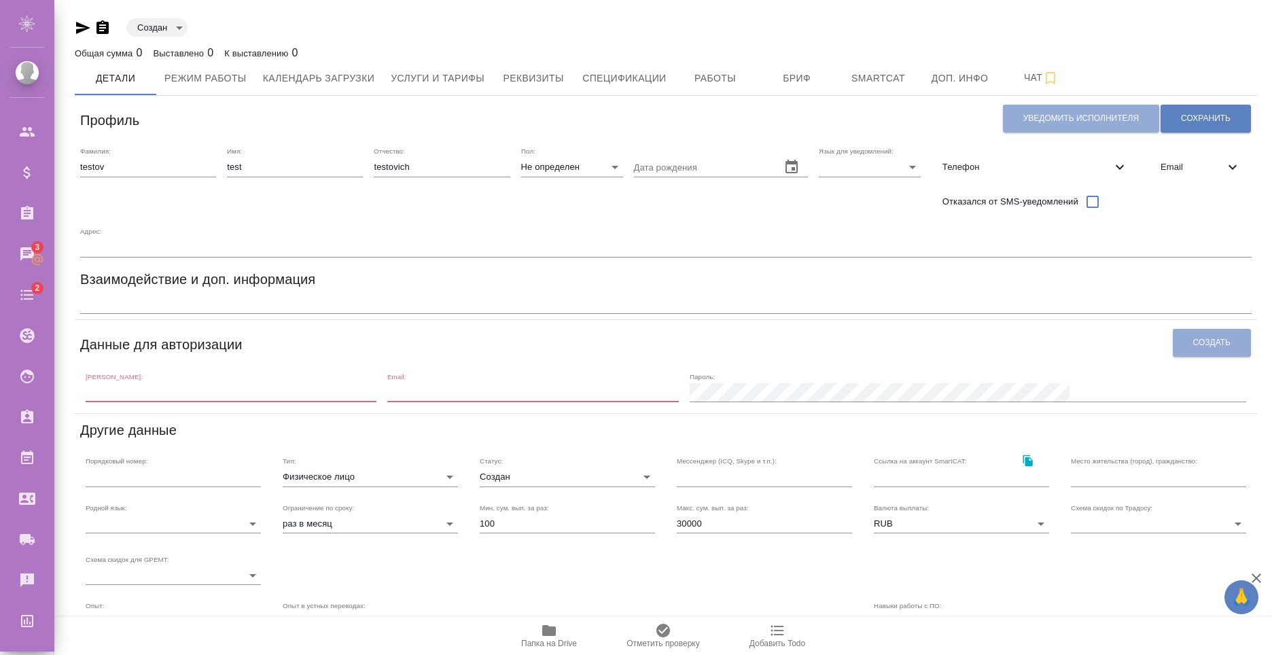
click at [345, 399] on input "text" at bounding box center [231, 392] width 291 height 19
type input "r"
type input "testovich"
click at [552, 397] on input "email" at bounding box center [532, 392] width 291 height 19
type input "e"
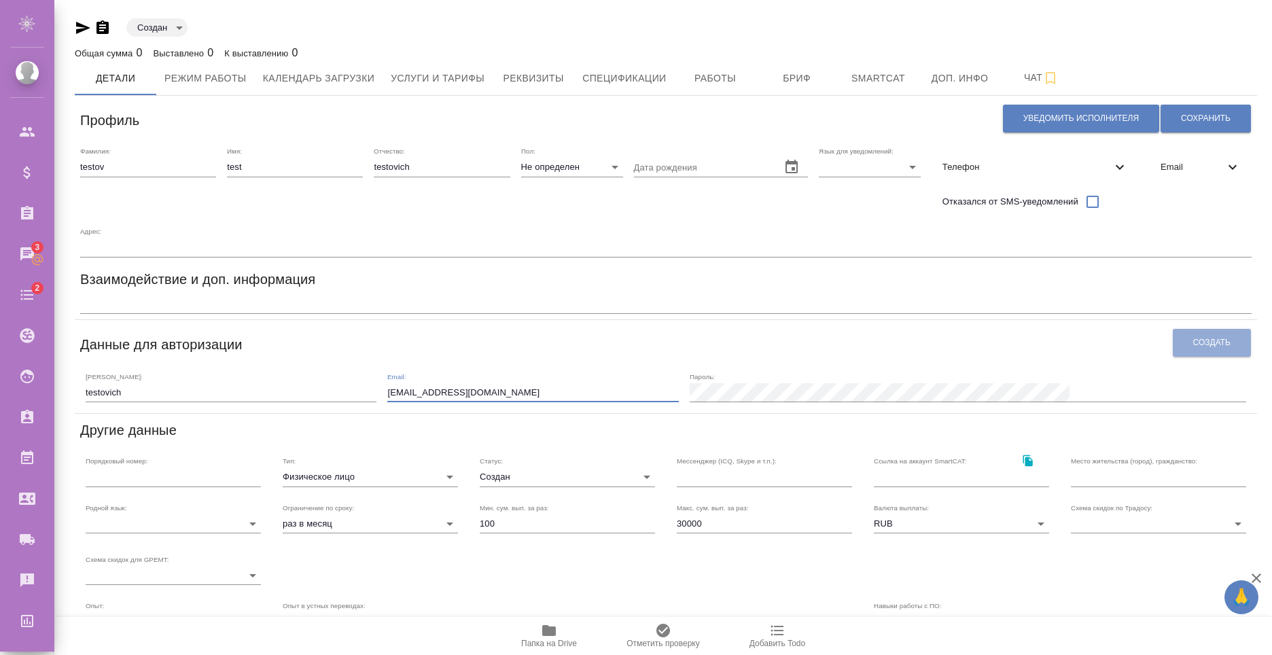
type input "[EMAIL_ADDRESS][DOMAIN_NAME]"
drag, startPoint x: 703, startPoint y: 336, endPoint x: 743, endPoint y: 341, distance: 41.0
click at [707, 336] on div "Данные для авторизации" at bounding box center [626, 343] width 1092 height 35
click at [289, 385] on input "testovich" at bounding box center [232, 392] width 292 height 19
click at [630, 383] on input "[EMAIL_ADDRESS][DOMAIN_NAME]" at bounding box center [535, 392] width 292 height 19
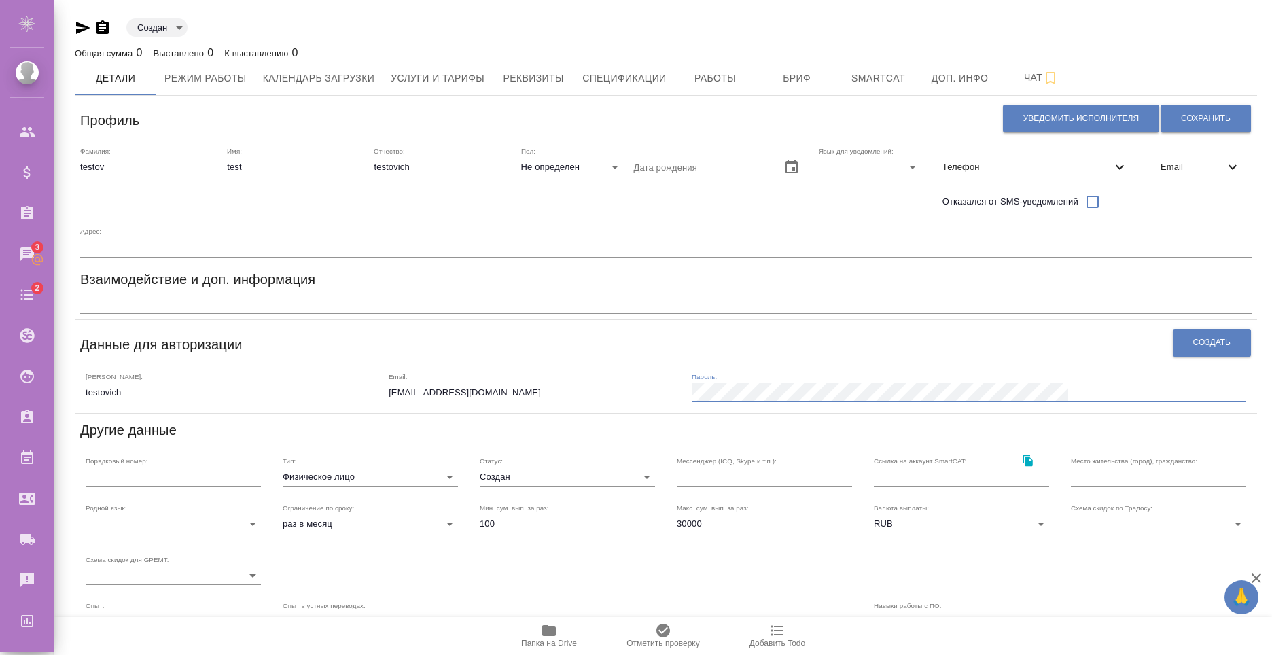
click at [1080, 102] on div "Уведомить исполнителя Сохранить" at bounding box center [1126, 118] width 249 height 35
click at [1097, 122] on span "Уведомить исполнителя" at bounding box center [1081, 119] width 116 height 12
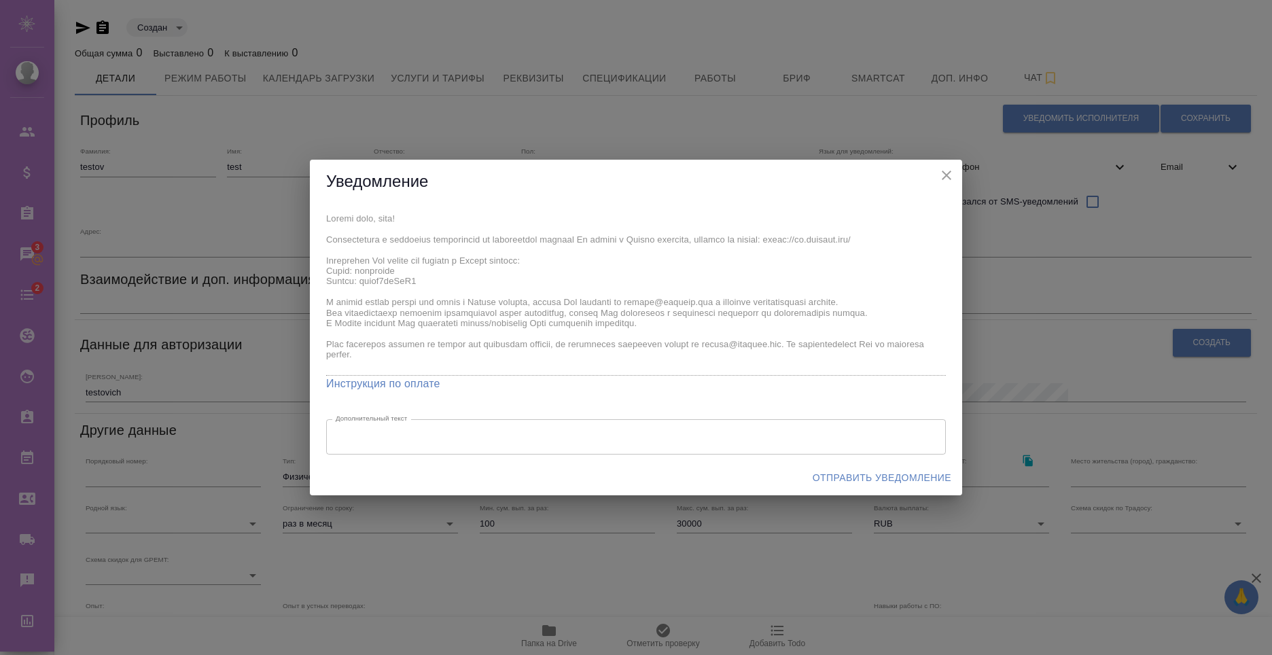
click at [1111, 273] on div "Уведомление x Инструкция по оплате Дополнительный текст x Дополнительный текст …" at bounding box center [636, 327] width 1272 height 655
click at [947, 179] on icon "close" at bounding box center [946, 175] width 16 height 16
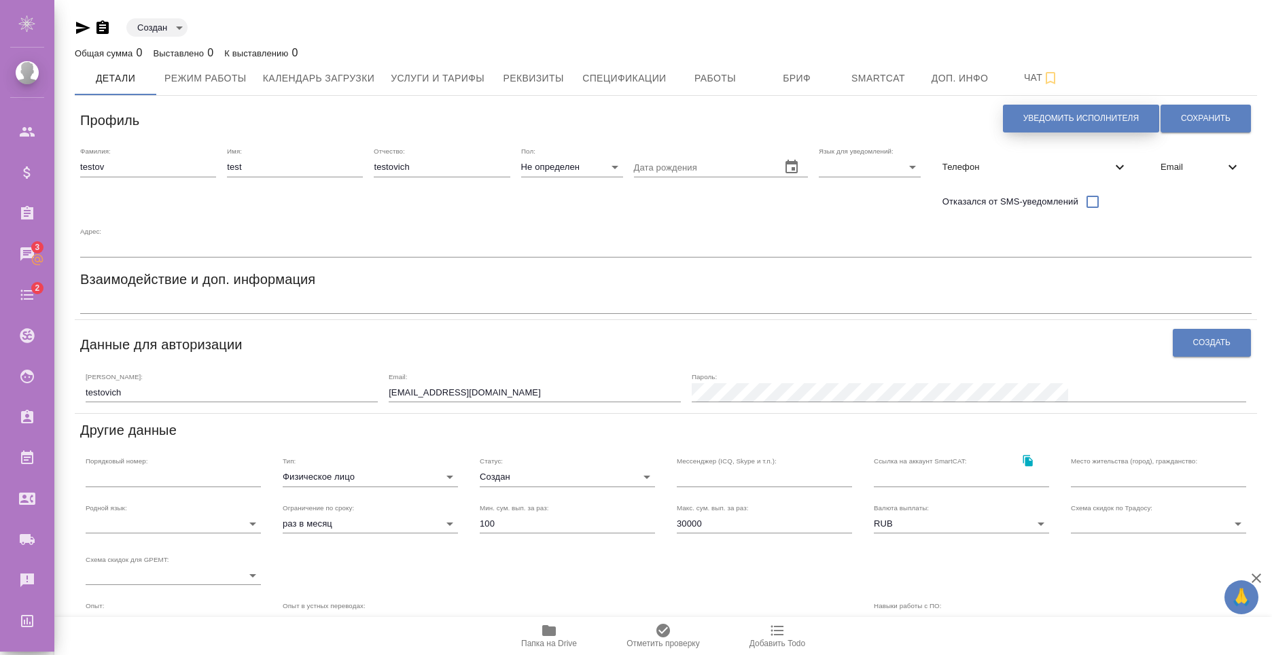
scroll to position [205, 0]
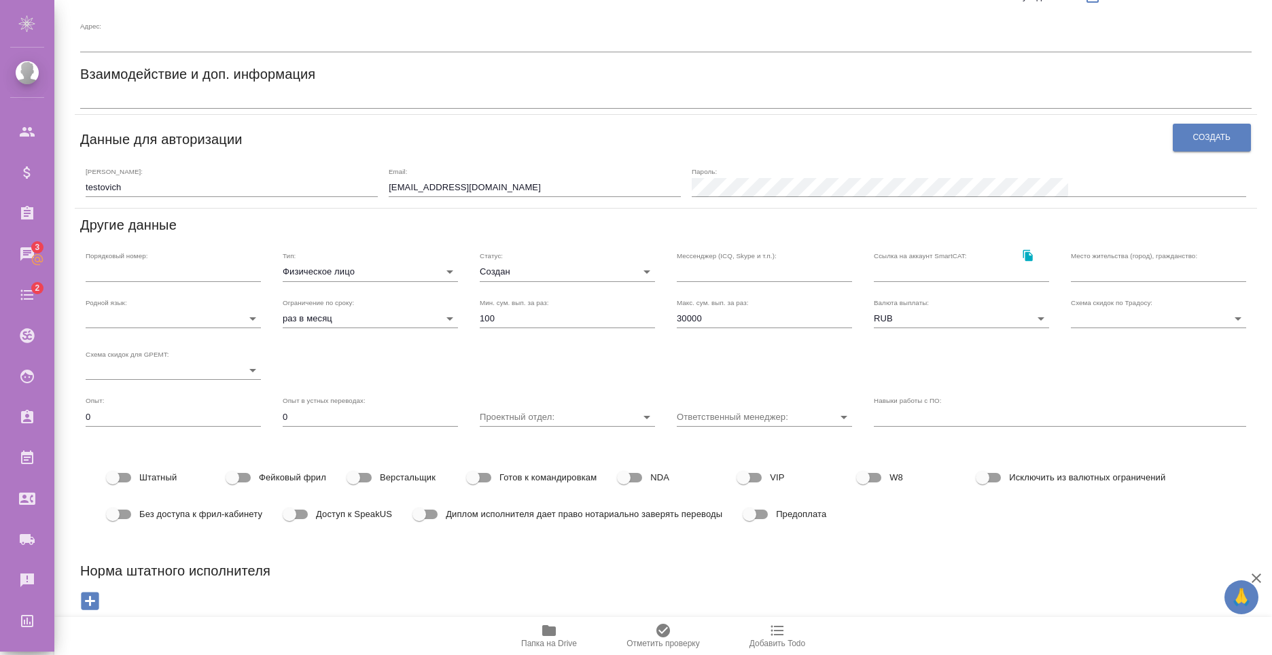
click at [347, 518] on span "Доступ к SpeakUS" at bounding box center [354, 515] width 76 height 14
click at [328, 518] on input "Доступ к SpeakUS" at bounding box center [289, 515] width 77 height 26
checkbox input "true"
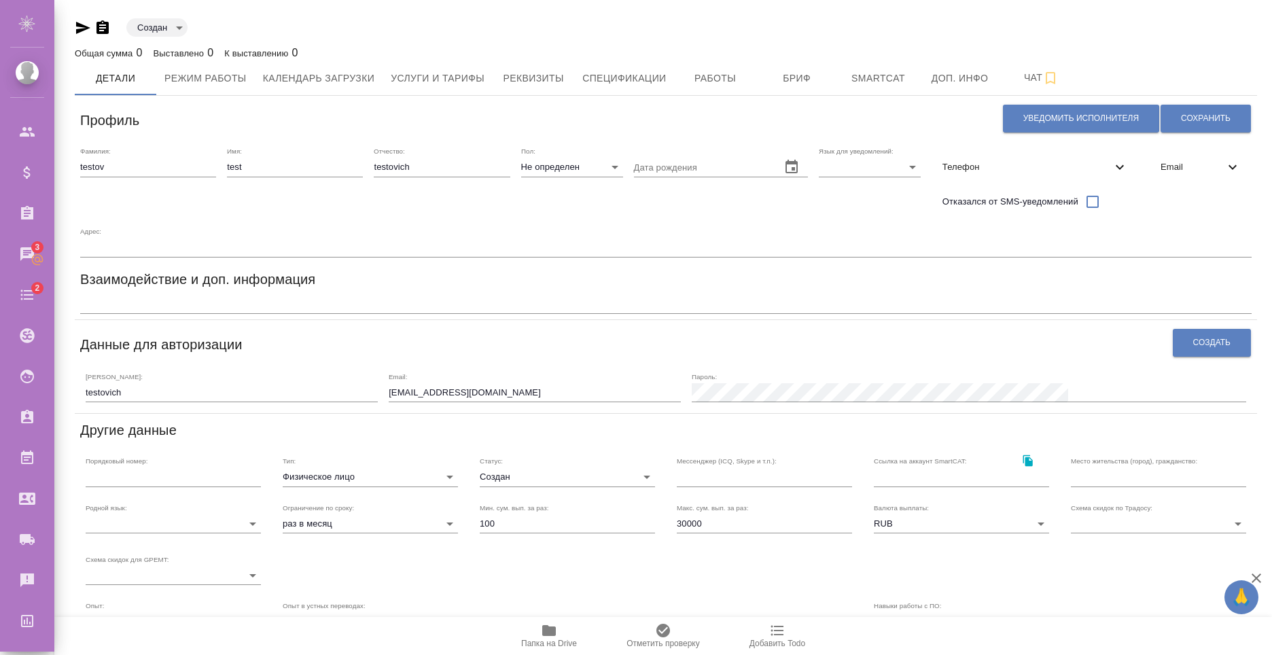
click at [786, 224] on div "Фамилия: testov Имя: test Отчество: testovich Пол: Не определен none Дата рожде…" at bounding box center [666, 201] width 1182 height 121
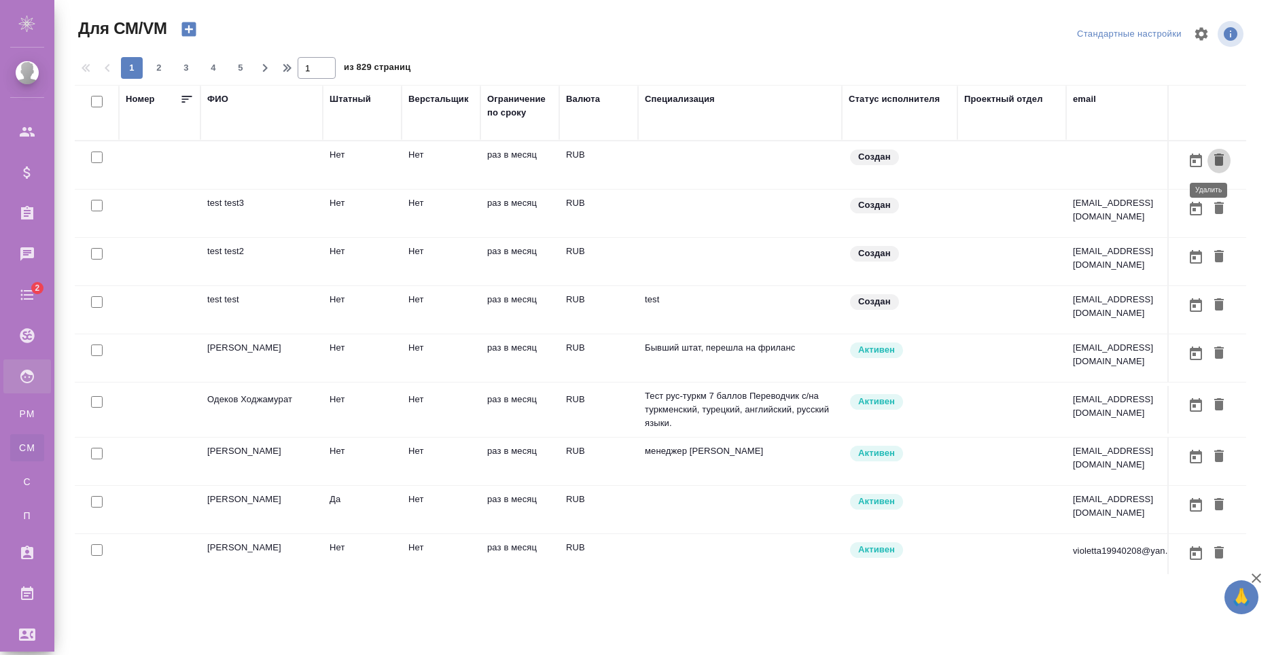
click at [1214, 160] on icon "button" at bounding box center [1219, 160] width 10 height 12
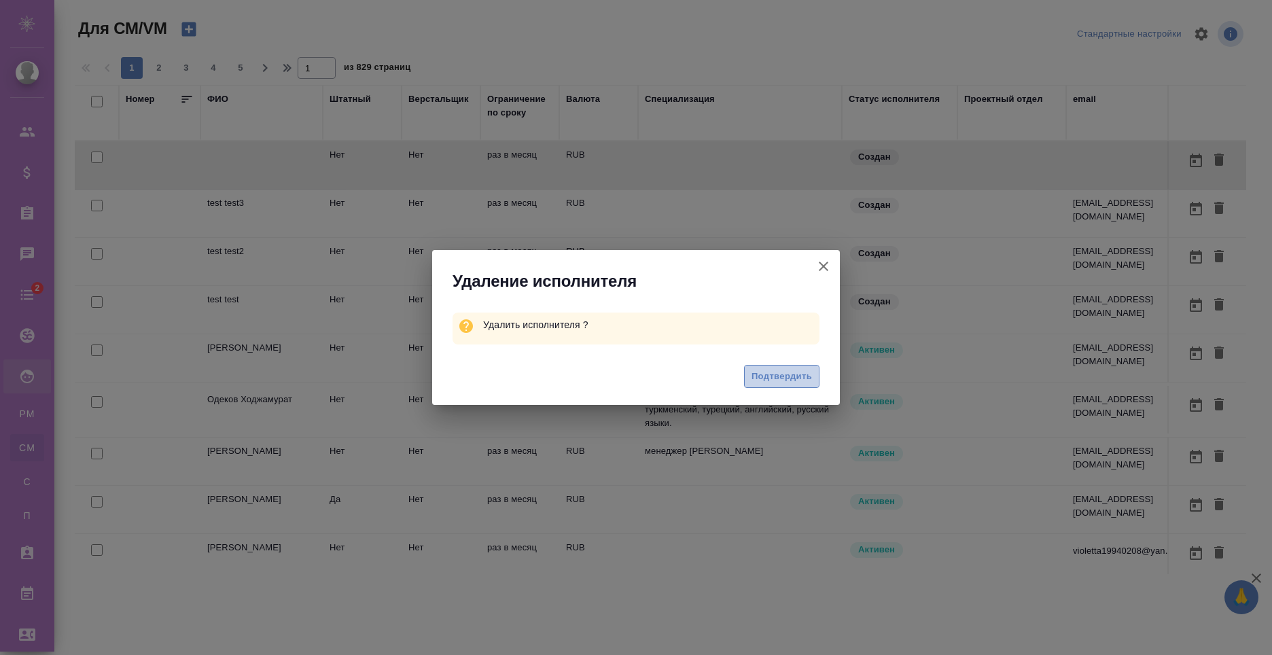
click at [783, 376] on span "Подтвердить" at bounding box center [782, 377] width 60 height 16
